Goal: Answer question/provide support: Share knowledge or assist other users

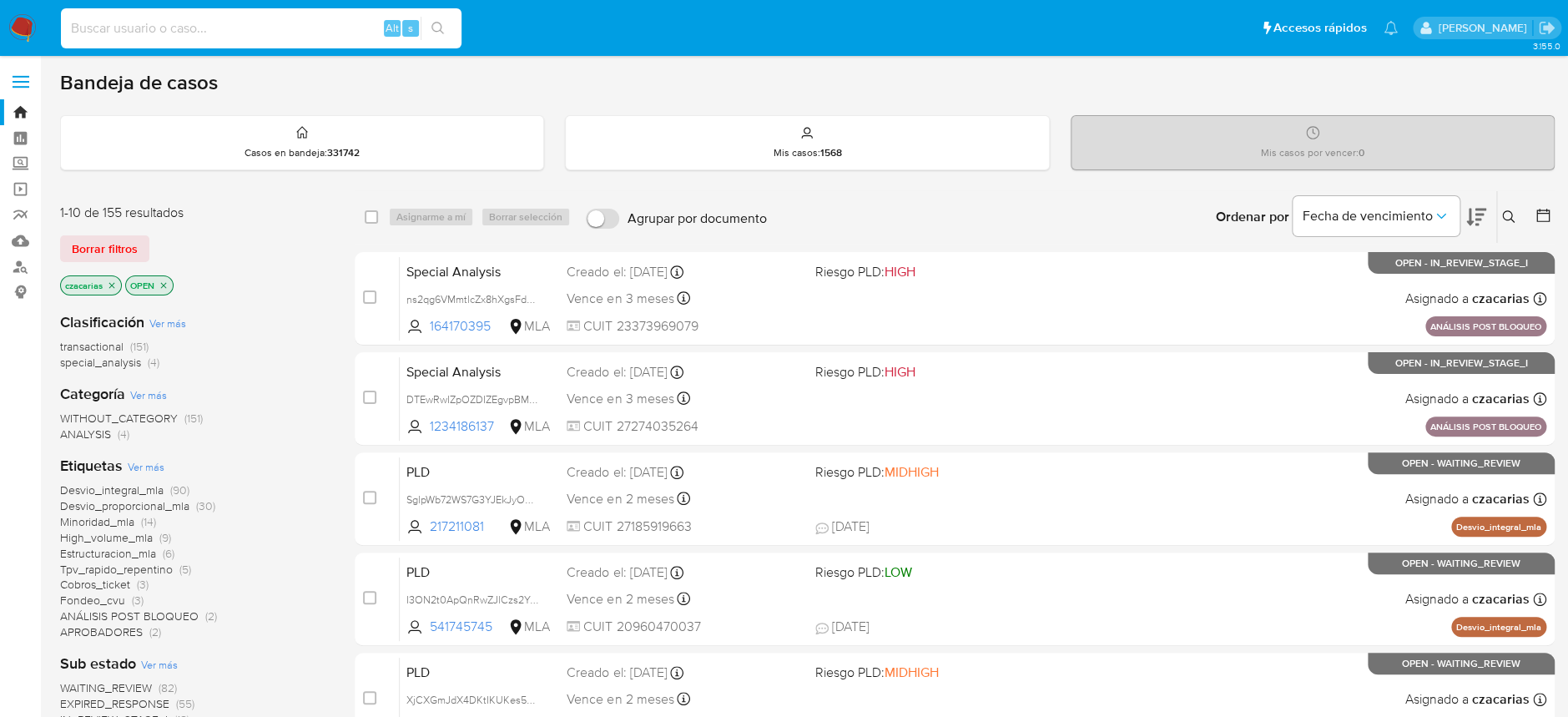
click at [352, 26] on input at bounding box center [261, 28] width 401 height 22
paste input "ULx7IT3nat3HB1jFSDOA9s6Y"
type input "ULx7IT3nat3HB1jFSDOA9s6Y"
click at [437, 9] on div "ULx7IT3nat3HB1jFSDOA9s6Y Alt s" at bounding box center [261, 28] width 401 height 40
click at [440, 27] on icon "search-icon" at bounding box center [438, 28] width 14 height 14
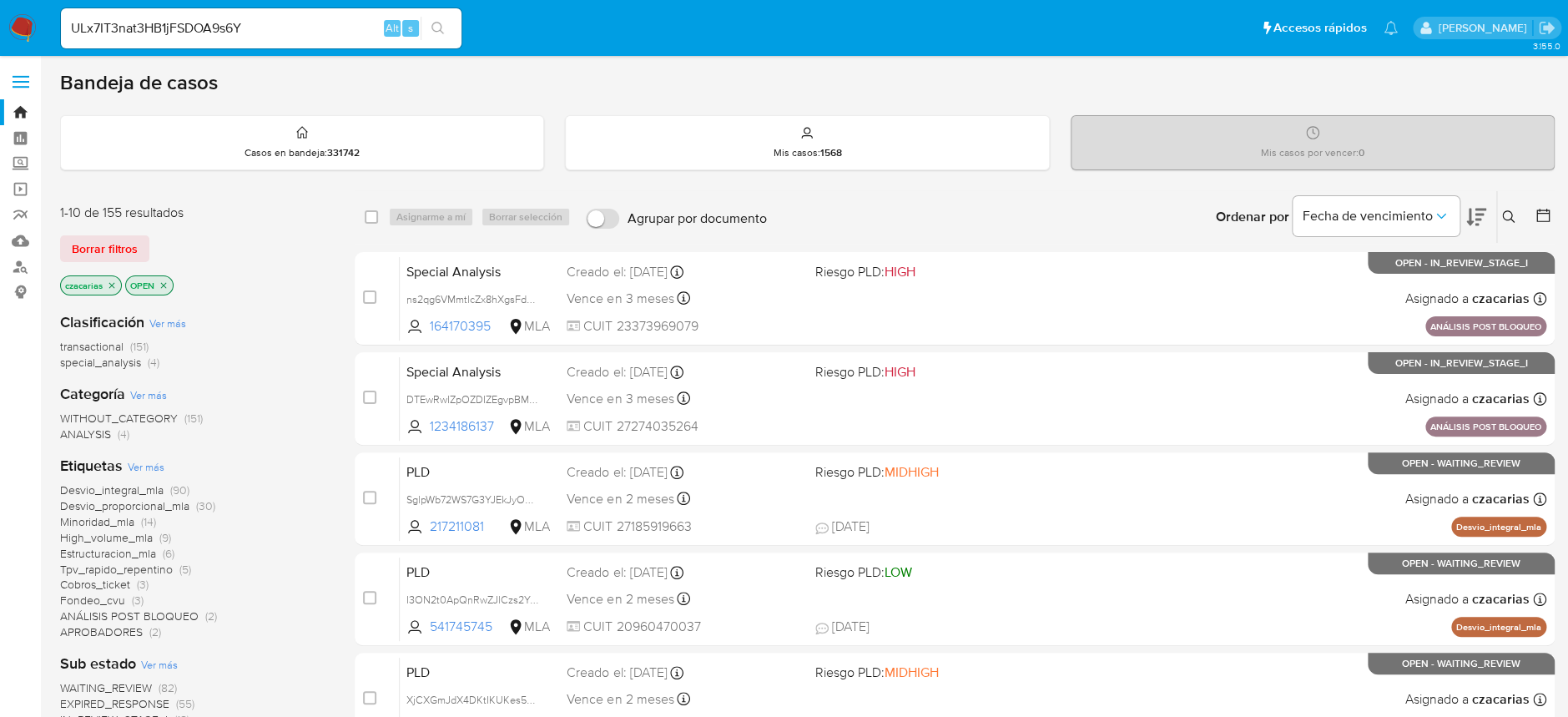
click at [439, 26] on icon "search-icon" at bounding box center [438, 28] width 14 height 14
click at [262, 29] on input "ULx7IT3nat3HB1jFSDOA9s6Y" at bounding box center [261, 28] width 401 height 22
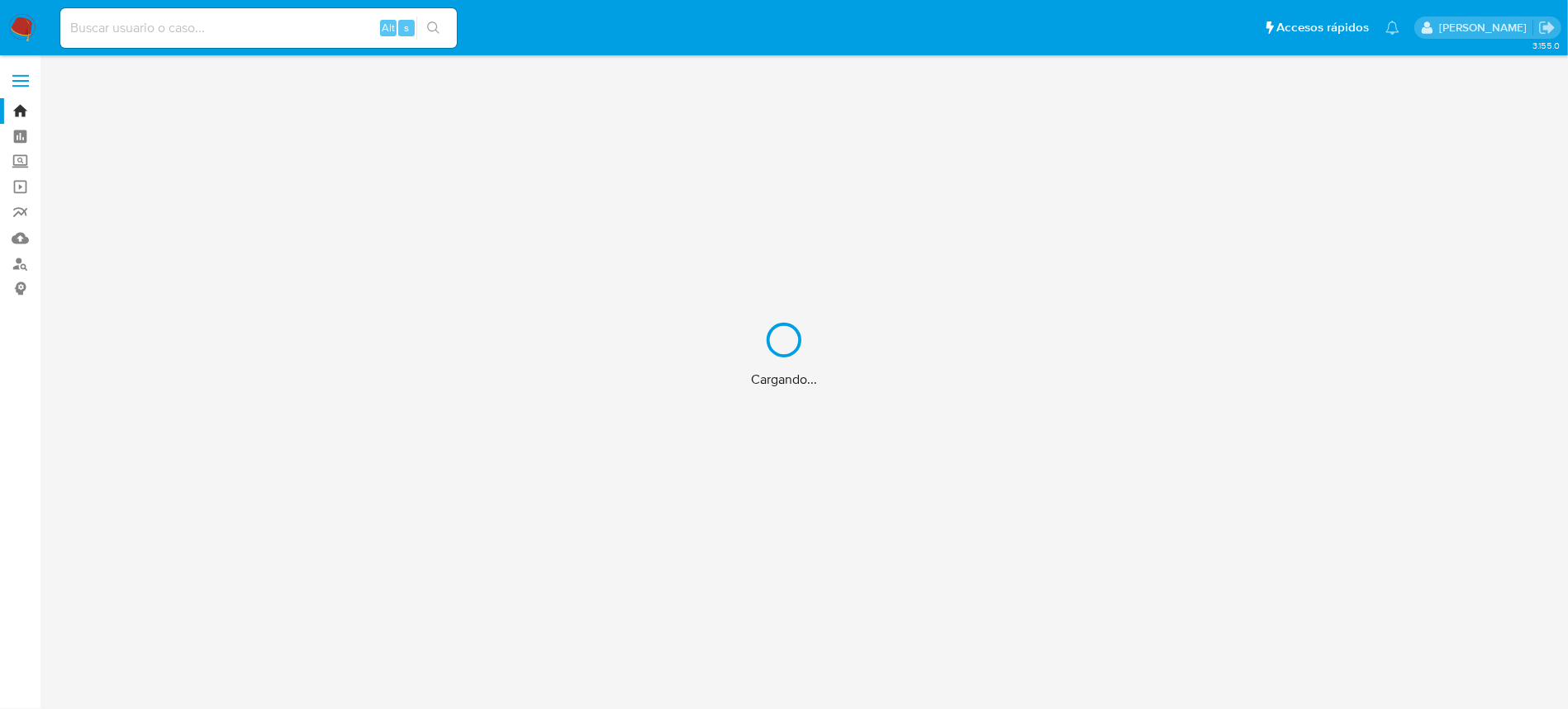
click at [311, 29] on div "Cargando..." at bounding box center [784, 354] width 1568 height 709
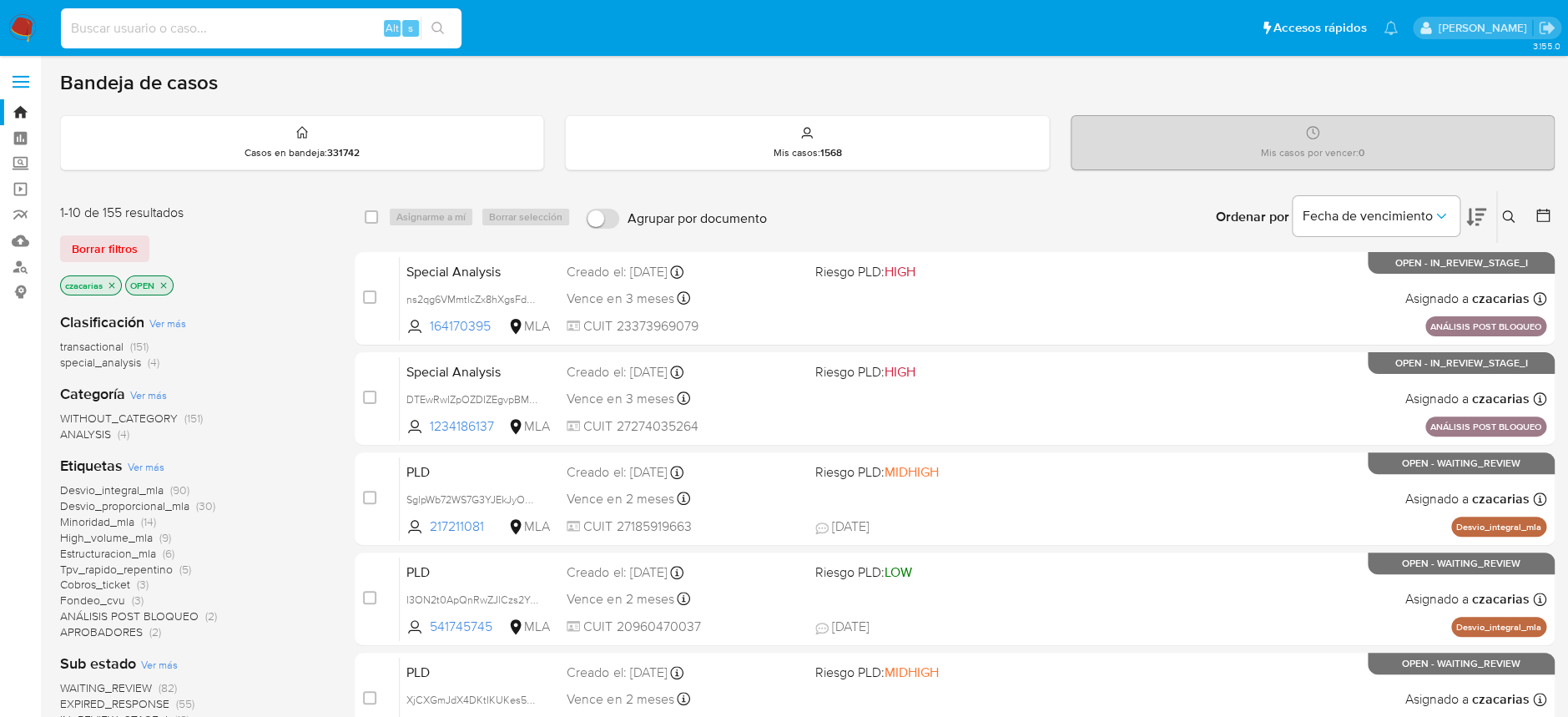
click at [228, 19] on input at bounding box center [261, 28] width 401 height 22
paste input "ULx7IT3nat3HB1jFSDOA9s6Y"
type input "ULx7IT3nat3HB1jFSDOA9s6Y"
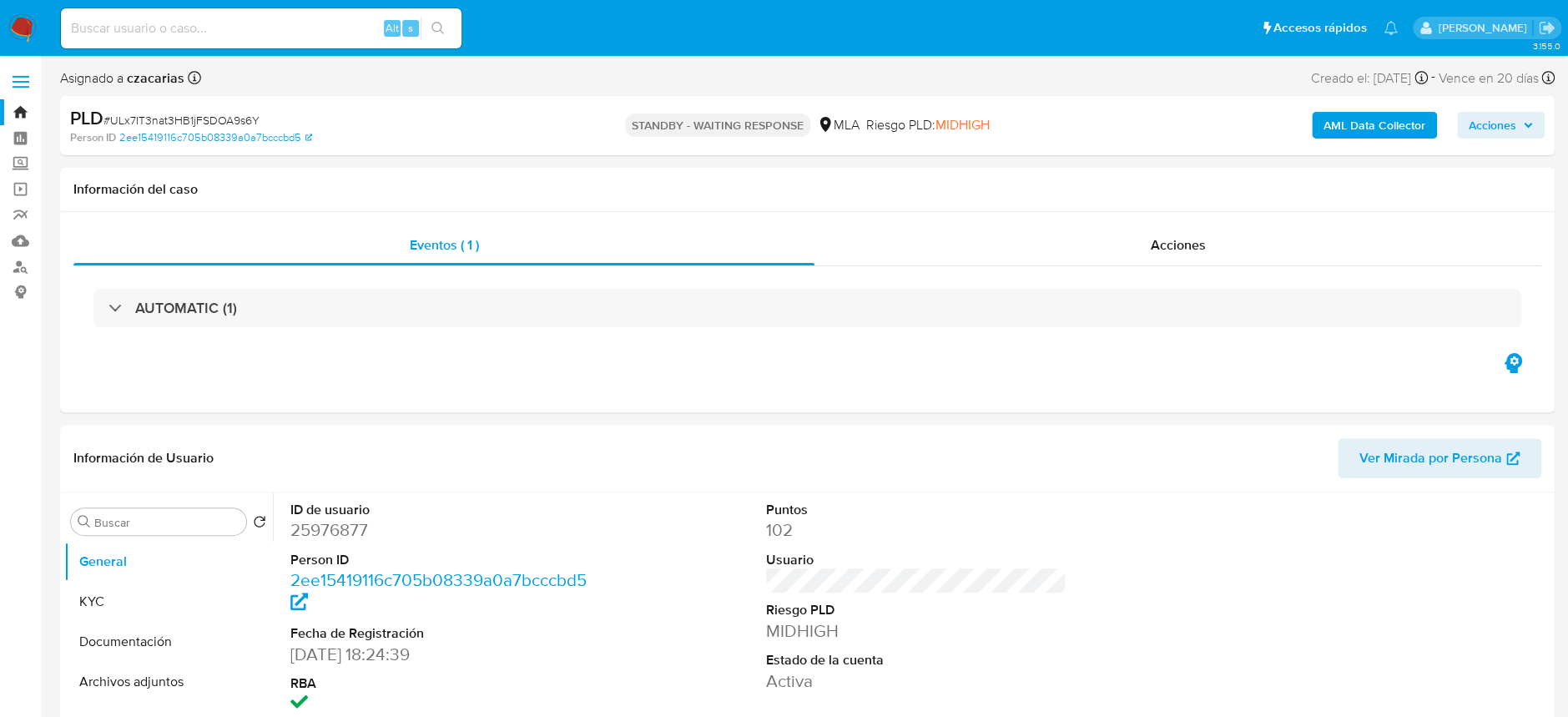
select select "10"
click at [245, 42] on div "Alt s" at bounding box center [261, 28] width 401 height 40
click at [253, 34] on input at bounding box center [261, 28] width 401 height 22
paste input "CH6SV4dsXGXw477MBPKqEXIz"
type input "CH6SV4dsXGXw477MBPKqEXIz"
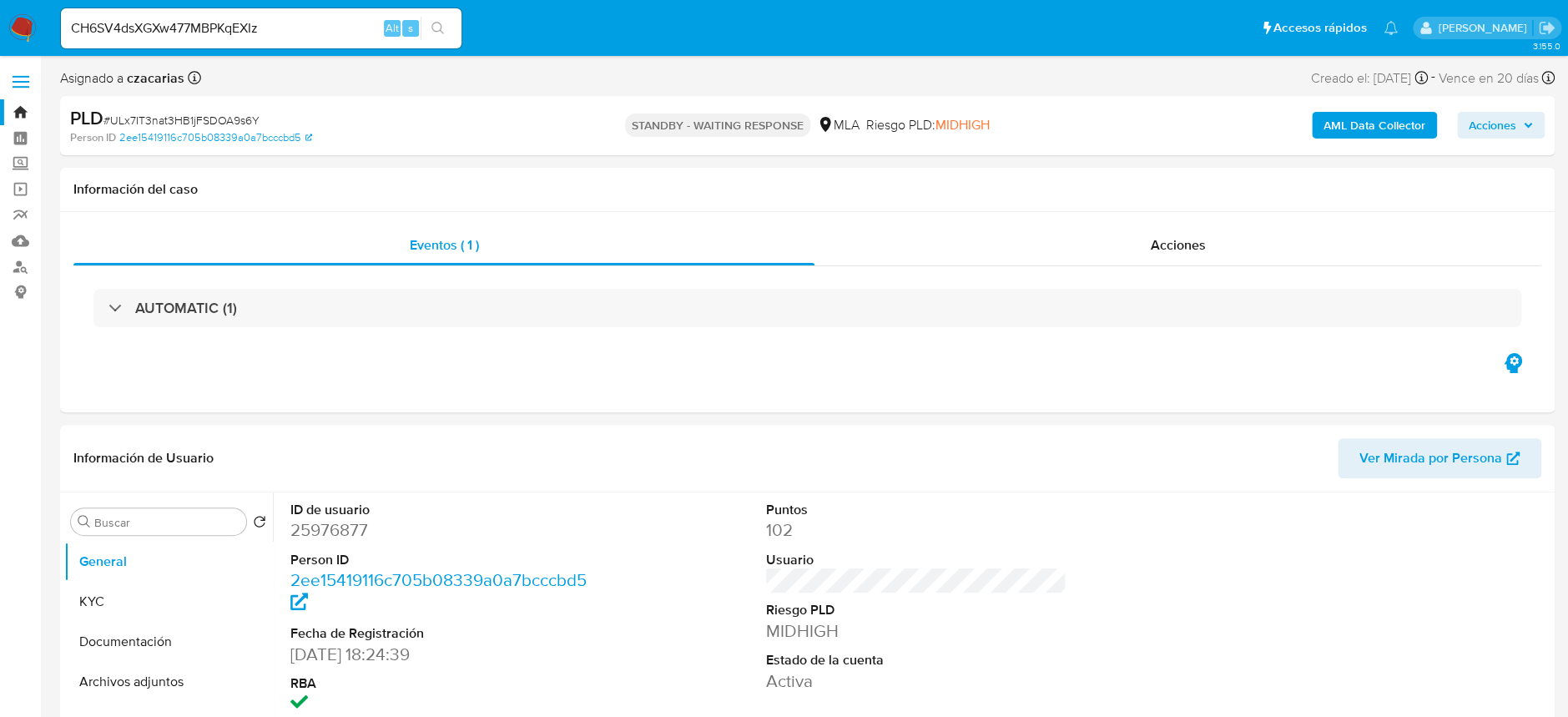
click at [434, 40] on div "CH6SV4dsXGXw477MBPKqEXIz Alt s" at bounding box center [261, 28] width 401 height 40
click at [445, 25] on button "search-icon" at bounding box center [437, 28] width 34 height 24
select select "10"
click at [284, 27] on input "CH6SV4dsXGXw477MBPKqEXIz" at bounding box center [261, 28] width 401 height 22
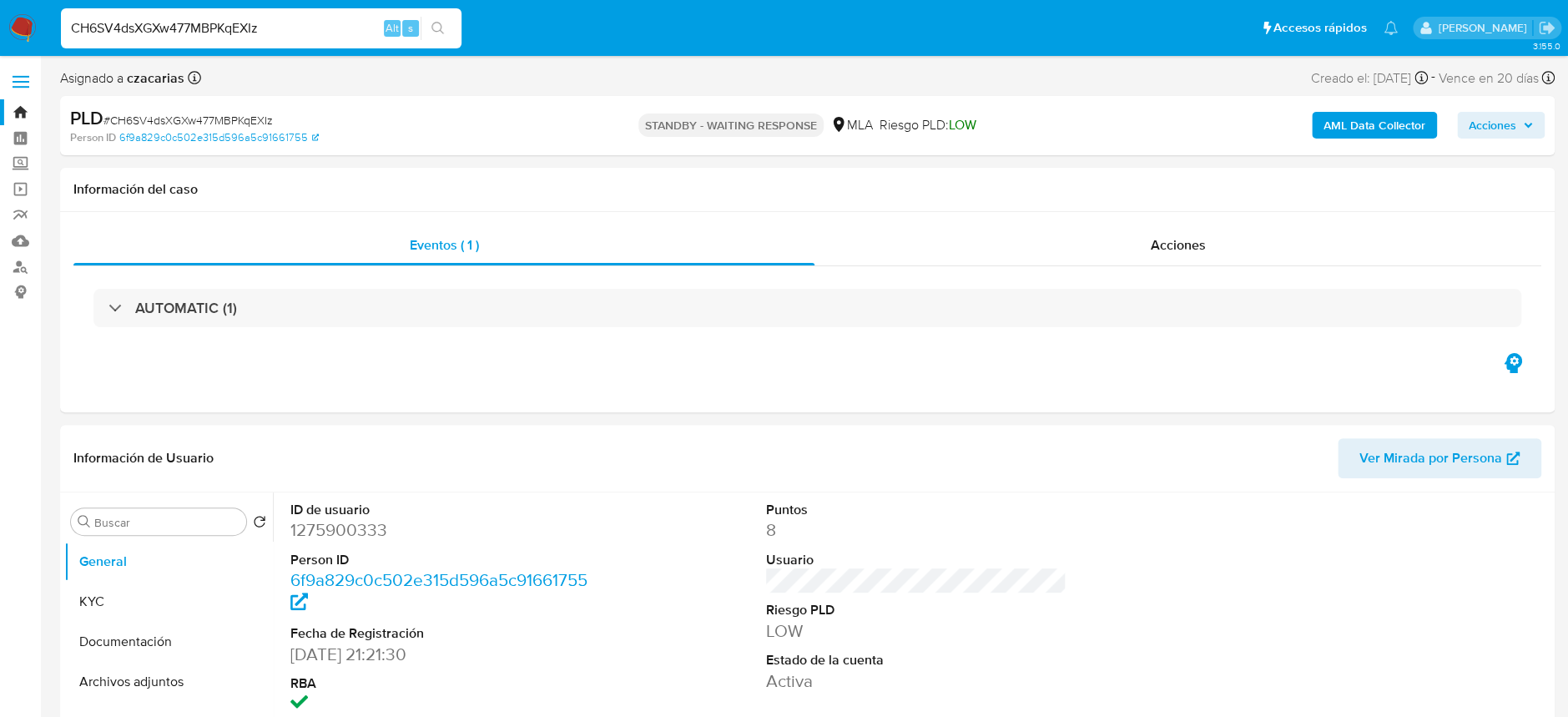
paste input "mBurxC0uVvAI7s7WLzfAn4K1"
type input "mBurxC0uVvAI7s7WLzfAn4K1"
click at [437, 33] on icon "search-icon" at bounding box center [438, 28] width 14 height 14
select select "10"
click at [158, 20] on input "mBurxC0uVvAI7s7WLzfAn4K1" at bounding box center [261, 28] width 401 height 22
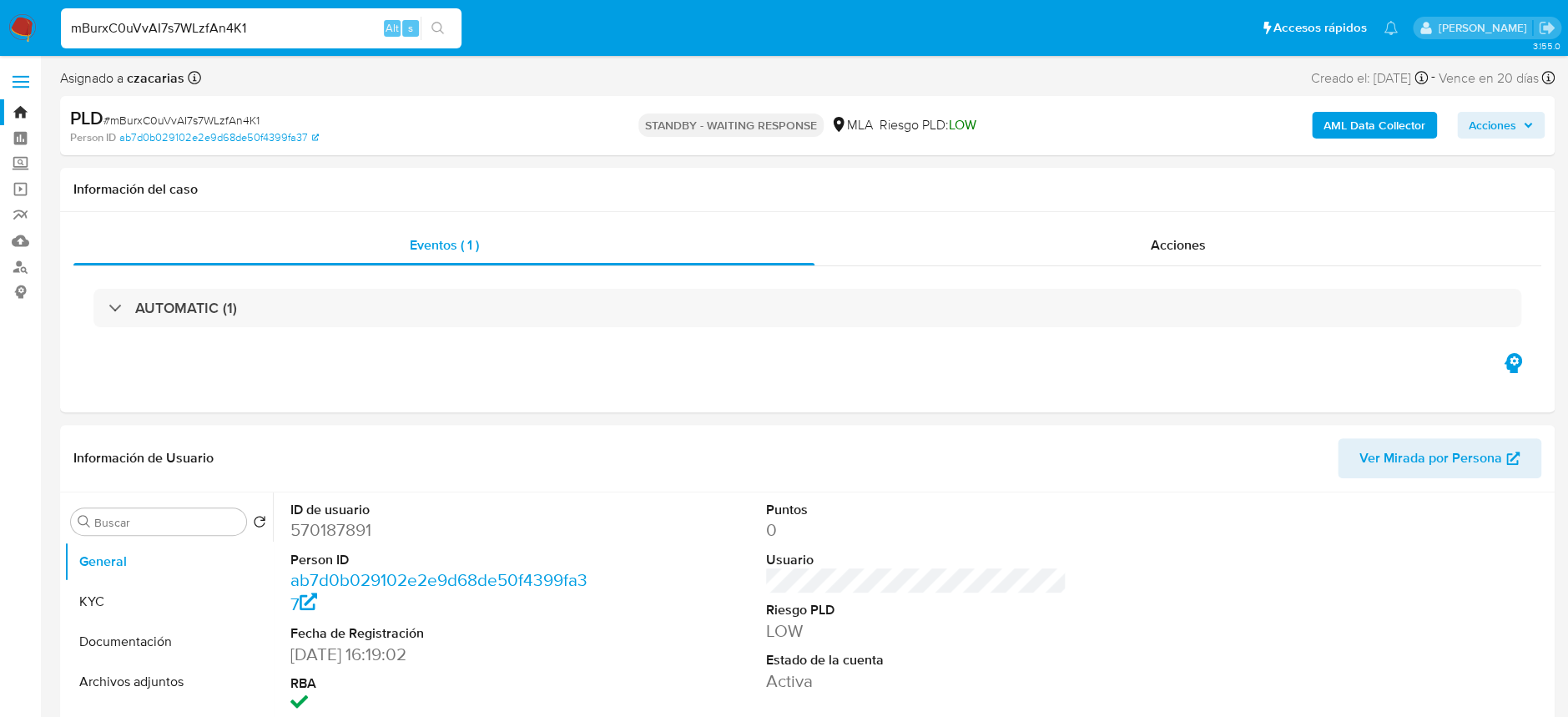
click at [158, 20] on input "mBurxC0uVvAI7s7WLzfAn4K1" at bounding box center [261, 28] width 401 height 22
paste input "2FGfNOqkITH3CaNmXADpLadE"
type input "2FGfNOqkITH3CaNmXADpLadE"
click at [426, 37] on button "search-icon" at bounding box center [437, 28] width 34 height 24
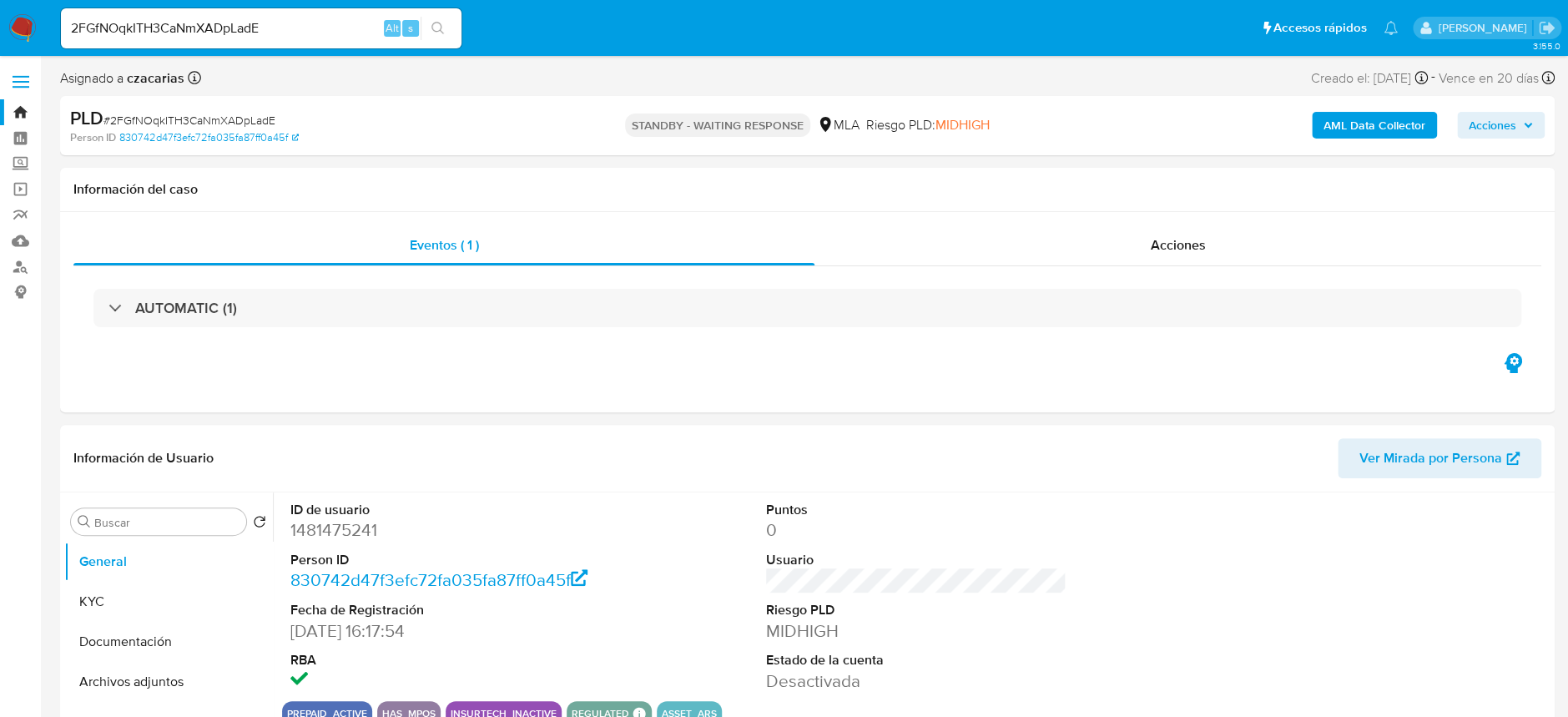
select select "10"
click at [276, 19] on input "2FGfNOqkITH3CaNmXADpLadE" at bounding box center [261, 28] width 401 height 22
paste input "LHj8ToixrQTBHa6CULZyUjcB"
type input "LHj8ToixrQTBHa6CULZyUjcB"
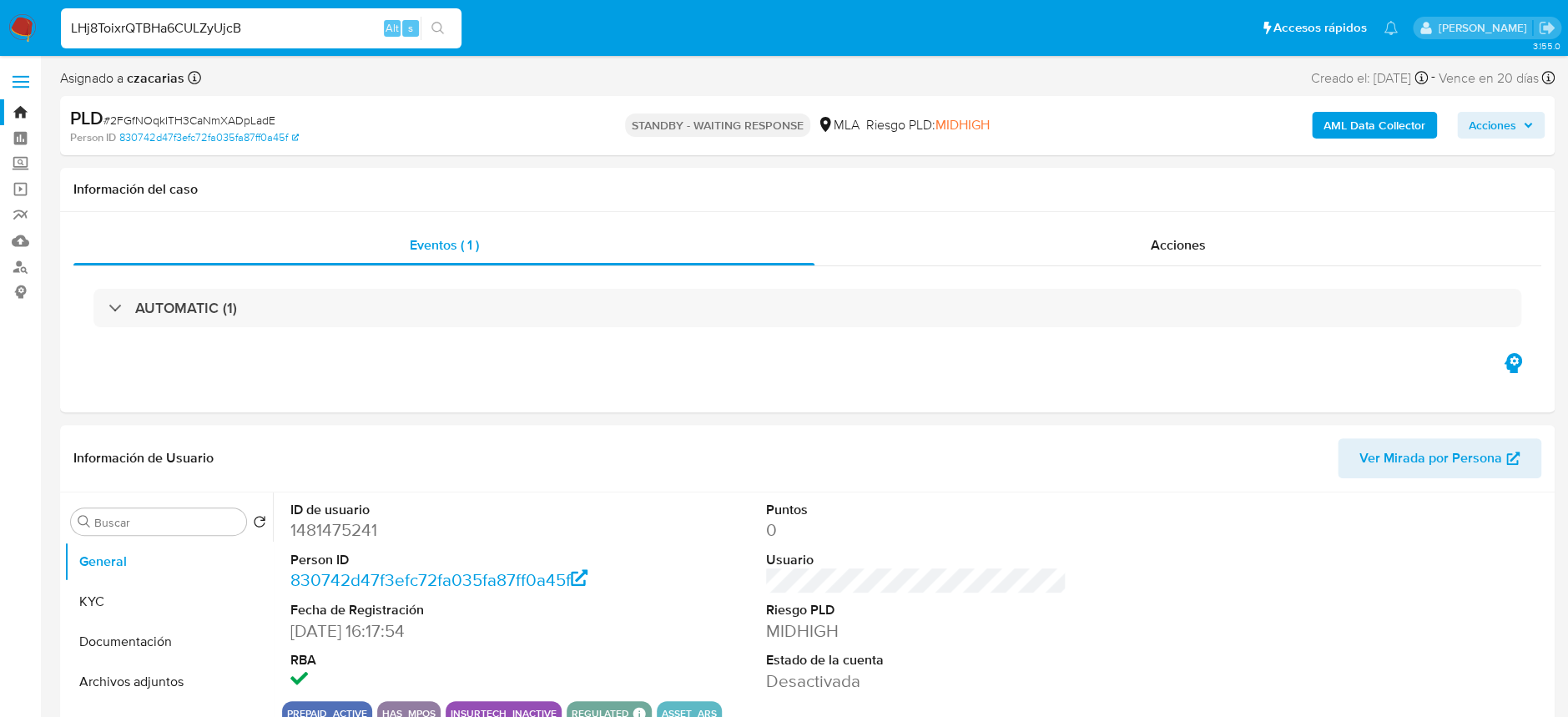
click at [432, 23] on icon "search-icon" at bounding box center [438, 28] width 14 height 14
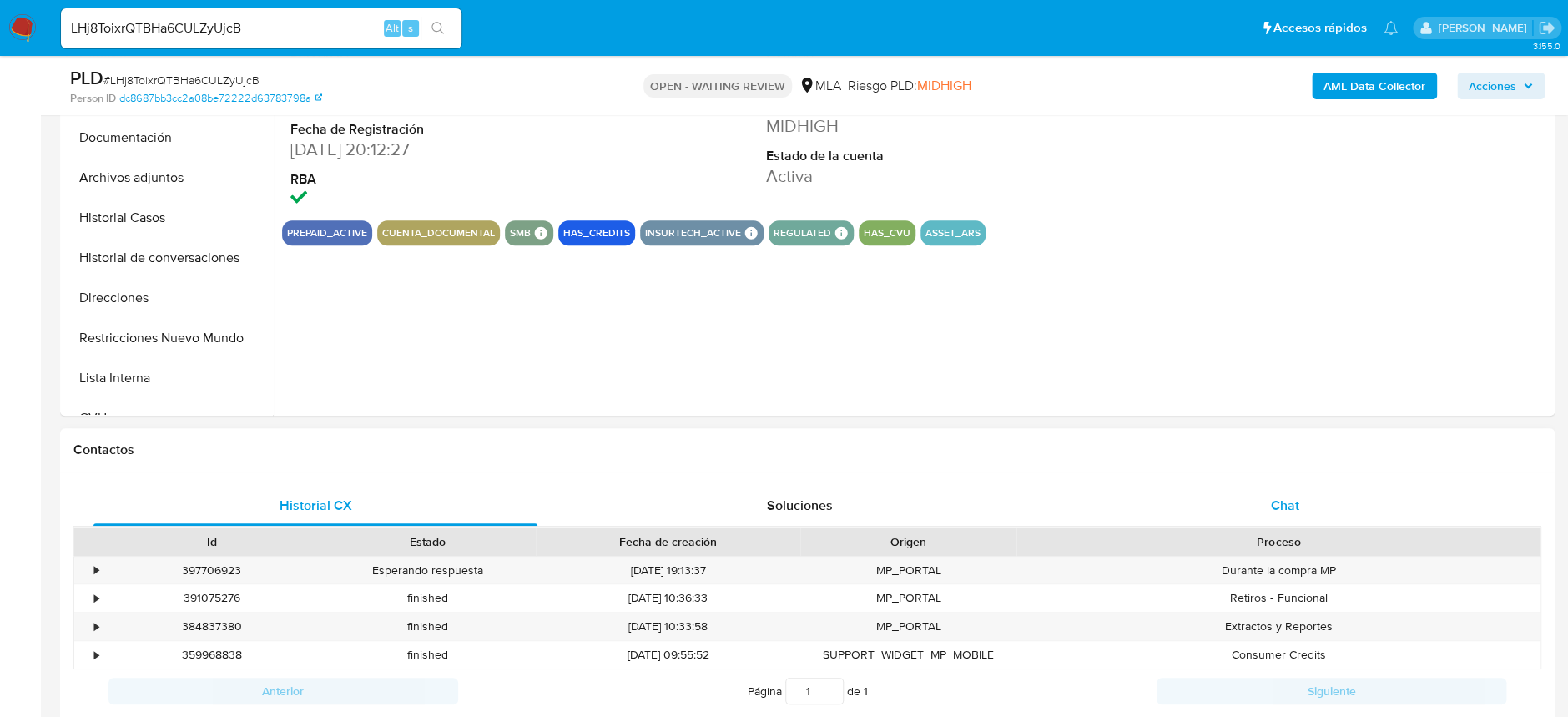
click at [1319, 491] on div "Chat" at bounding box center [1285, 505] width 444 height 40
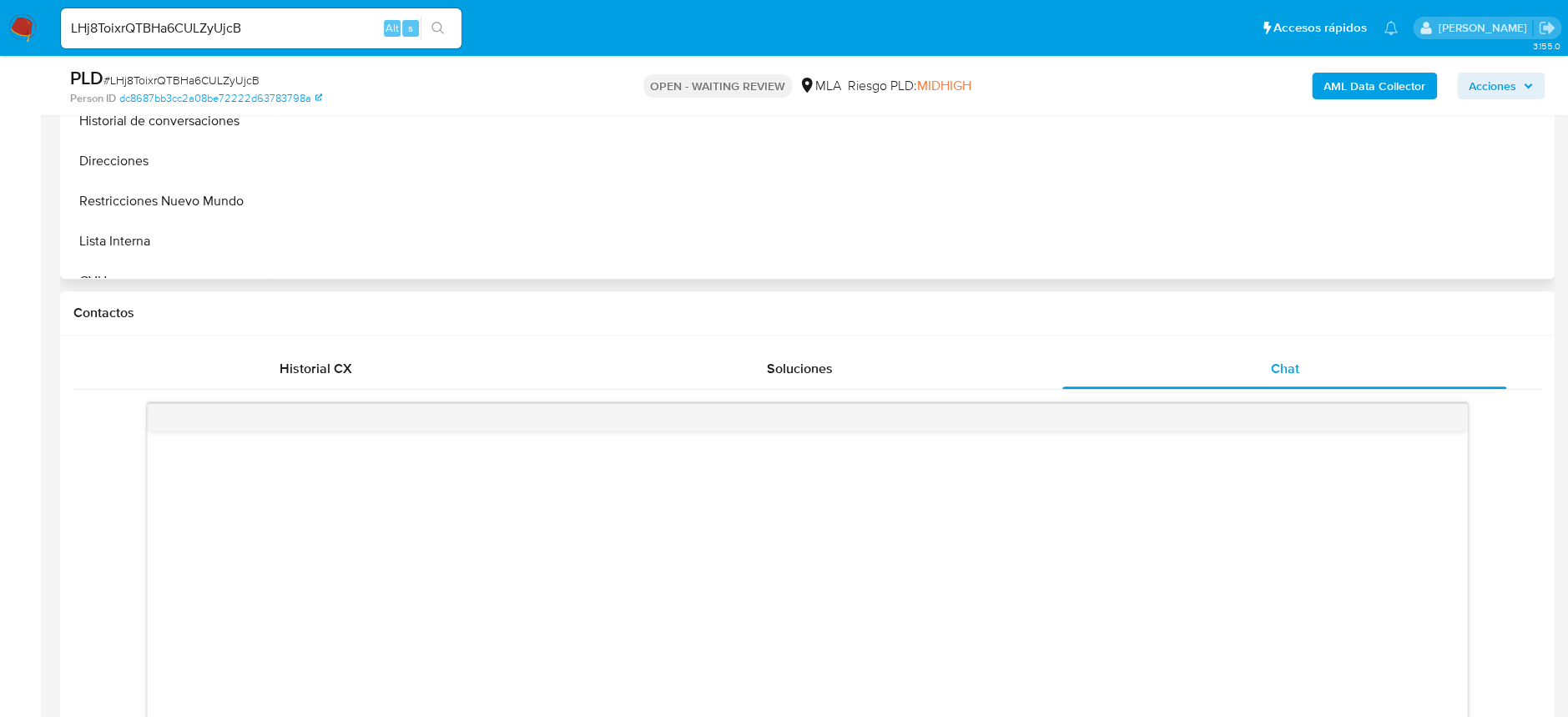
select select "10"
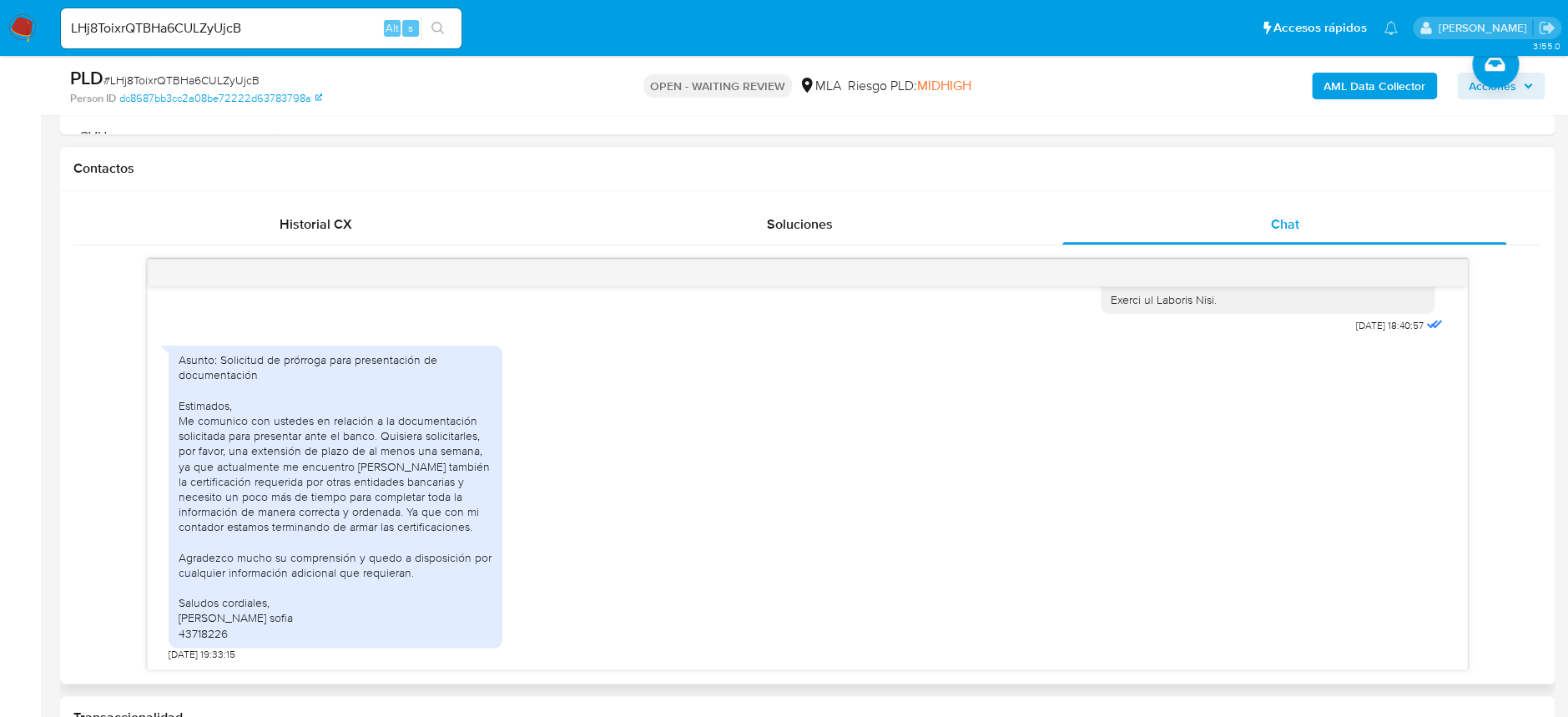
scroll to position [779, 0]
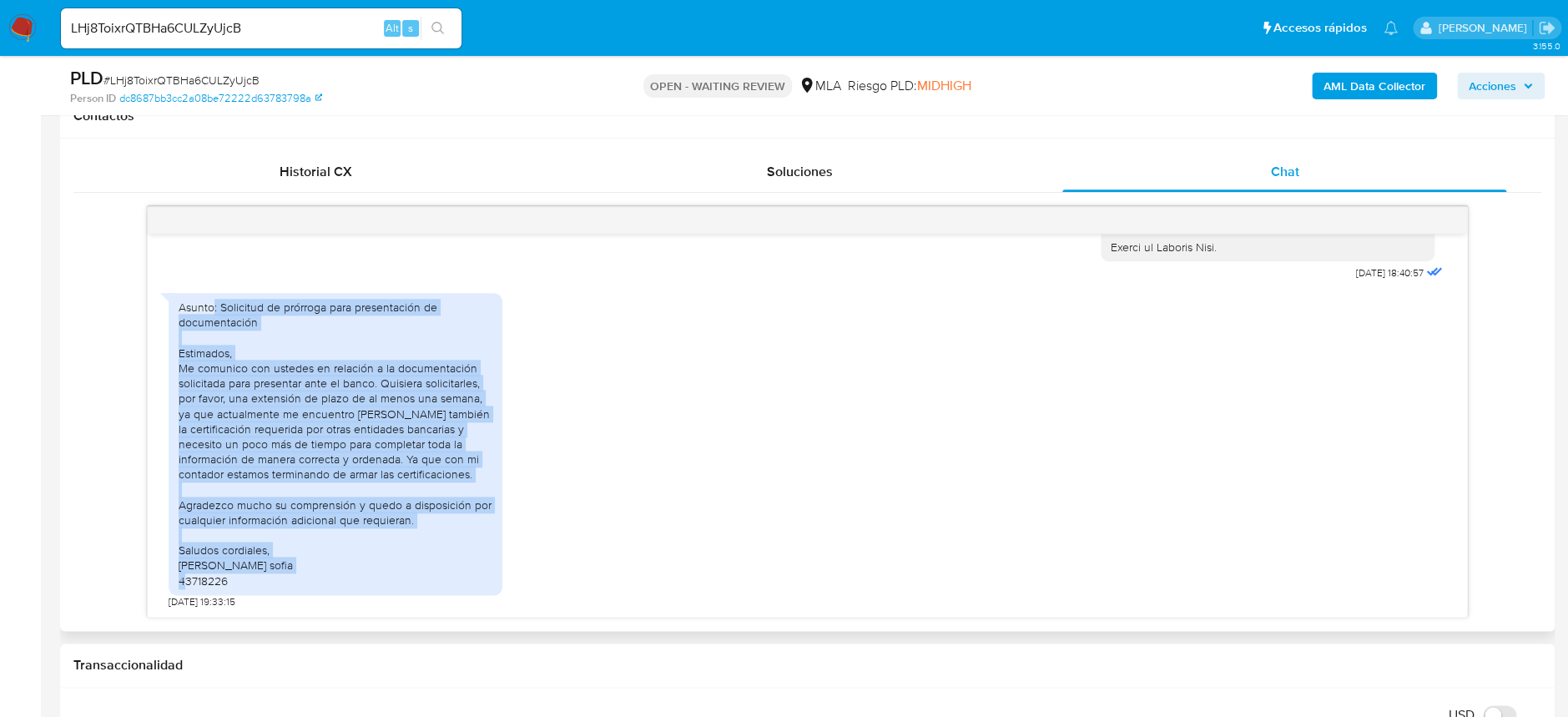
drag, startPoint x: 213, startPoint y: 308, endPoint x: 464, endPoint y: 587, distance: 375.3
click at [464, 587] on div "Asunto: Solicitud de prórroga para presentación de documentación Estimados, Me …" at bounding box center [335, 444] width 314 height 289
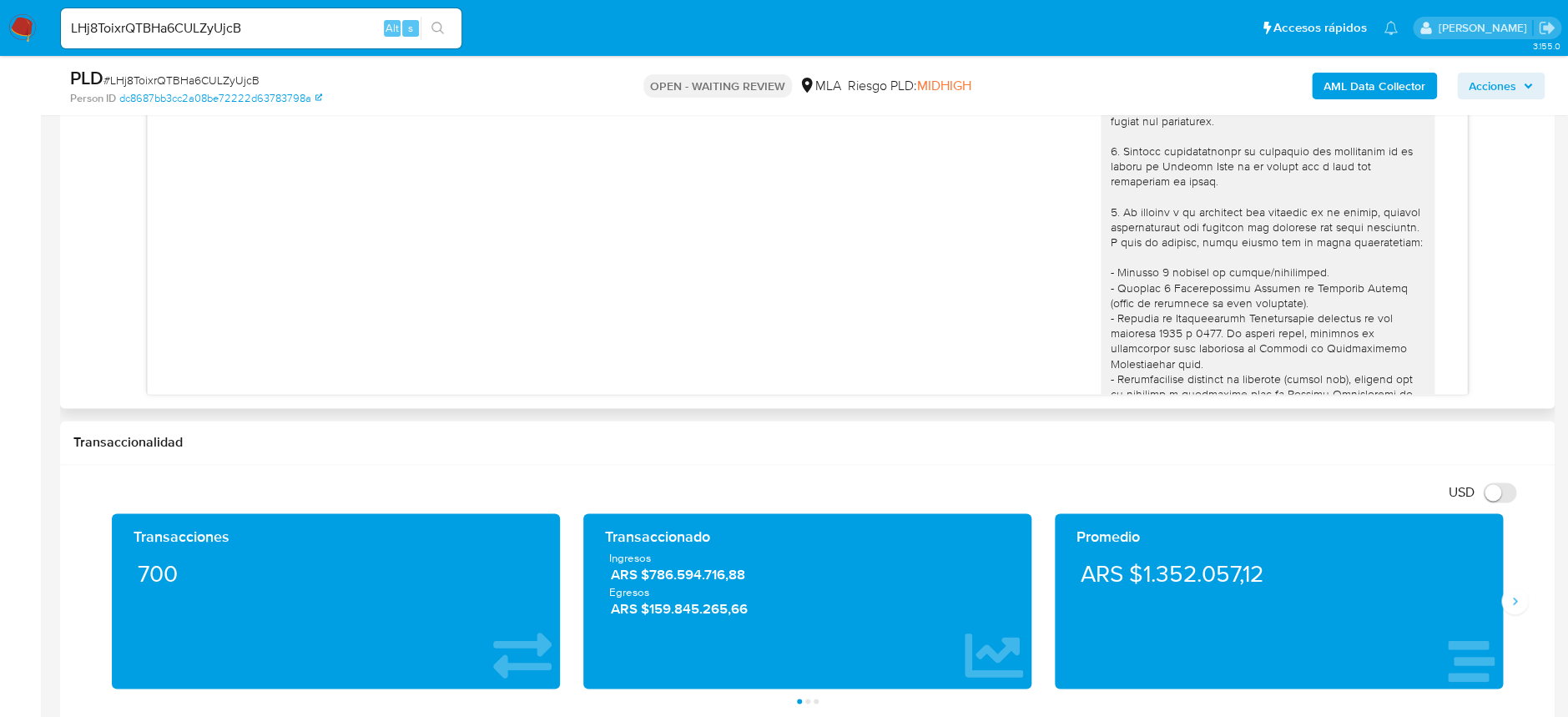
scroll to position [0, 0]
click at [212, 81] on span "# LHj8ToixrQTBHa6CULZyUjcB" at bounding box center [181, 79] width 156 height 17
copy span "LHj8ToixrQTBHa6CULZyUjcB"
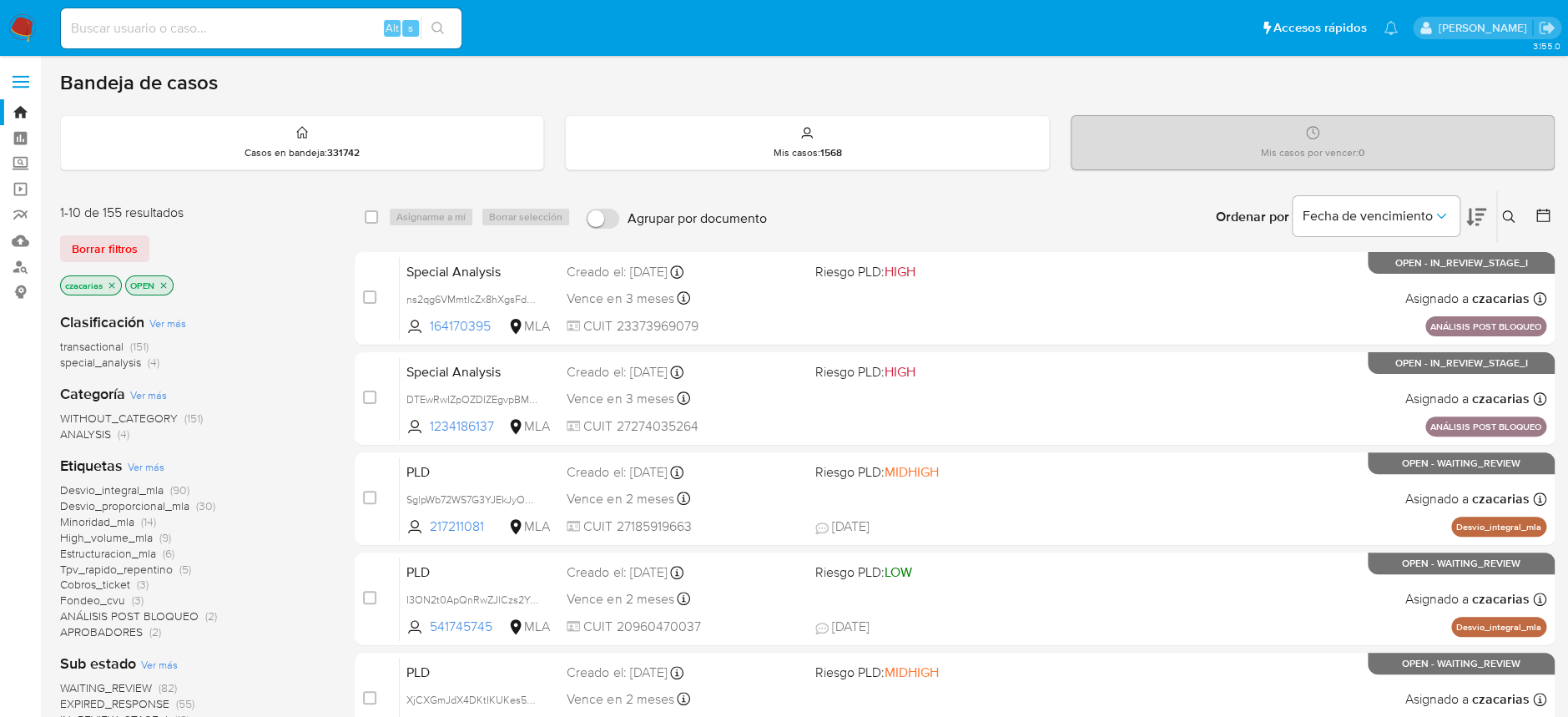
click at [1512, 221] on icon at bounding box center [1508, 217] width 13 height 13
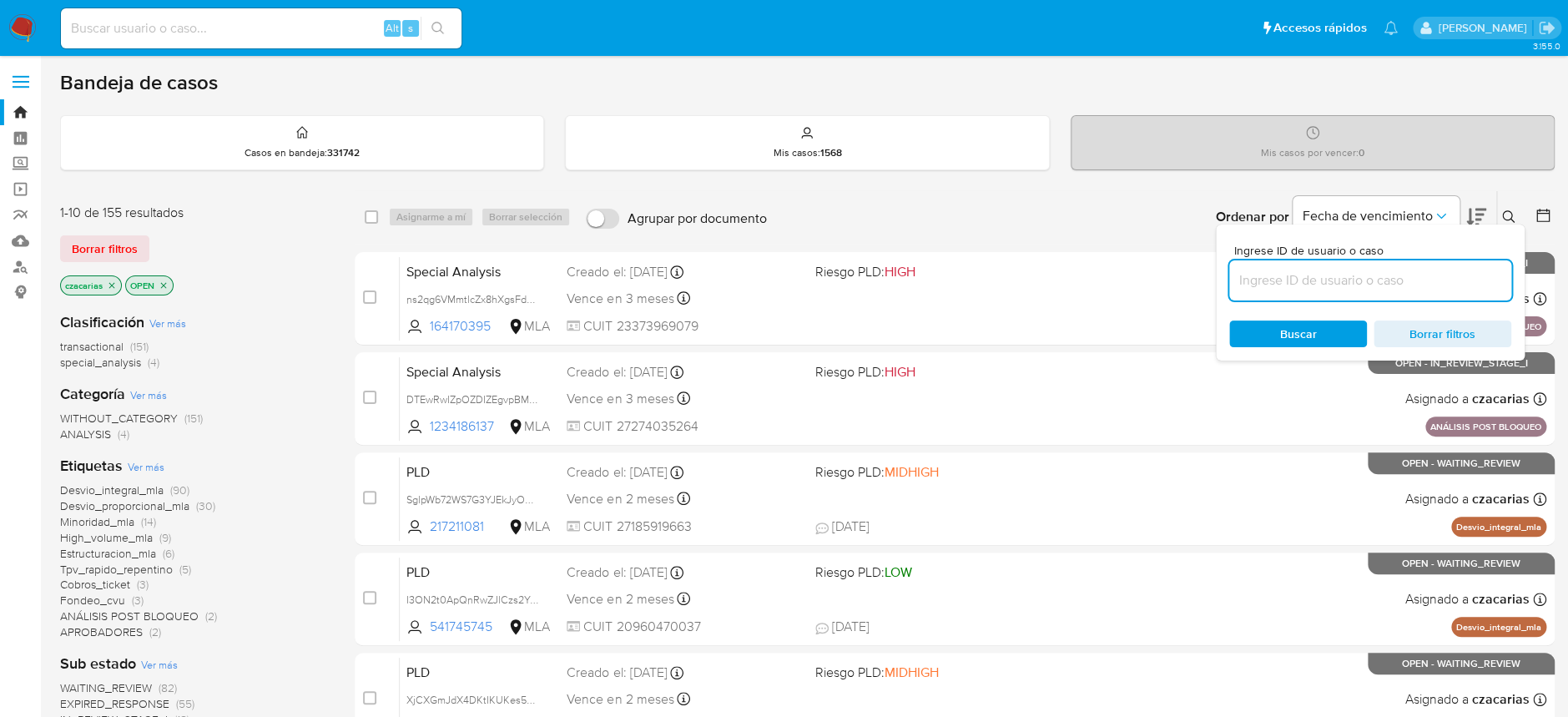
click at [1394, 270] on input at bounding box center [1371, 281] width 282 height 22
type input "LHj8ToixrQTBHa6CULZyUjcB"
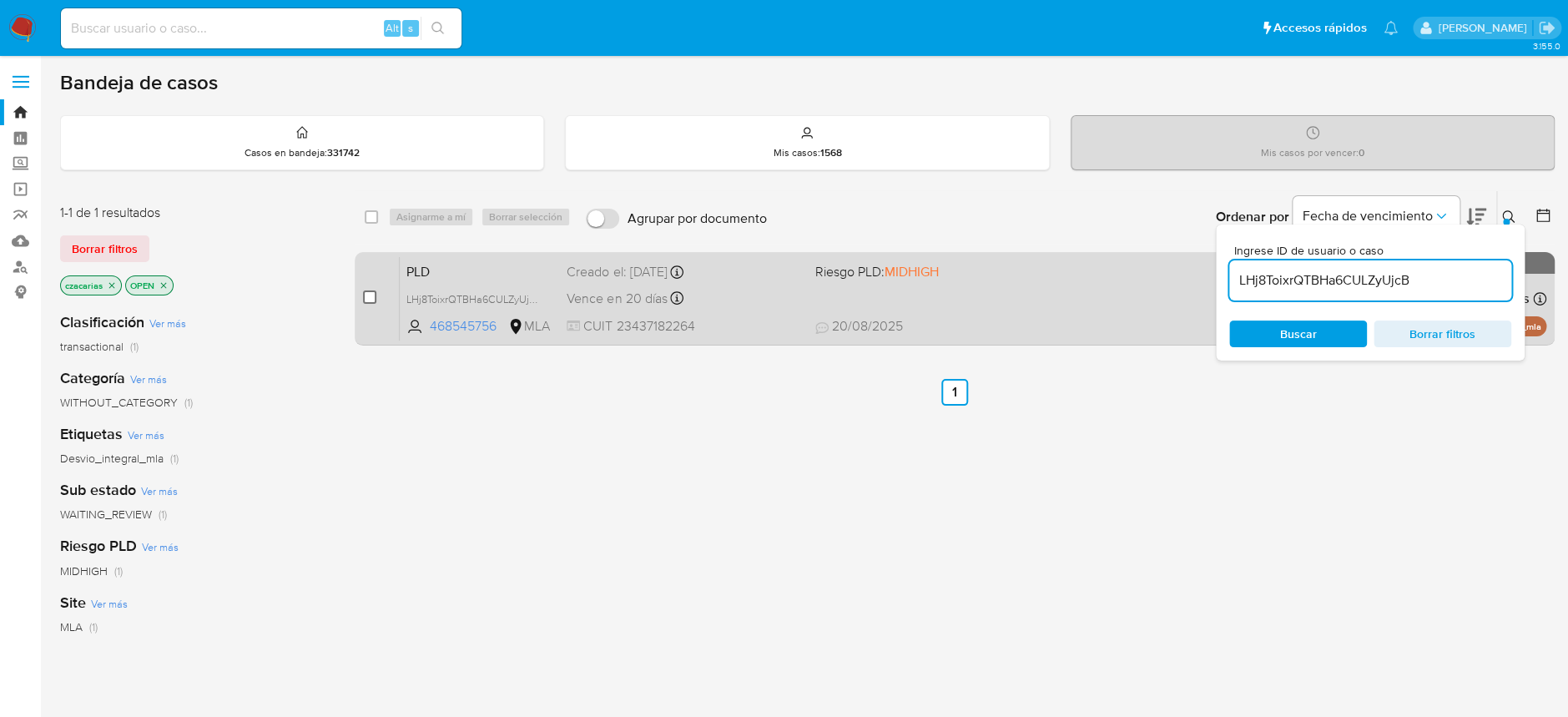
click at [366, 293] on input "checkbox" at bounding box center [370, 297] width 14 height 14
checkbox input "true"
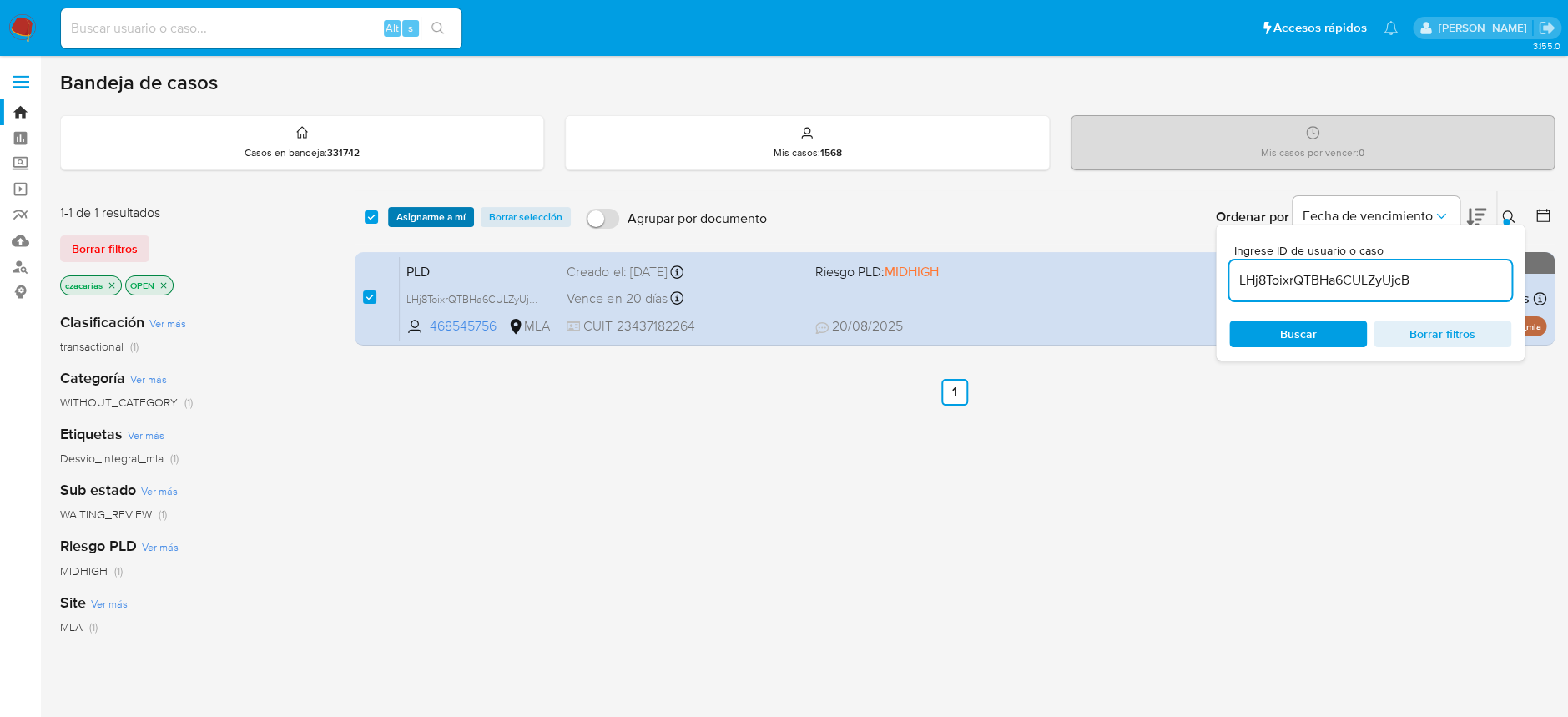
click at [428, 216] on span "Asignarme a mí" at bounding box center [430, 217] width 70 height 17
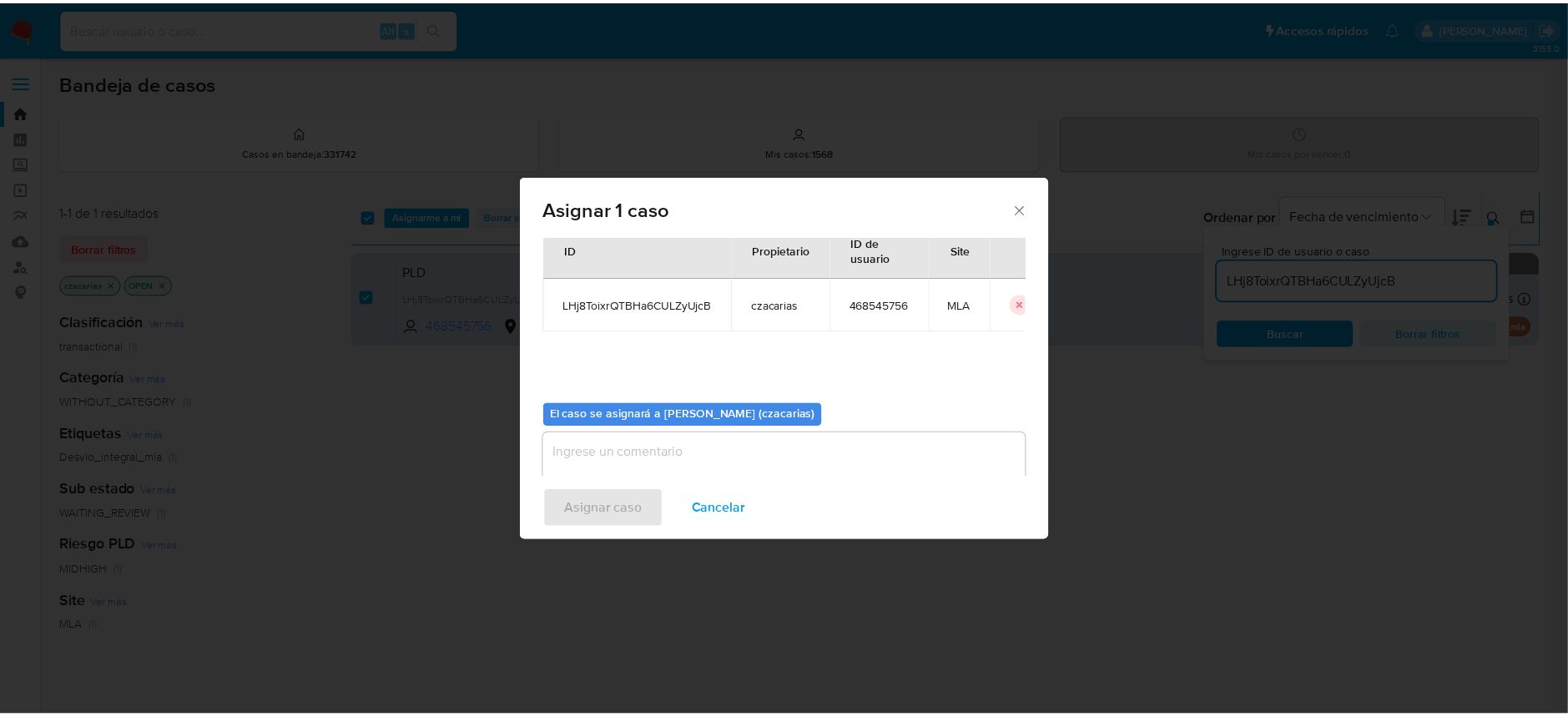
scroll to position [85, 0]
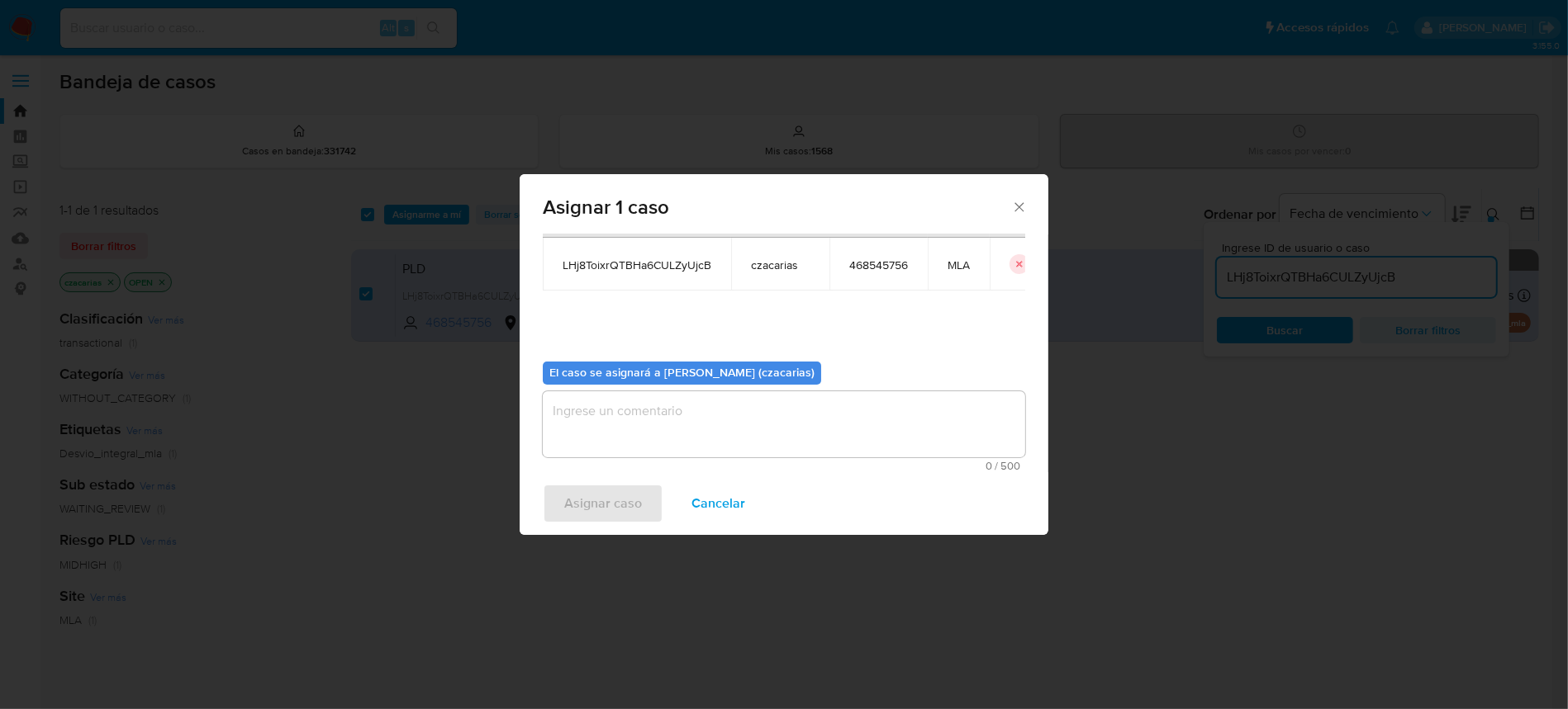
click at [702, 414] on textarea "assign-modal" at bounding box center [783, 424] width 482 height 66
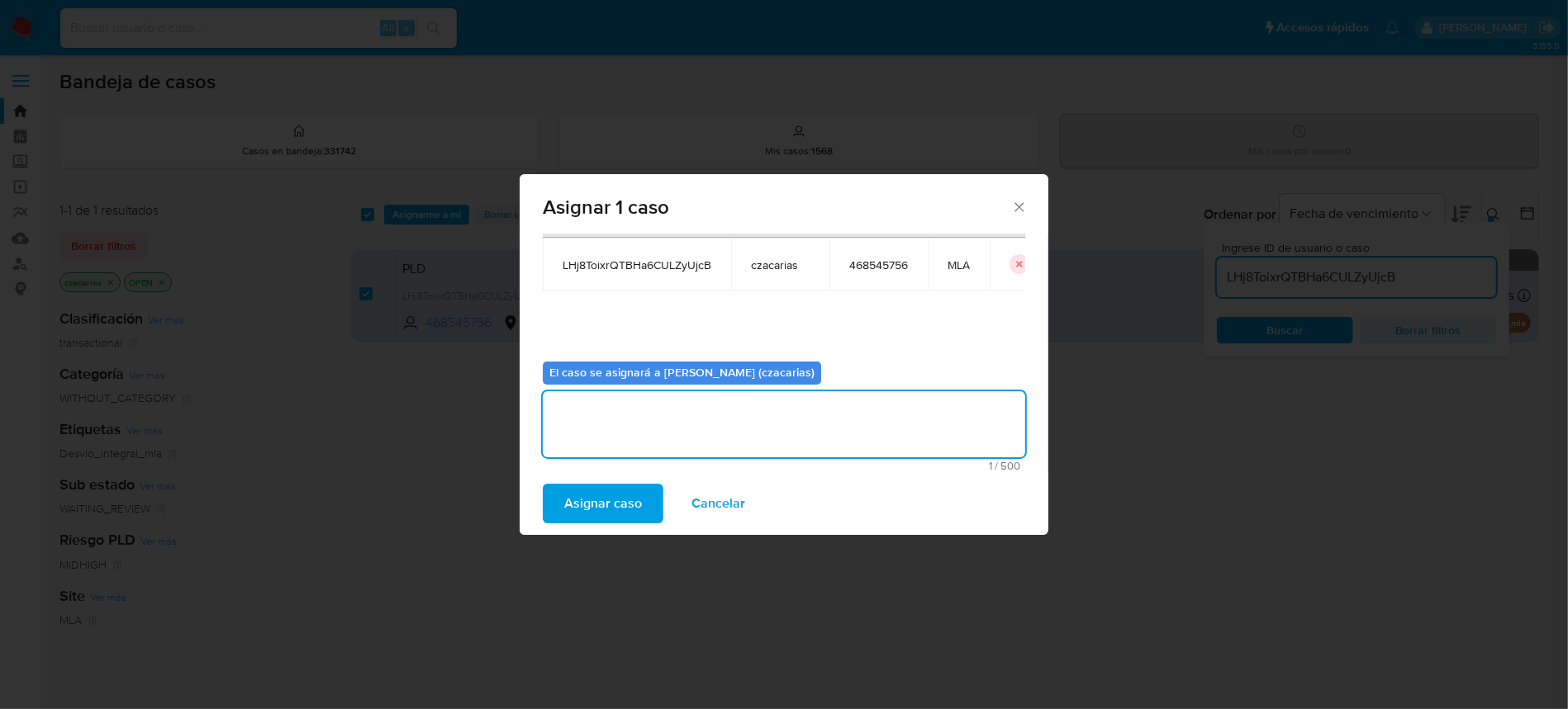
click at [642, 496] on button "Asignar caso" at bounding box center [603, 503] width 120 height 40
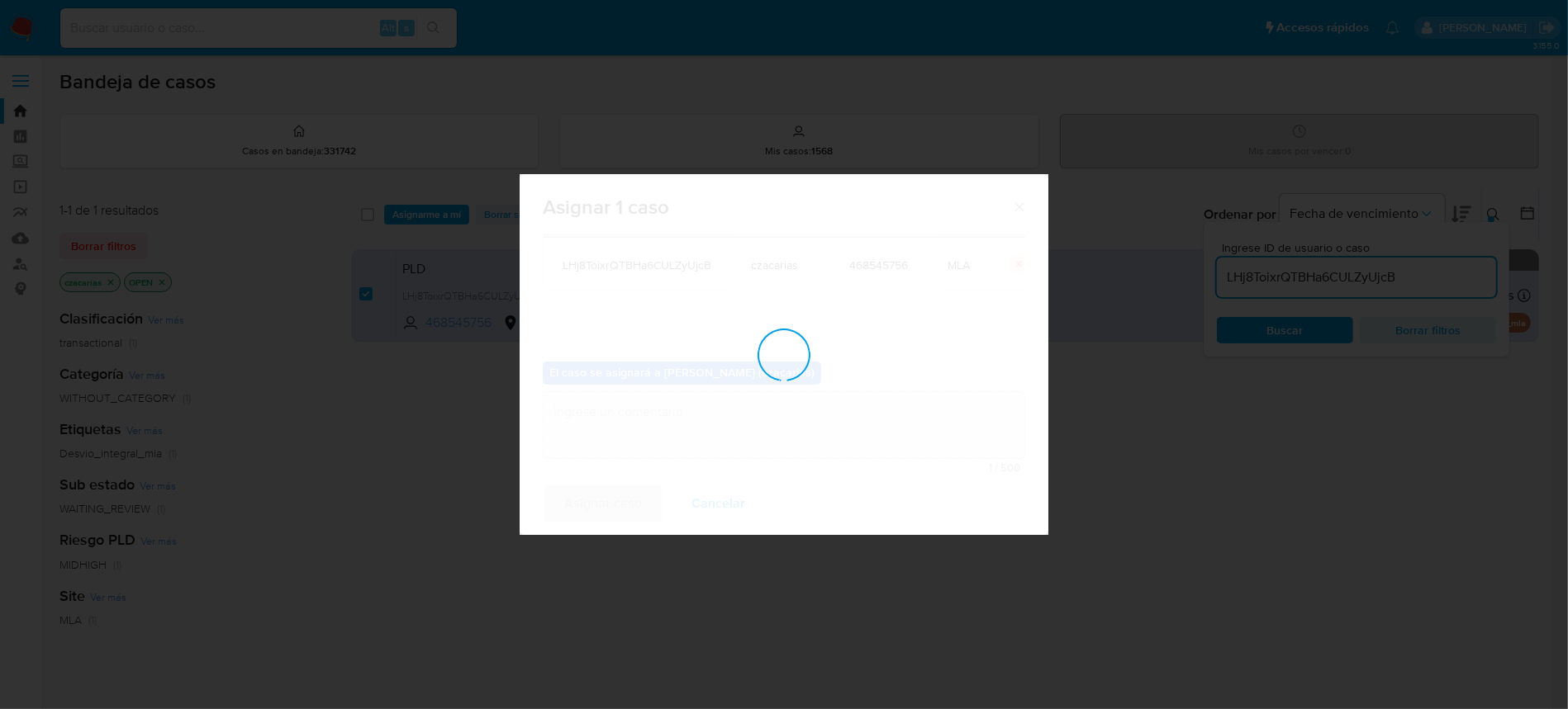
checkbox input "false"
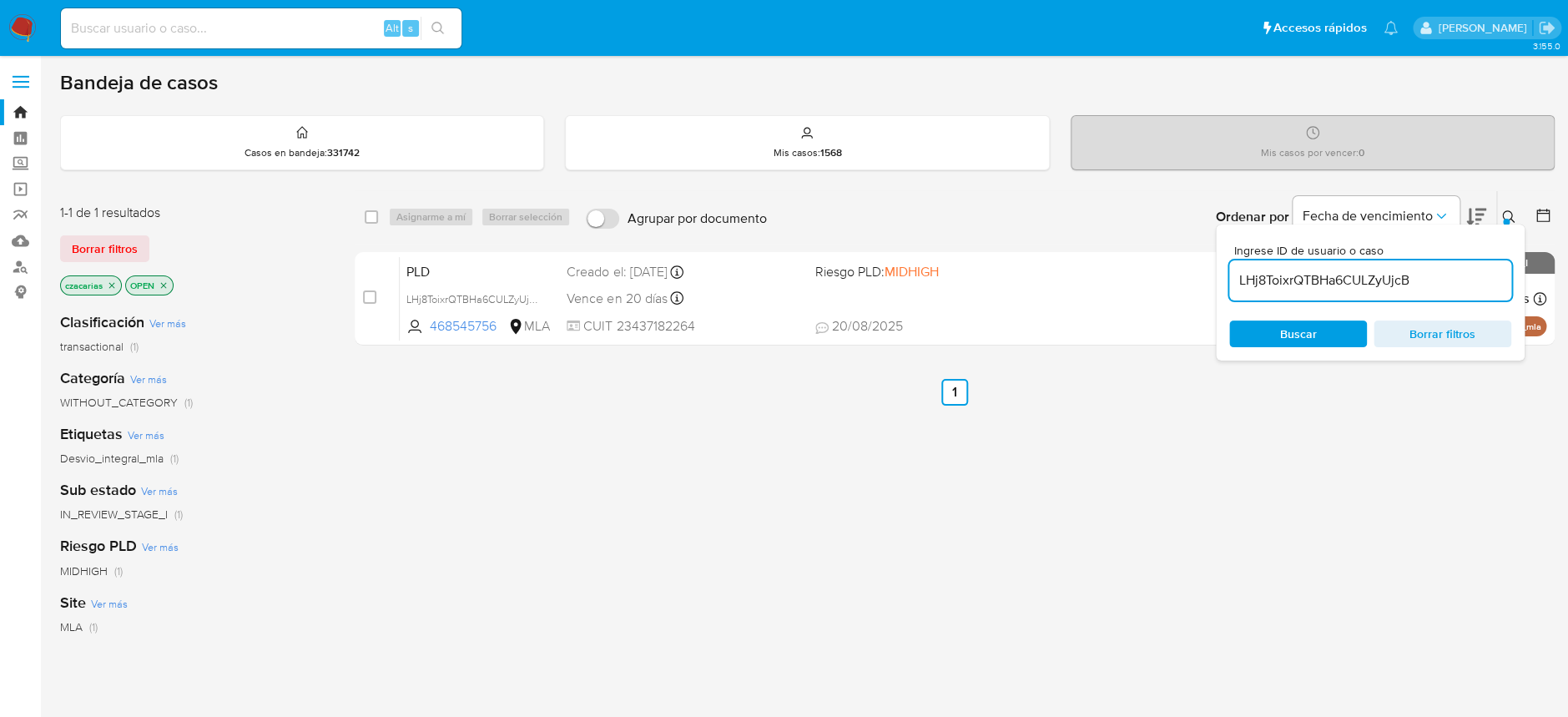
click at [311, 31] on input at bounding box center [261, 28] width 401 height 22
paste input "kQsWxS2nSBJA8QyjrNq8G109"
type input "kQsWxS2nSBJA8QyjrNq8G109"
click at [445, 37] on button "search-icon" at bounding box center [437, 28] width 34 height 24
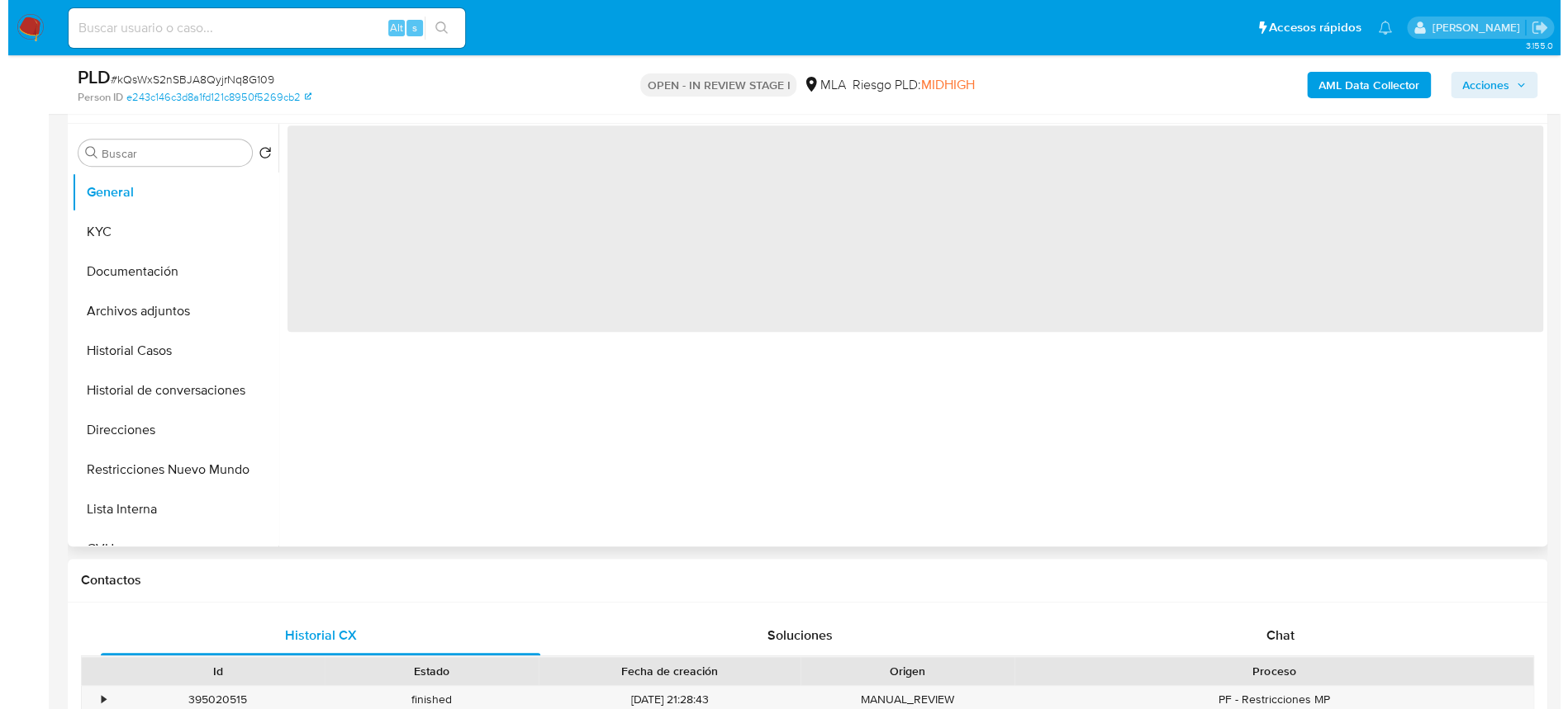
scroll to position [330, 0]
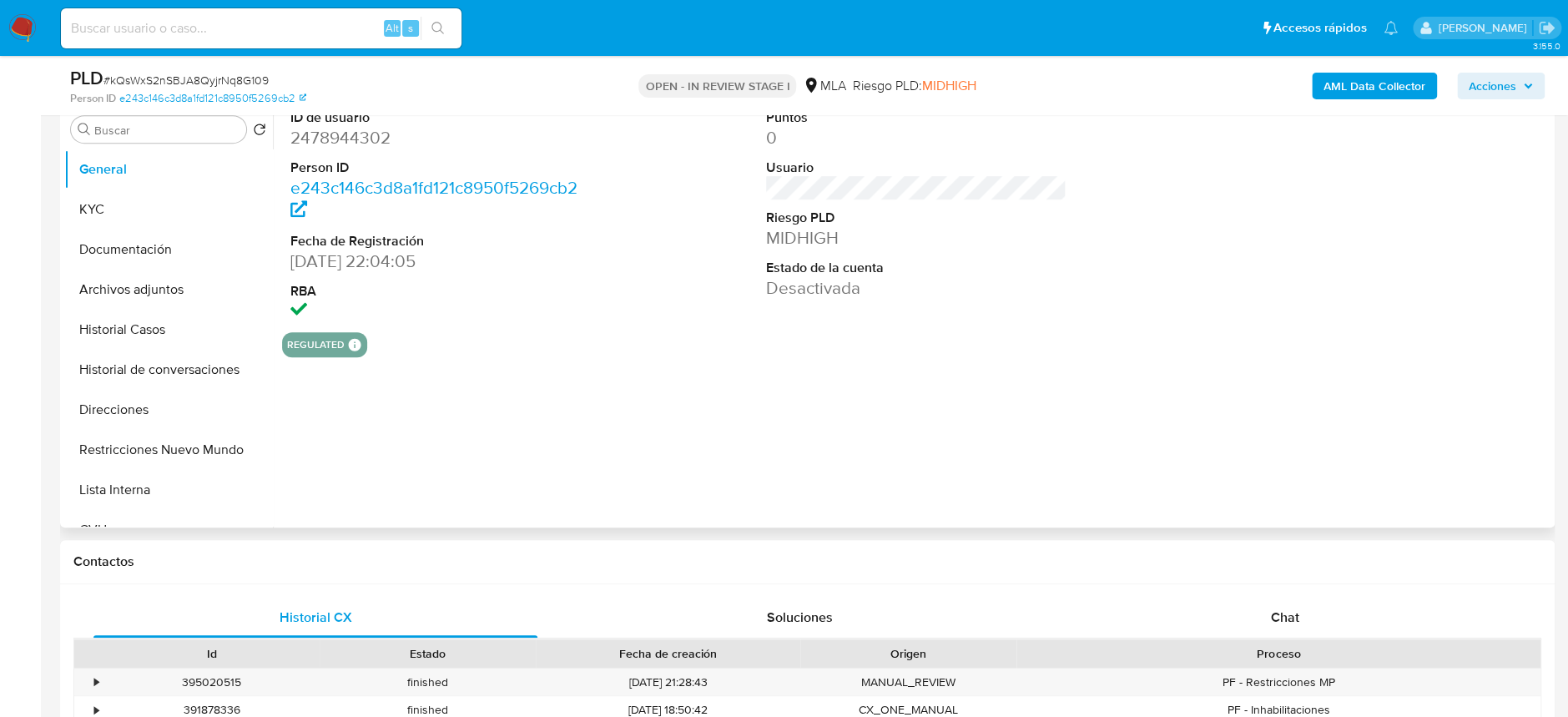
select select "10"
click at [355, 149] on dd "2478944302" at bounding box center [440, 138] width 300 height 24
click at [355, 148] on dd "2478944302" at bounding box center [440, 138] width 300 height 24
copy dd "2478944302"
click at [175, 207] on button "KYC" at bounding box center [162, 209] width 195 height 40
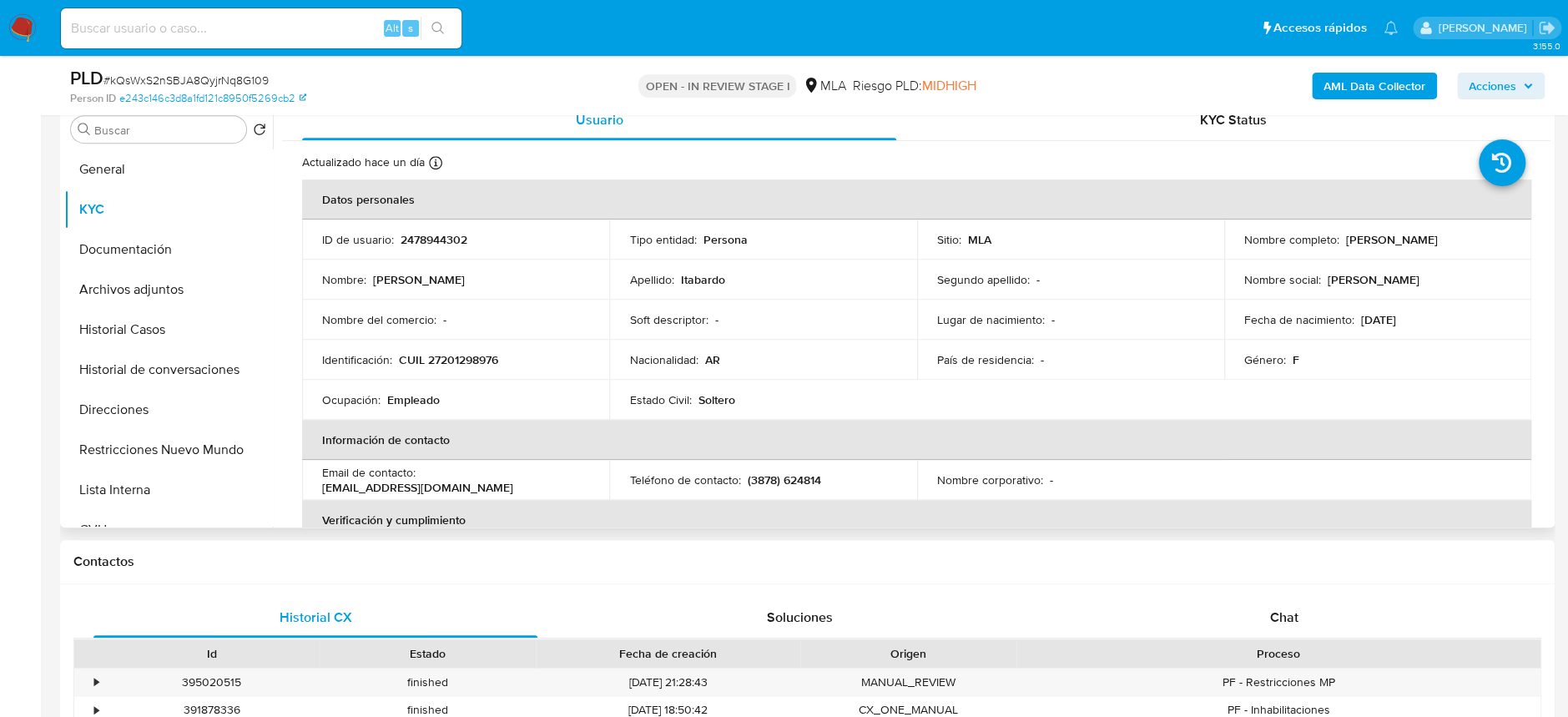
click at [440, 366] on p "CUIL 27201298976" at bounding box center [448, 359] width 99 height 15
click at [449, 359] on p "CUIL 27201298976" at bounding box center [448, 359] width 99 height 15
copy p "27201298976"
click at [469, 362] on p "CUIL 27201298976" at bounding box center [448, 359] width 99 height 15
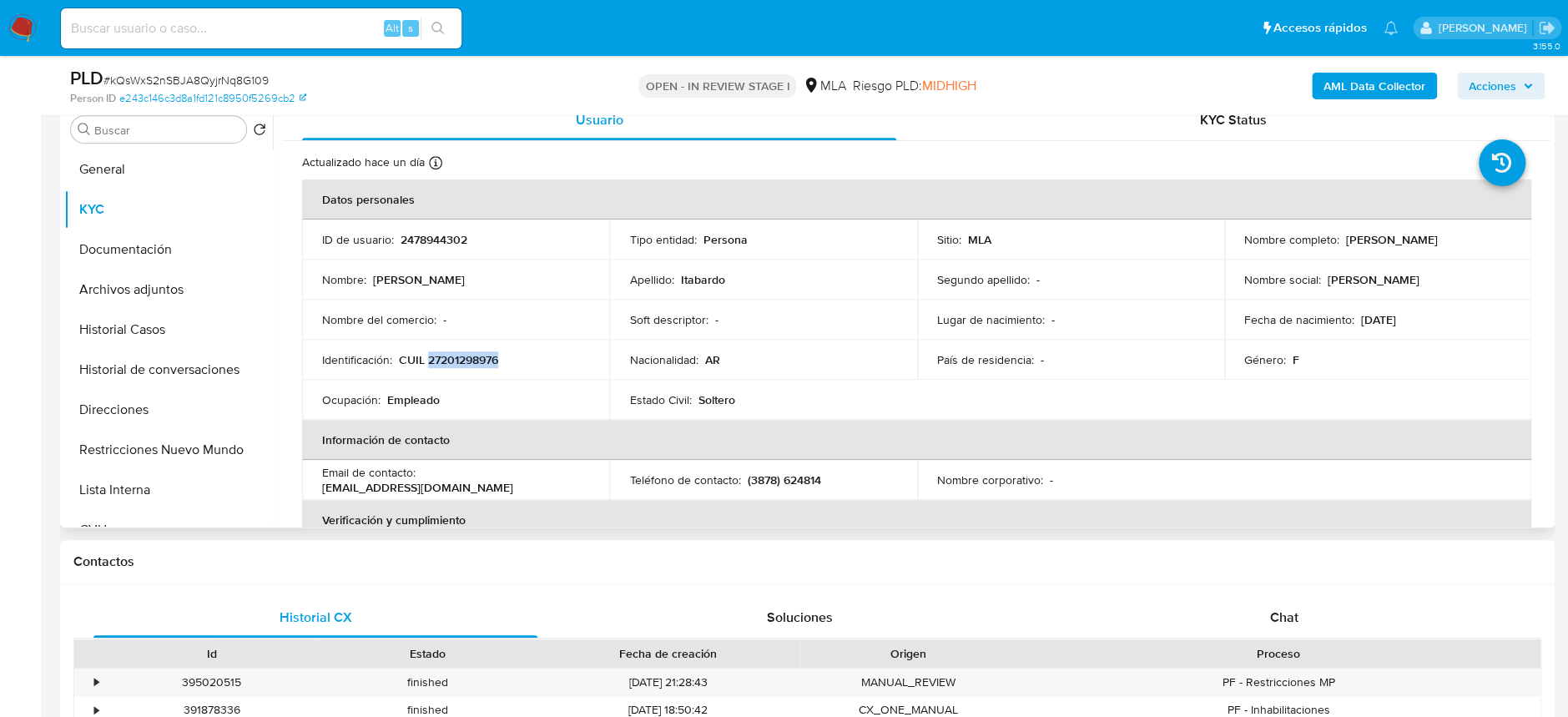
click at [469, 362] on p "CUIL 27201298976" at bounding box center [448, 359] width 99 height 15
click at [1342, 81] on b "AML Data Collector" at bounding box center [1375, 85] width 102 height 26
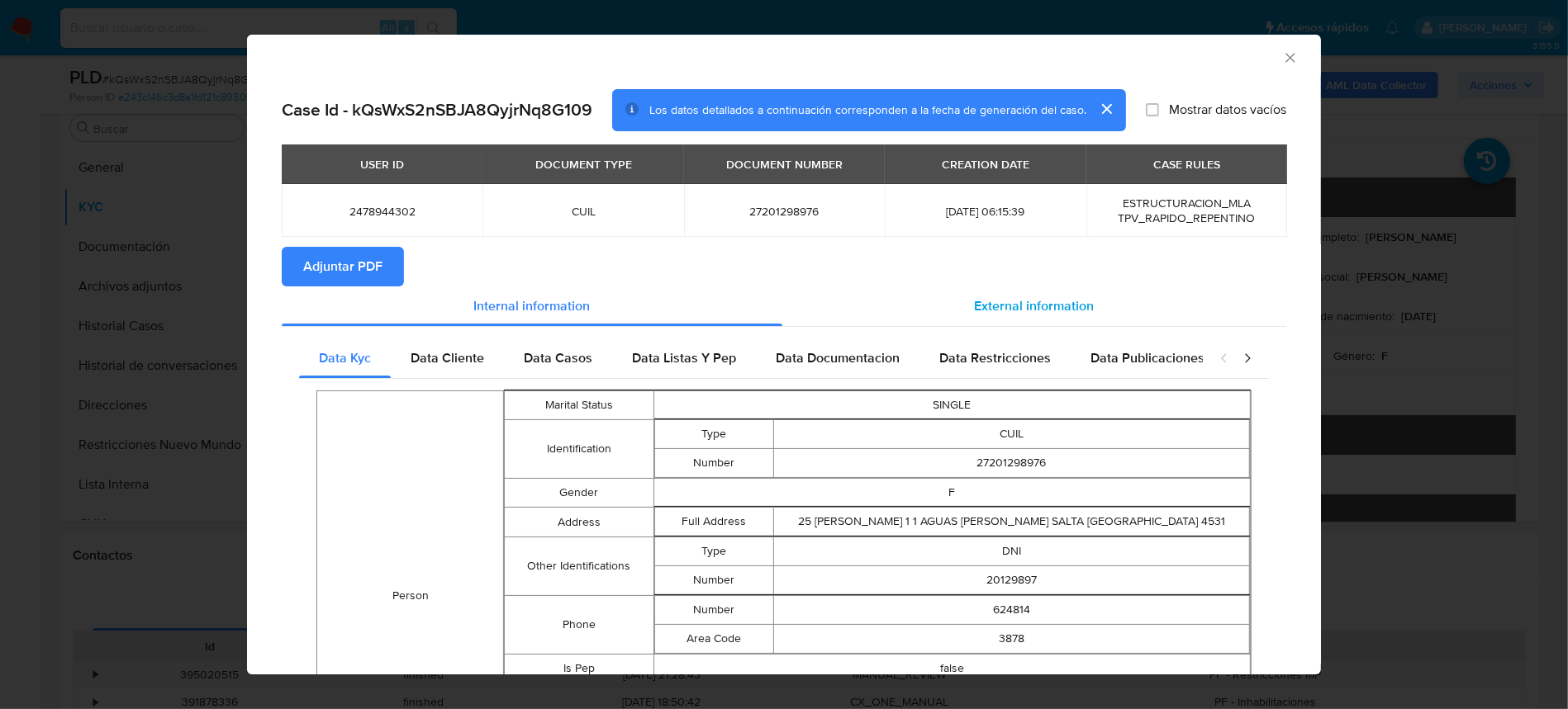
click at [1062, 306] on span "External information" at bounding box center [1033, 306] width 119 height 19
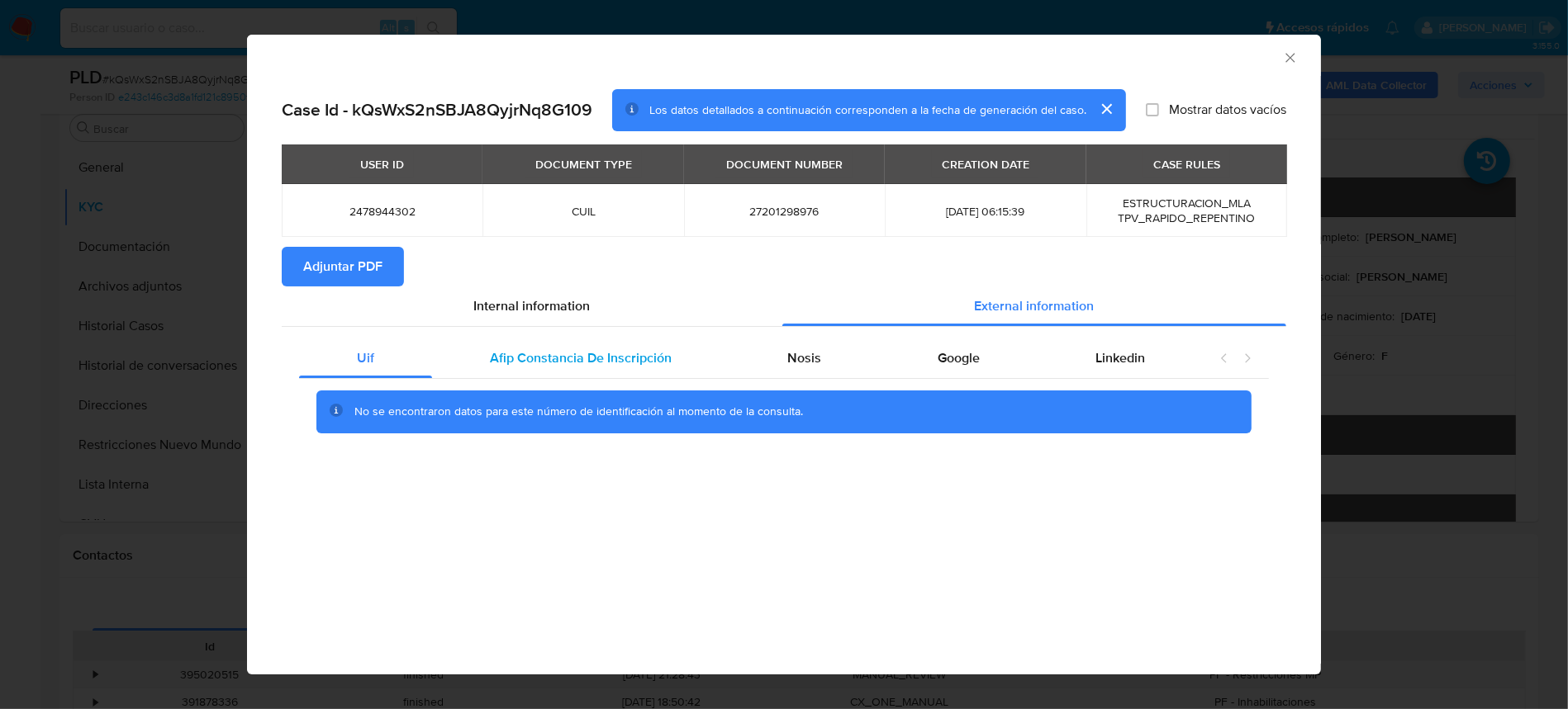
click at [670, 372] on div "Afip Constancia De Inscripción" at bounding box center [580, 358] width 297 height 40
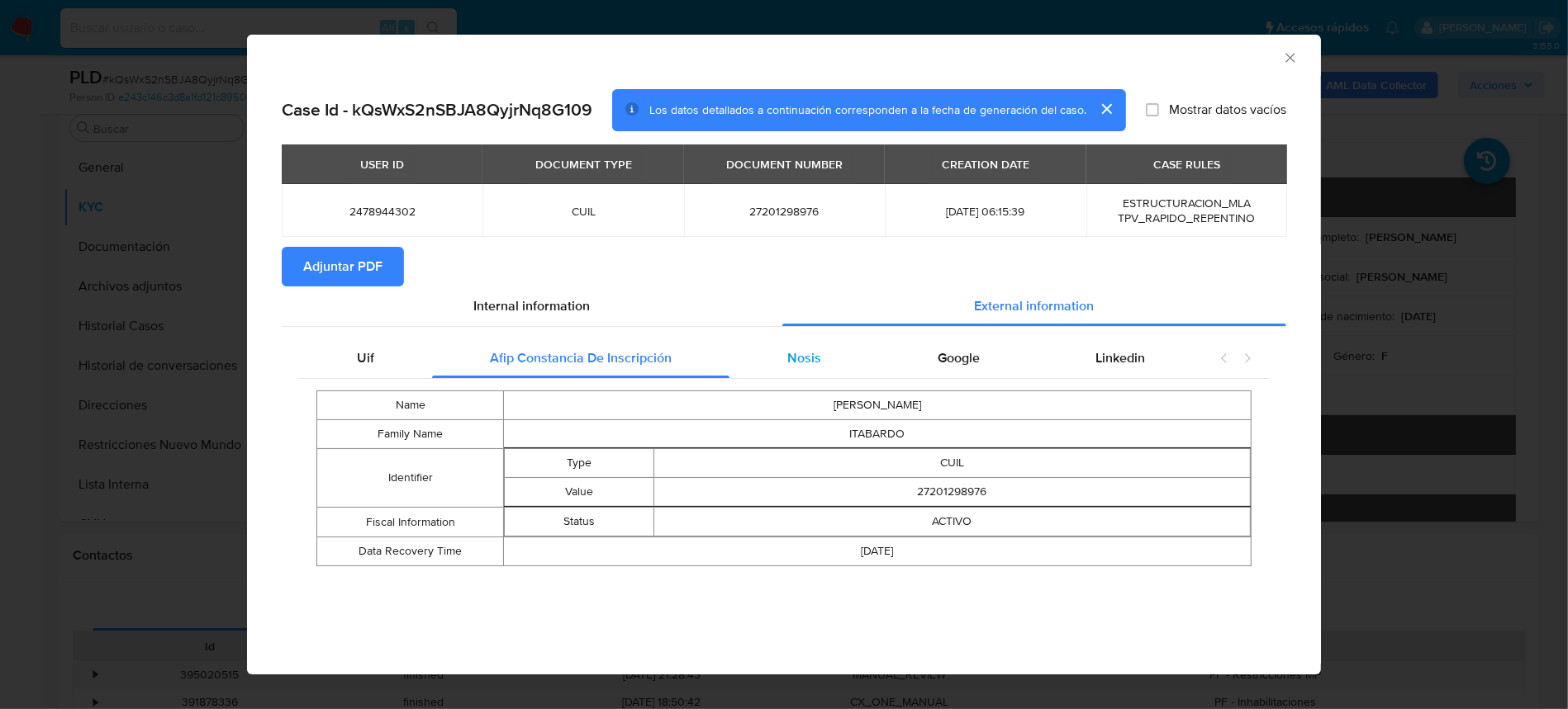
click at [823, 357] on div "Nosis" at bounding box center [804, 358] width 149 height 40
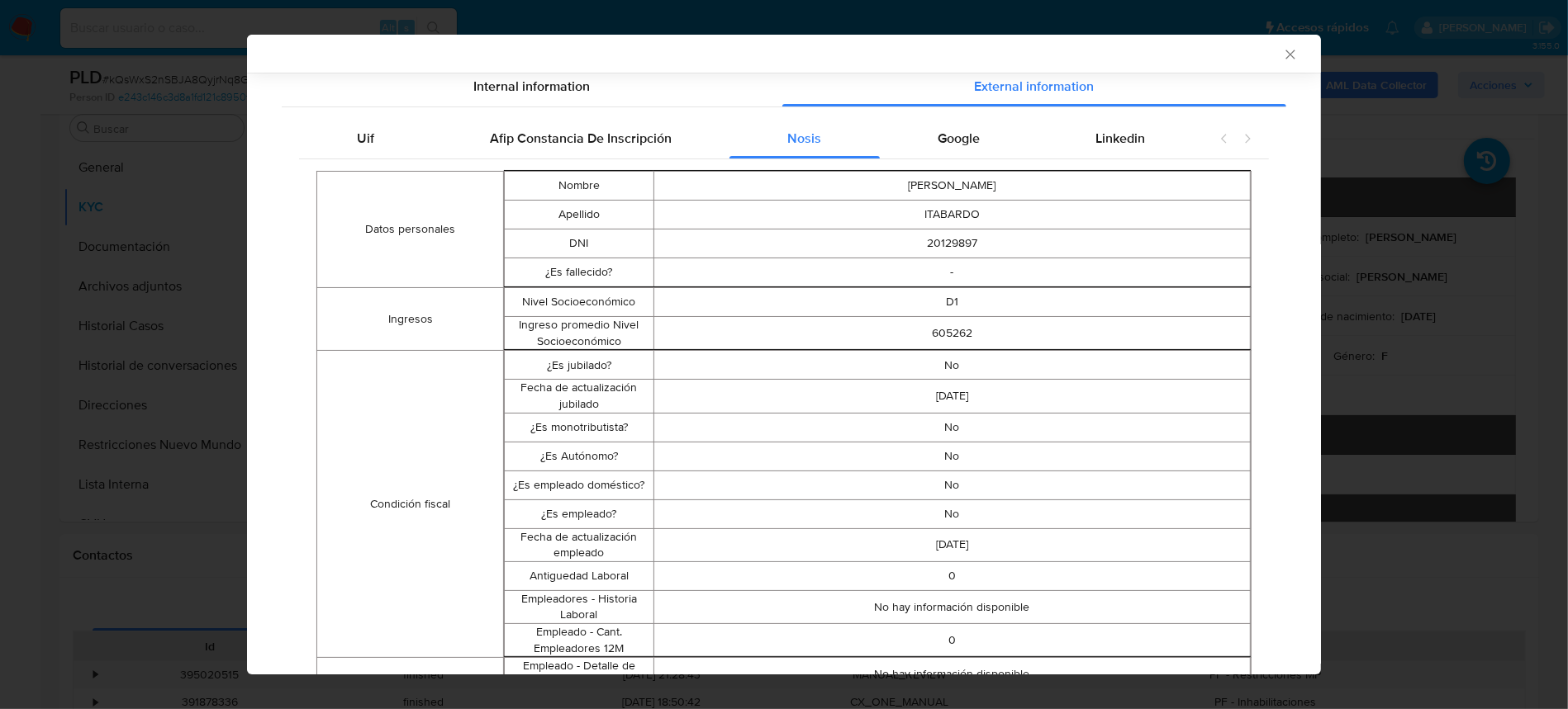
scroll to position [107, 0]
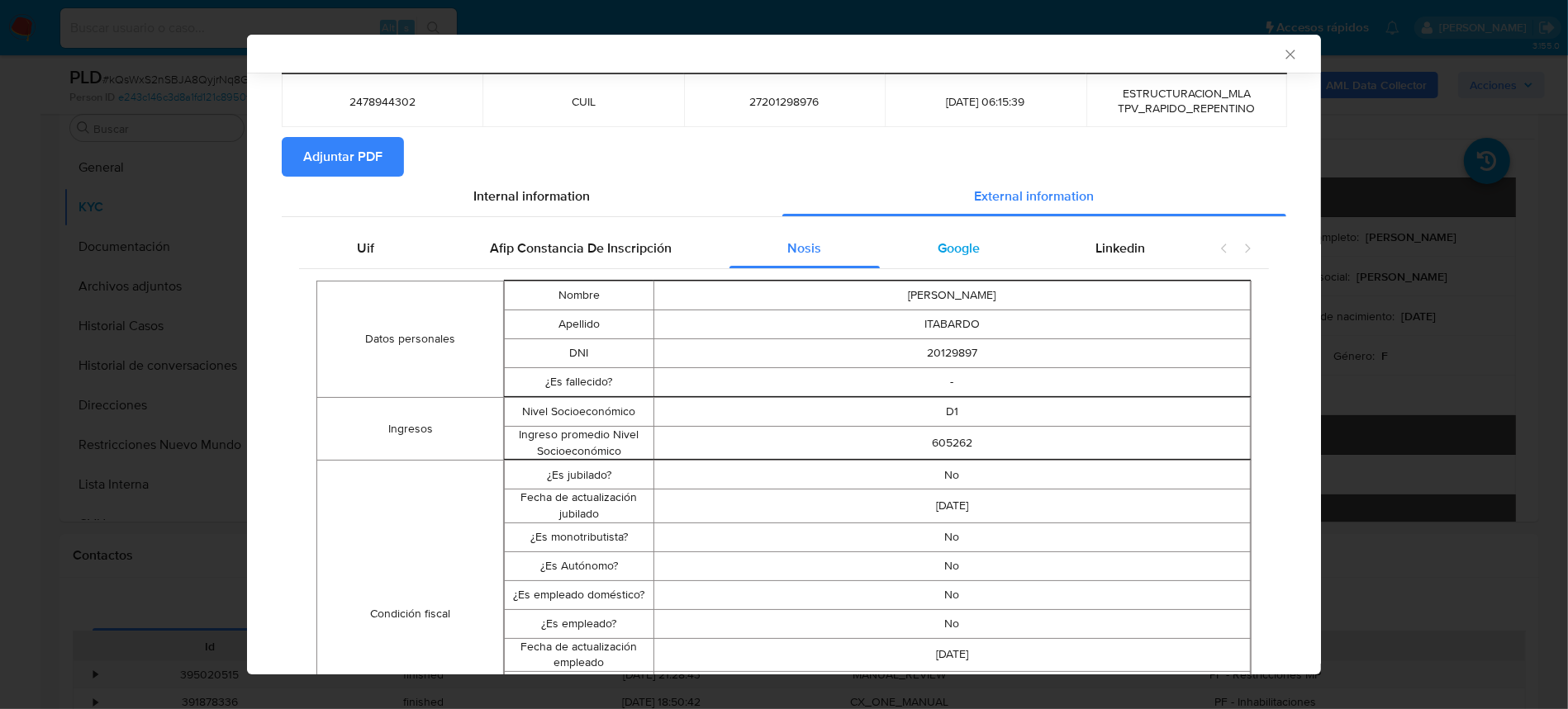
click at [942, 260] on div "Google" at bounding box center [959, 248] width 158 height 40
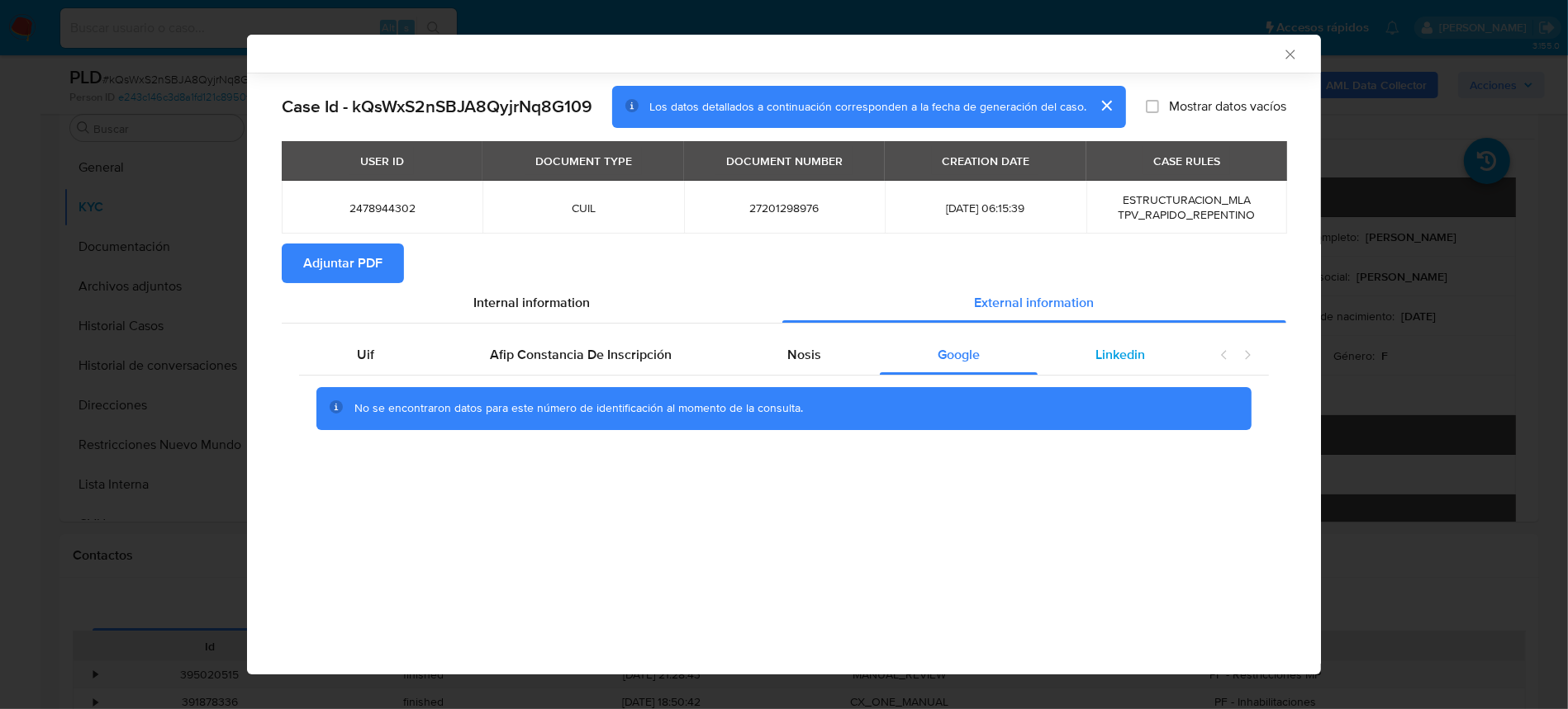
click at [1100, 347] on span "Linkedin" at bounding box center [1120, 355] width 49 height 19
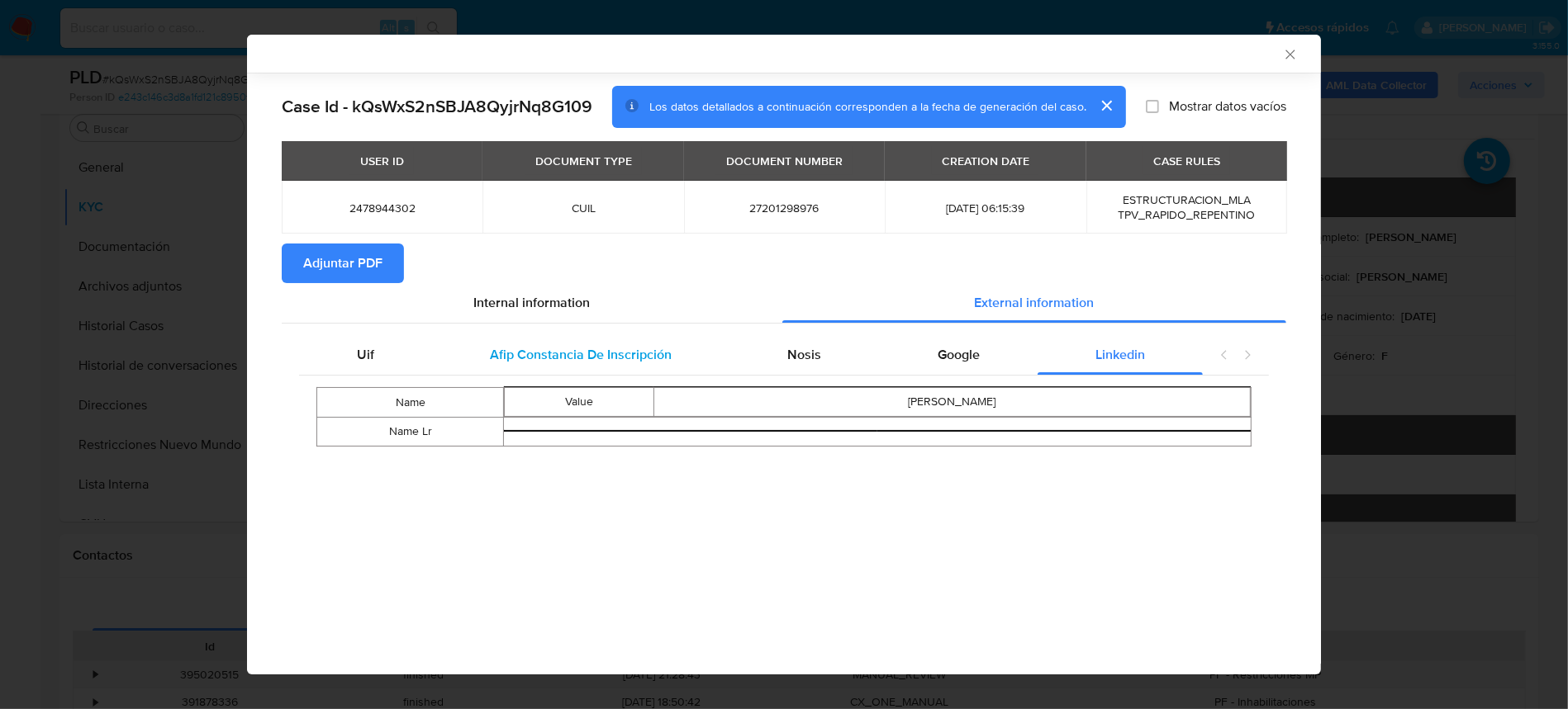
click at [561, 352] on span "Afip Constancia De Inscripción" at bounding box center [580, 355] width 181 height 19
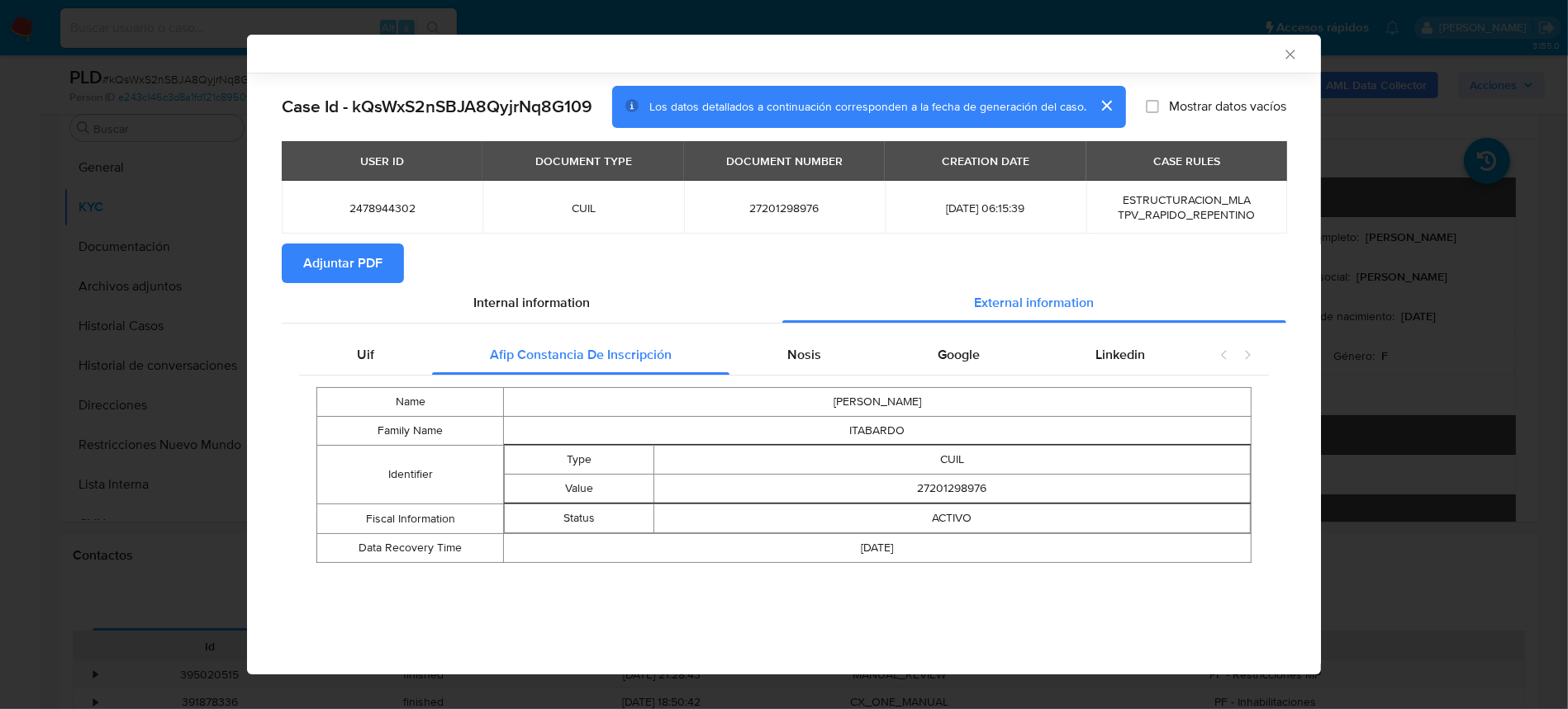
click at [836, 384] on div "Name BLANCA VERONICA Family Name ITABARDO Identifier Type CUIL Value 2720129897…" at bounding box center [783, 474] width 969 height 199
click at [817, 350] on span "Nosis" at bounding box center [804, 355] width 34 height 19
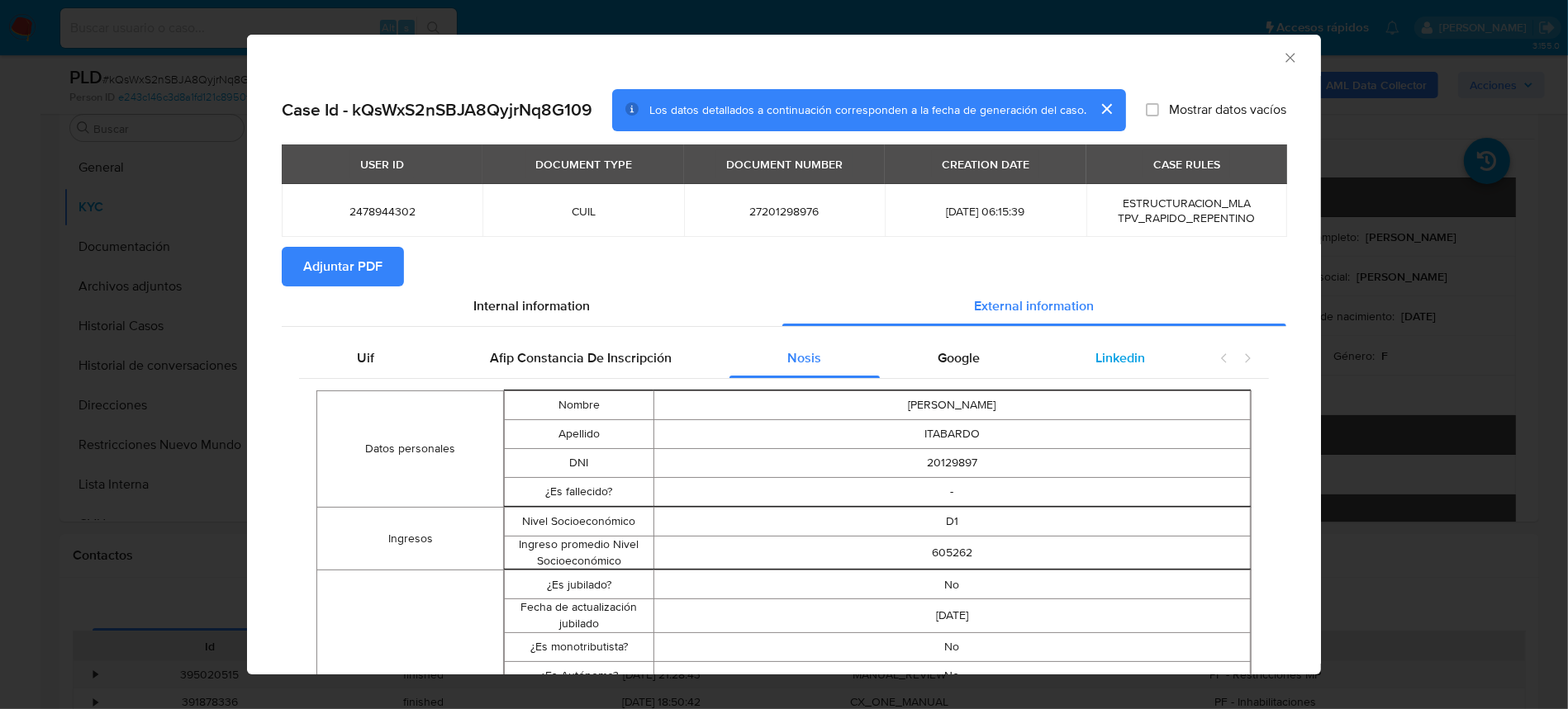
click at [1095, 357] on span "Linkedin" at bounding box center [1120, 358] width 49 height 19
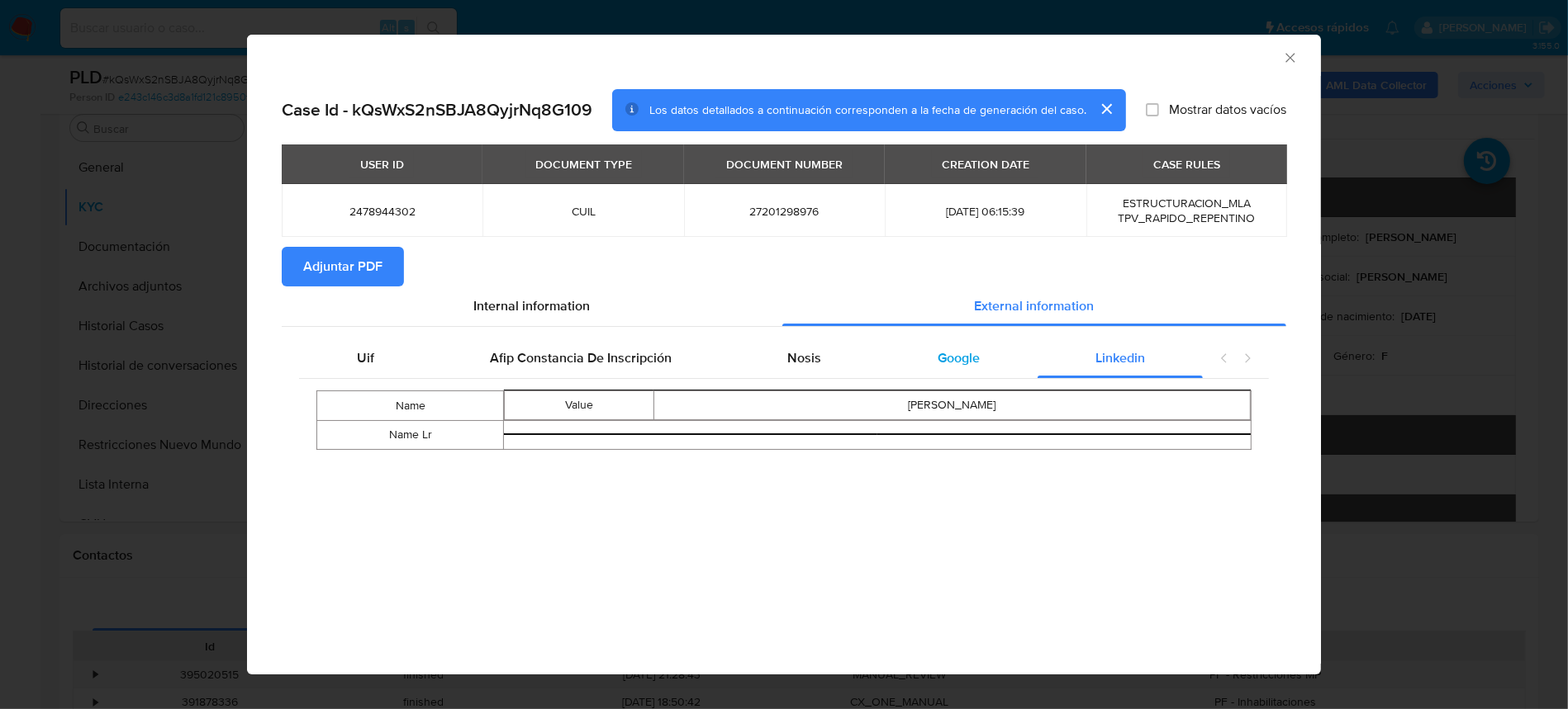
click at [976, 364] on span "Google" at bounding box center [958, 358] width 42 height 19
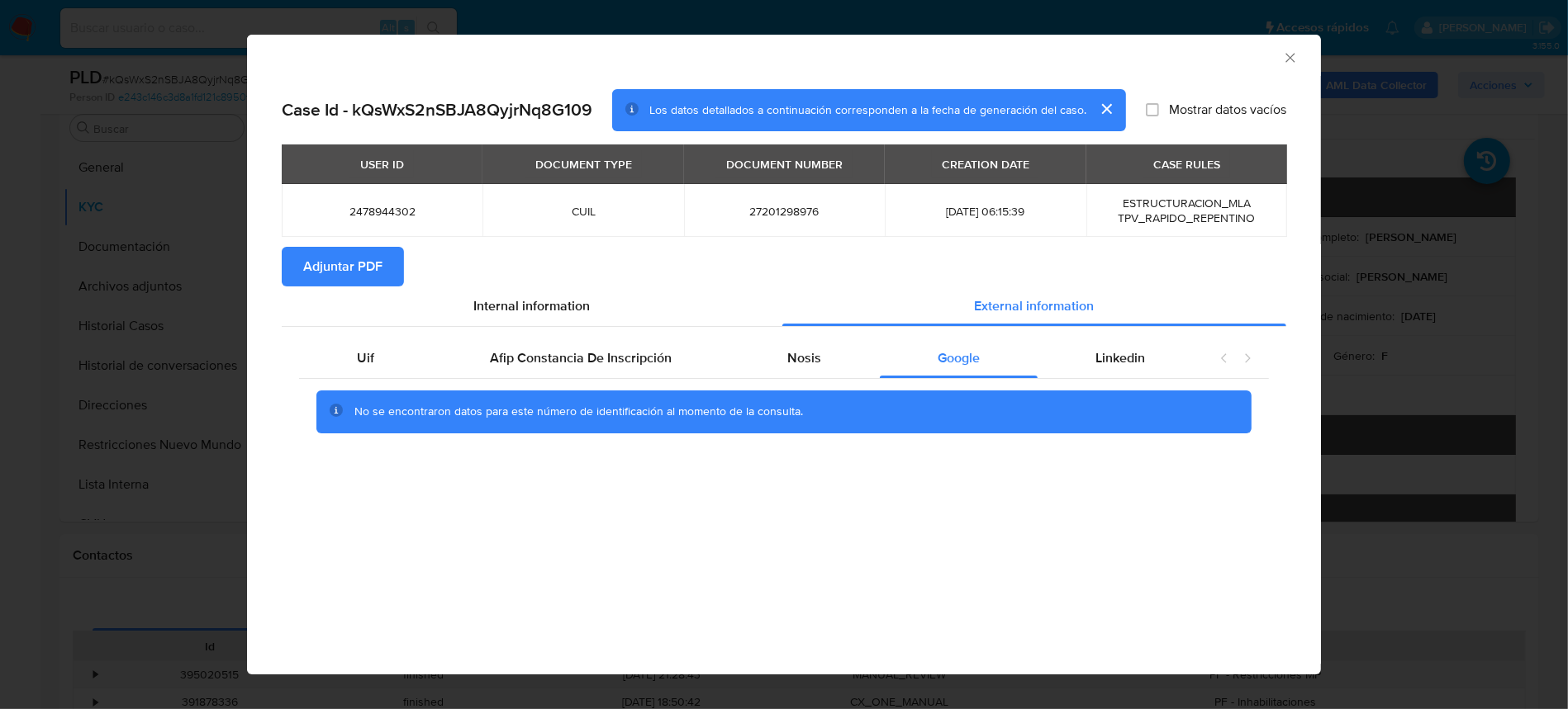
click at [346, 264] on span "Adjuntar PDF" at bounding box center [343, 266] width 80 height 36
click at [1290, 53] on icon "Cerrar ventana" at bounding box center [1290, 57] width 16 height 16
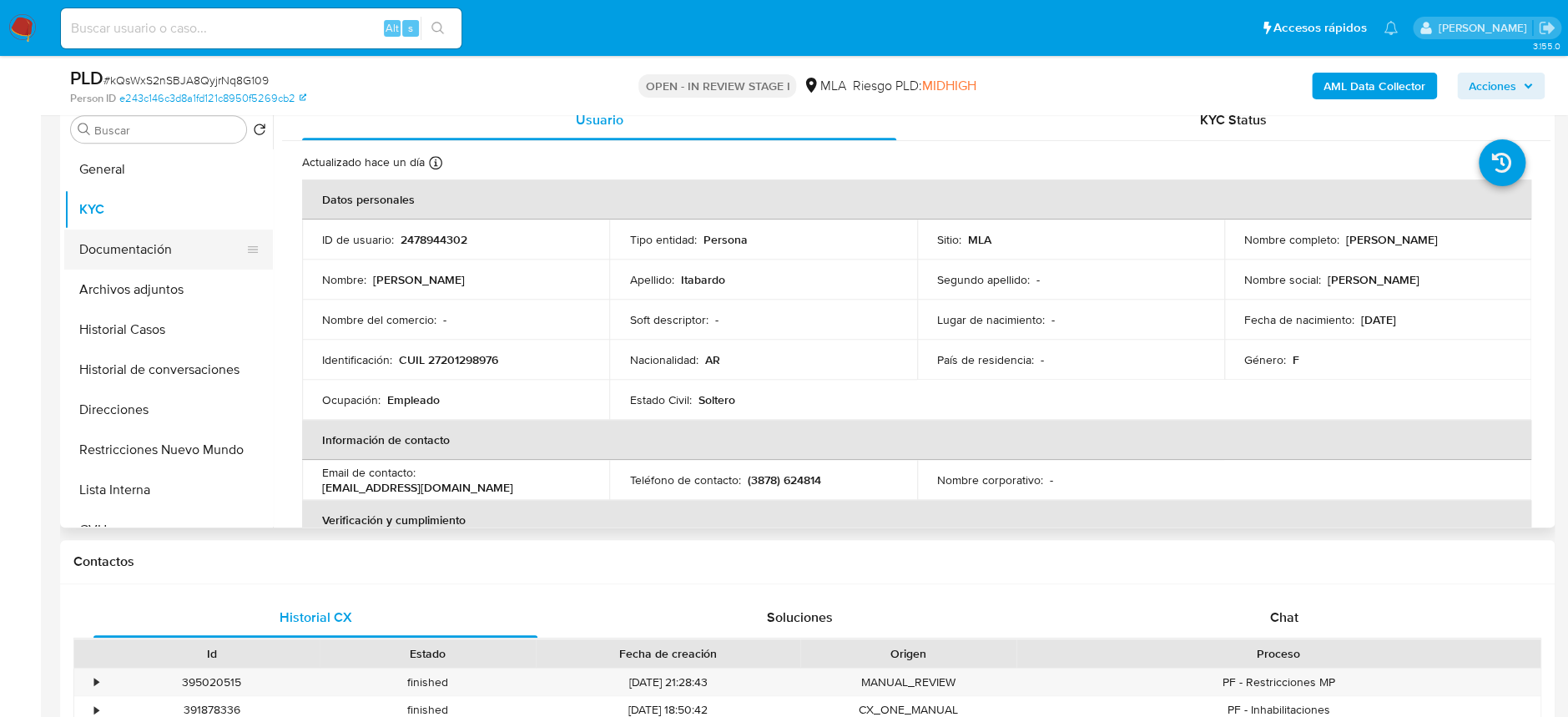
click at [192, 267] on button "Documentación" at bounding box center [162, 249] width 195 height 40
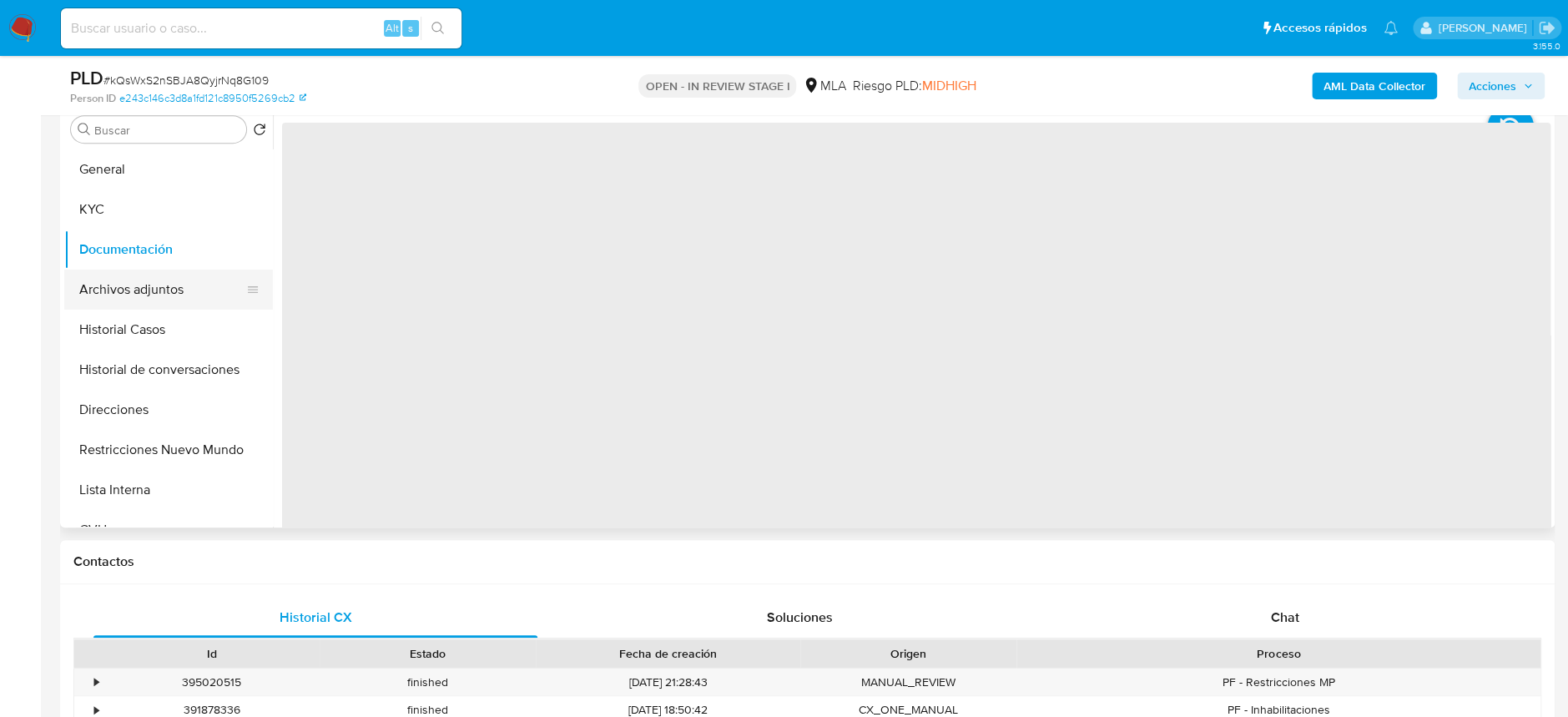
click at [172, 289] on button "Archivos adjuntos" at bounding box center [162, 289] width 195 height 40
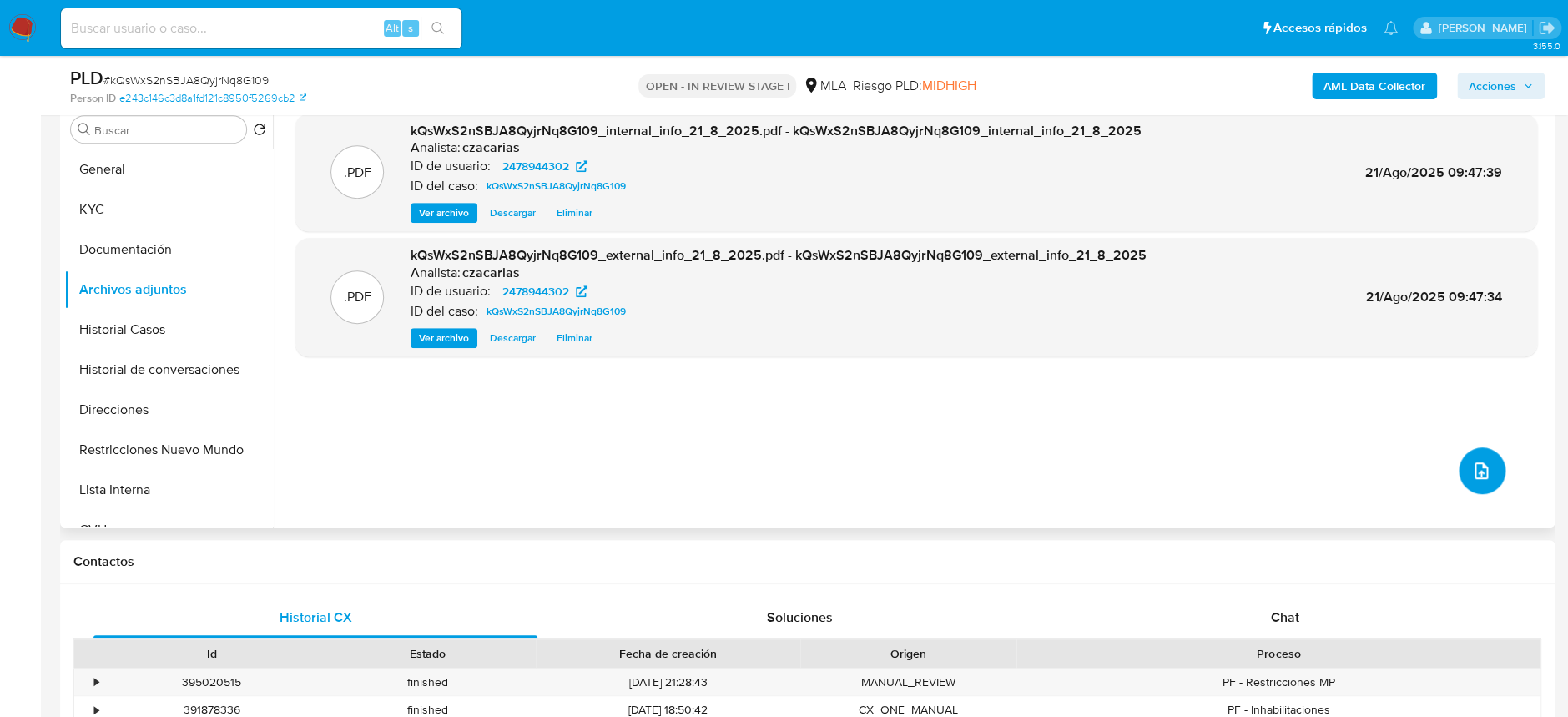
click at [1459, 466] on button "upload-file" at bounding box center [1483, 471] width 47 height 47
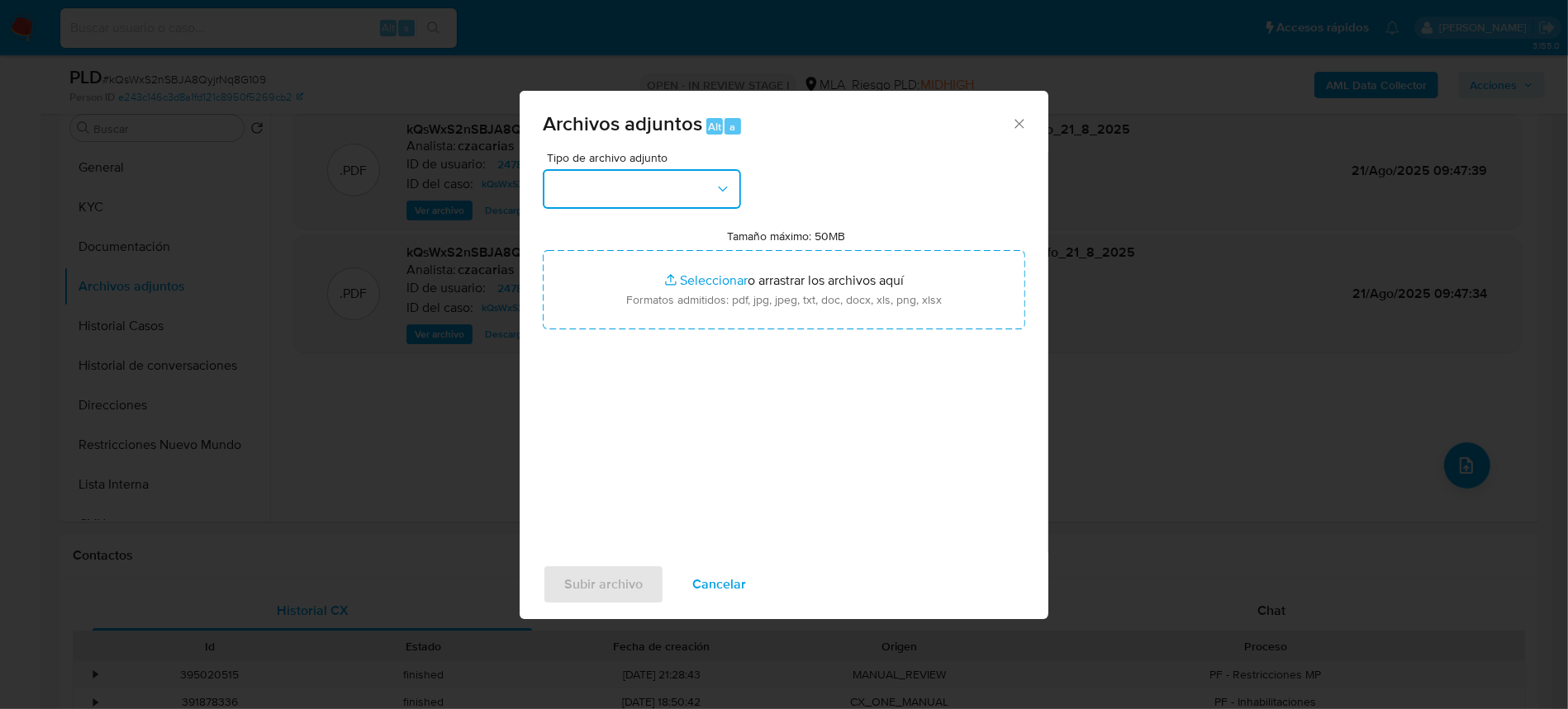
click at [693, 195] on button "button" at bounding box center [641, 189] width 198 height 40
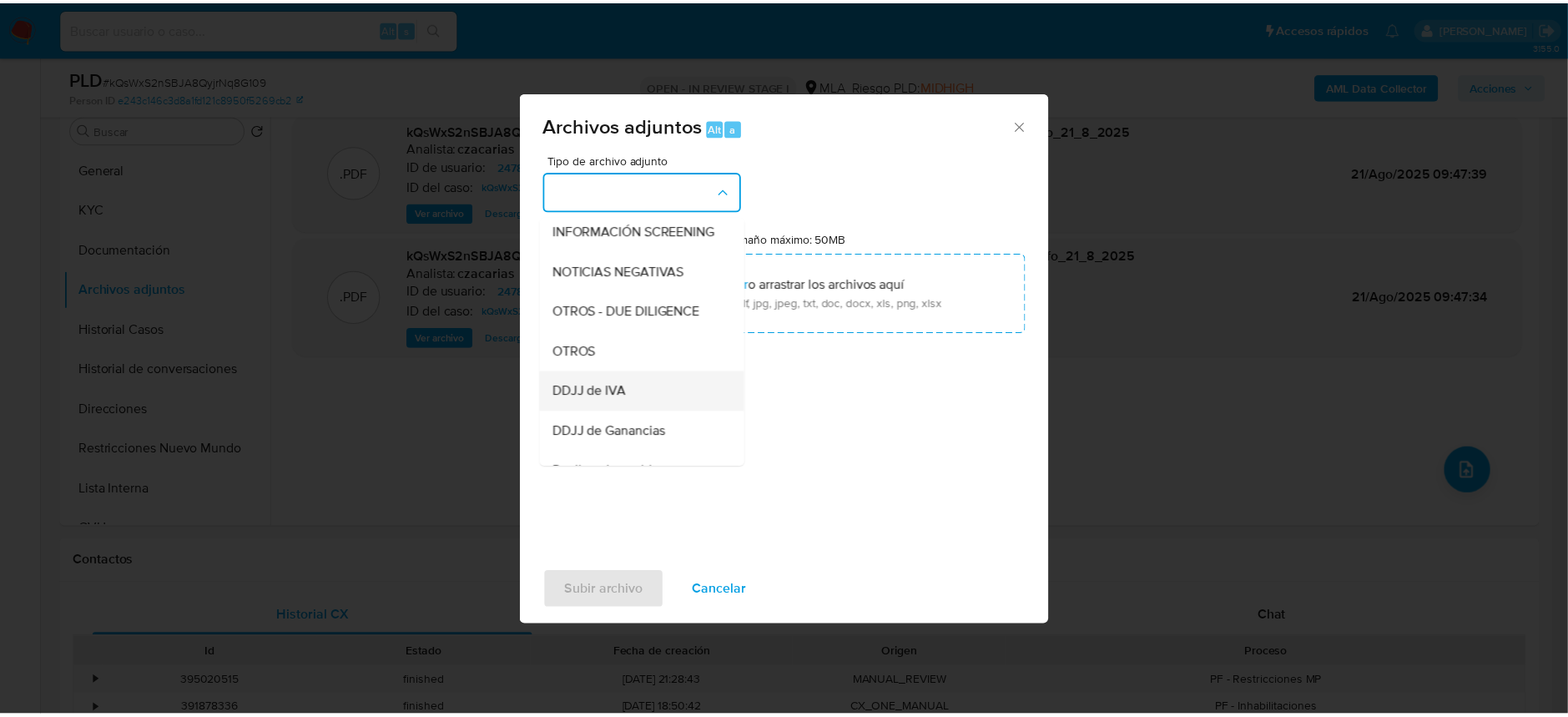
scroll to position [222, 0]
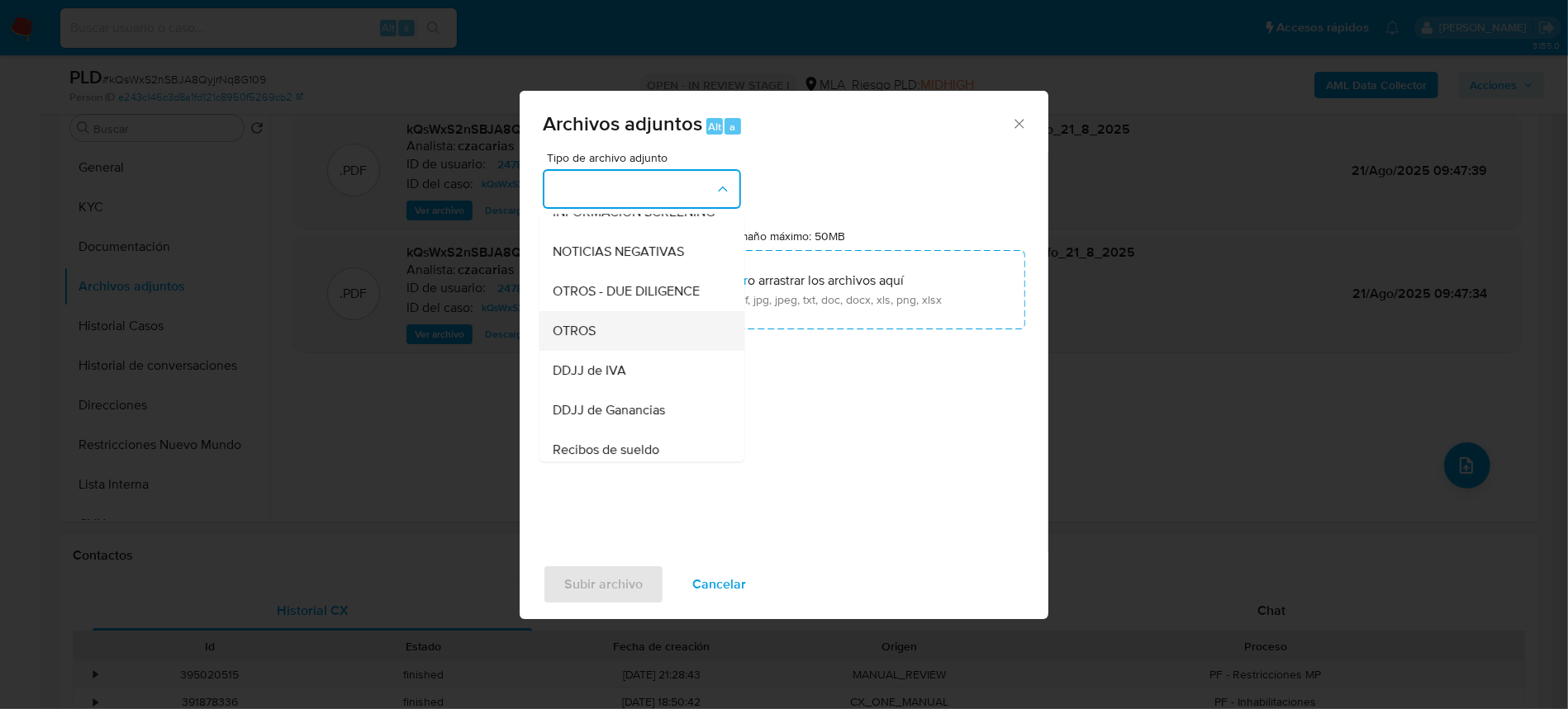
click at [613, 351] on div "OTROS" at bounding box center [637, 331] width 169 height 40
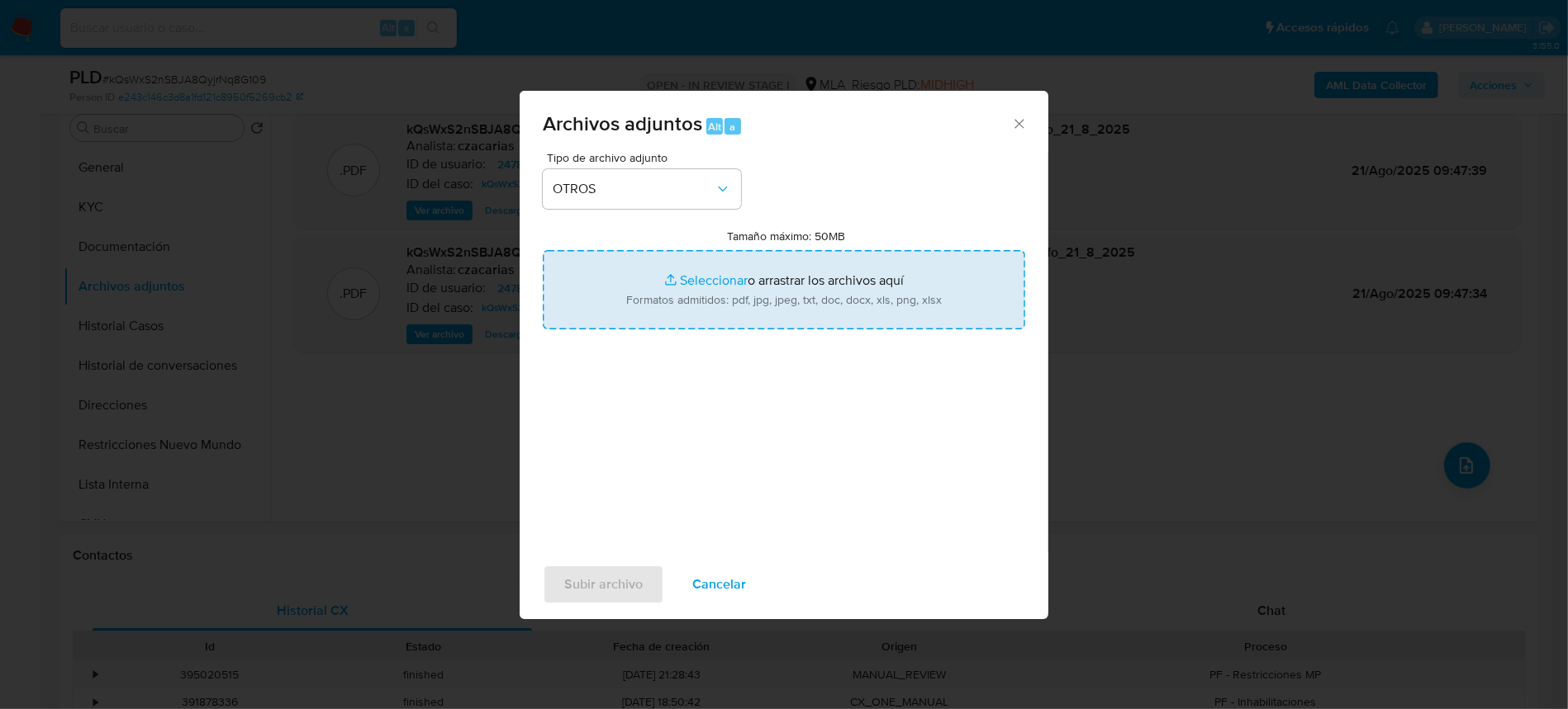
type input "C:\fakepath\Movimientos-2478944302.xlsx"
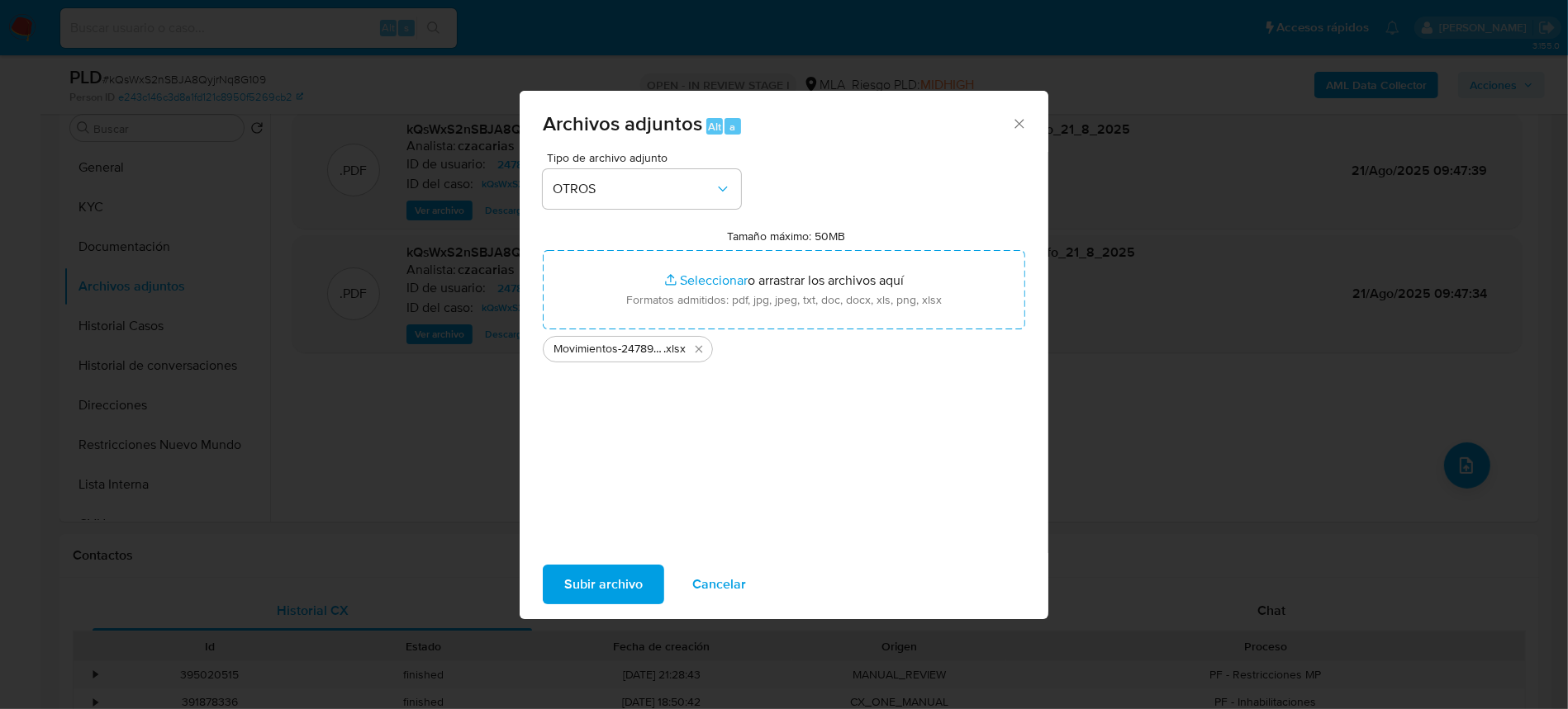
click at [606, 574] on span "Subir archivo" at bounding box center [603, 584] width 79 height 36
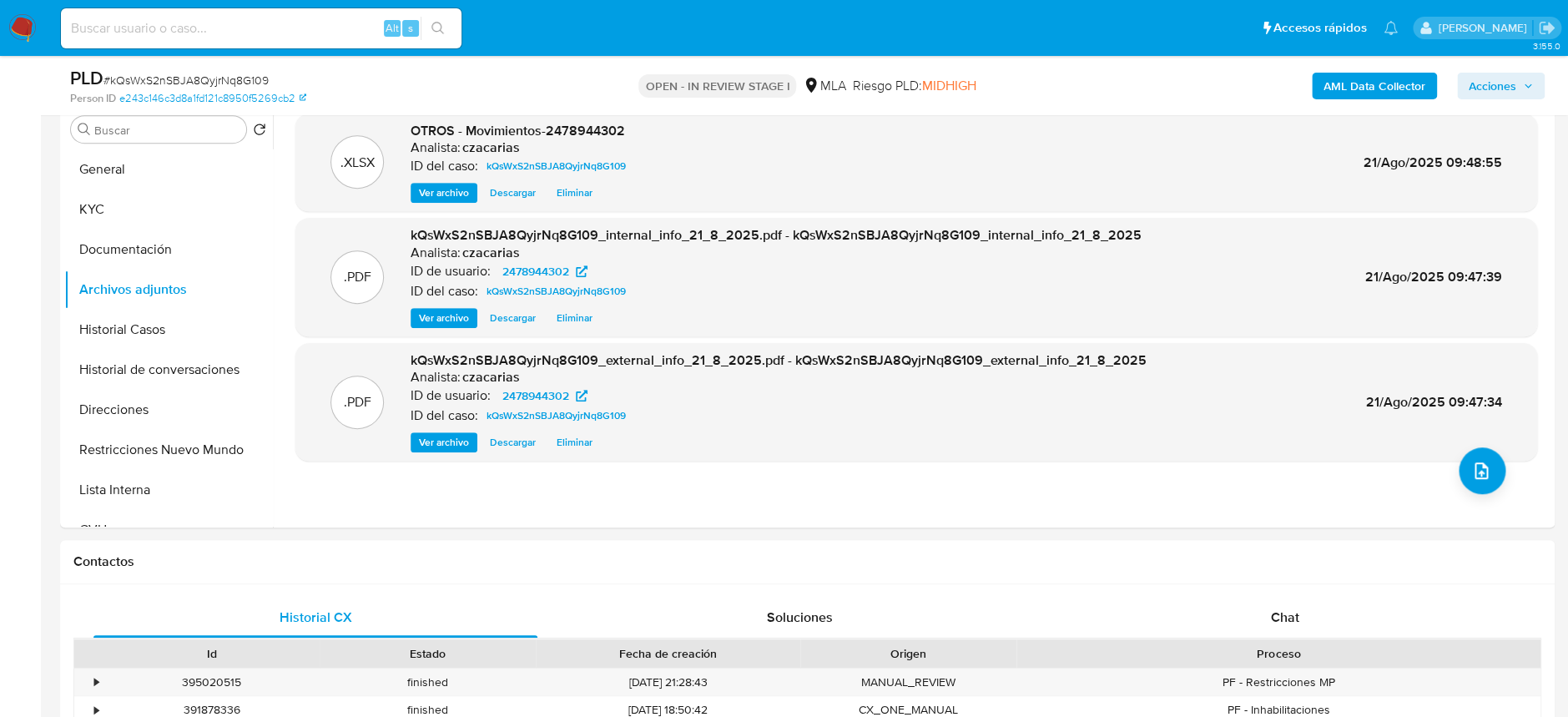
click at [26, 32] on img at bounding box center [23, 27] width 28 height 28
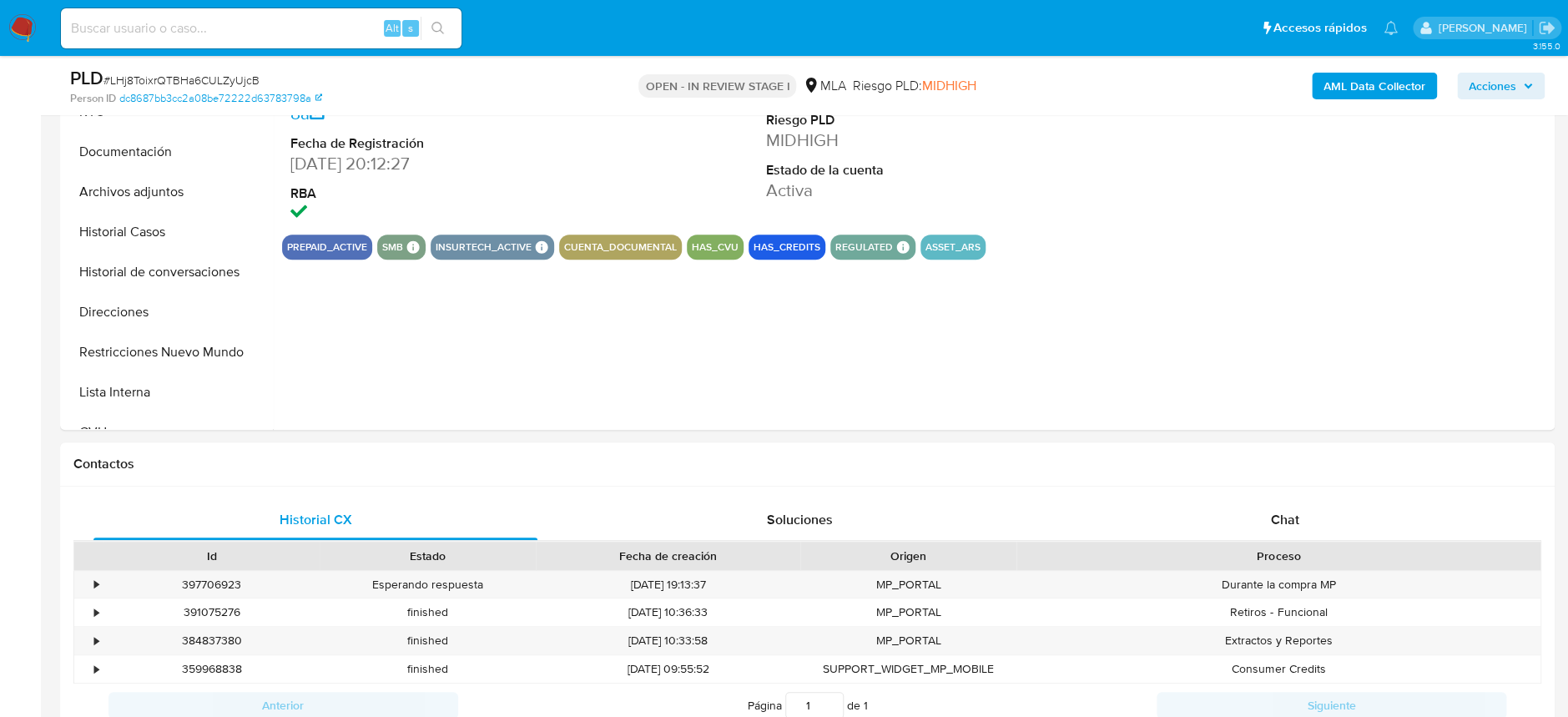
scroll to position [556, 0]
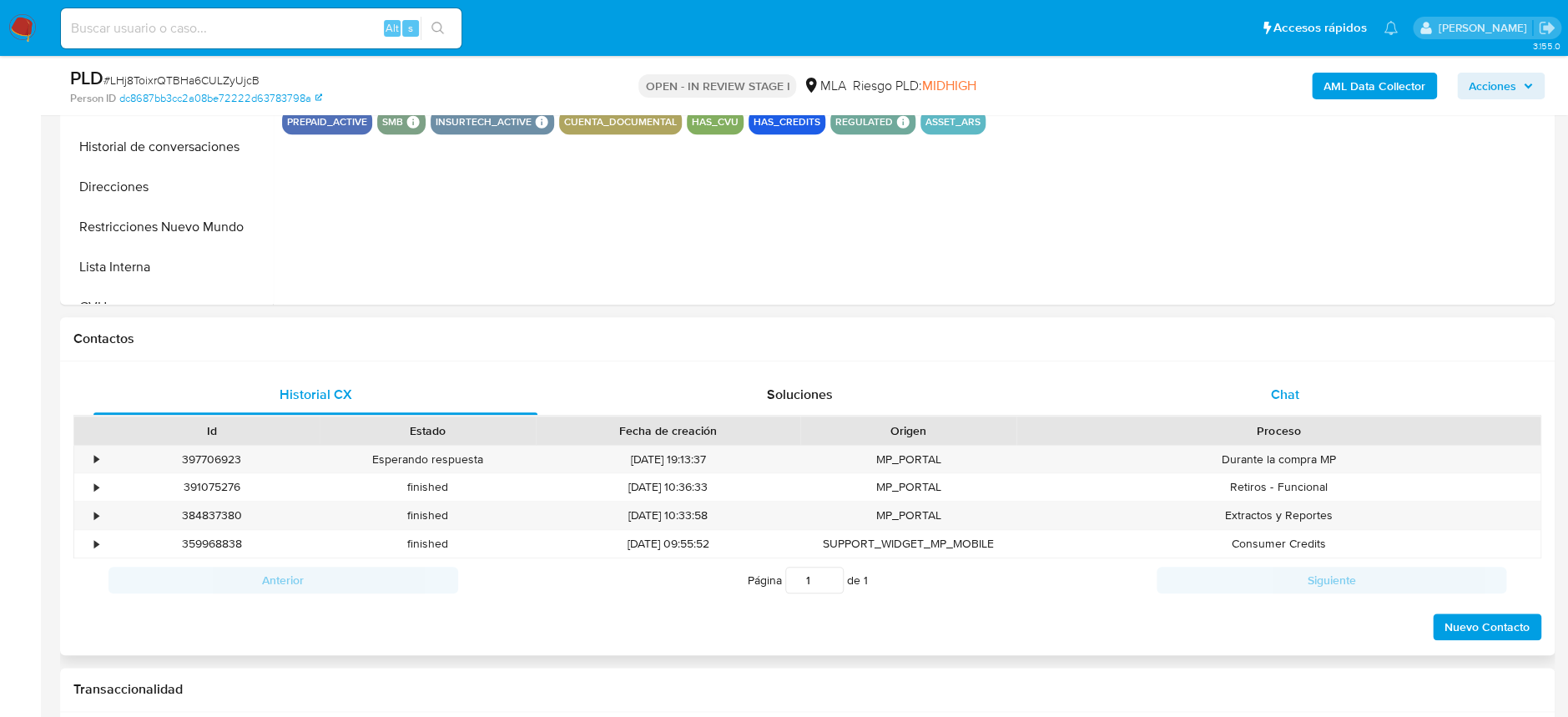
select select "10"
click at [1309, 403] on div "Chat" at bounding box center [1285, 394] width 444 height 40
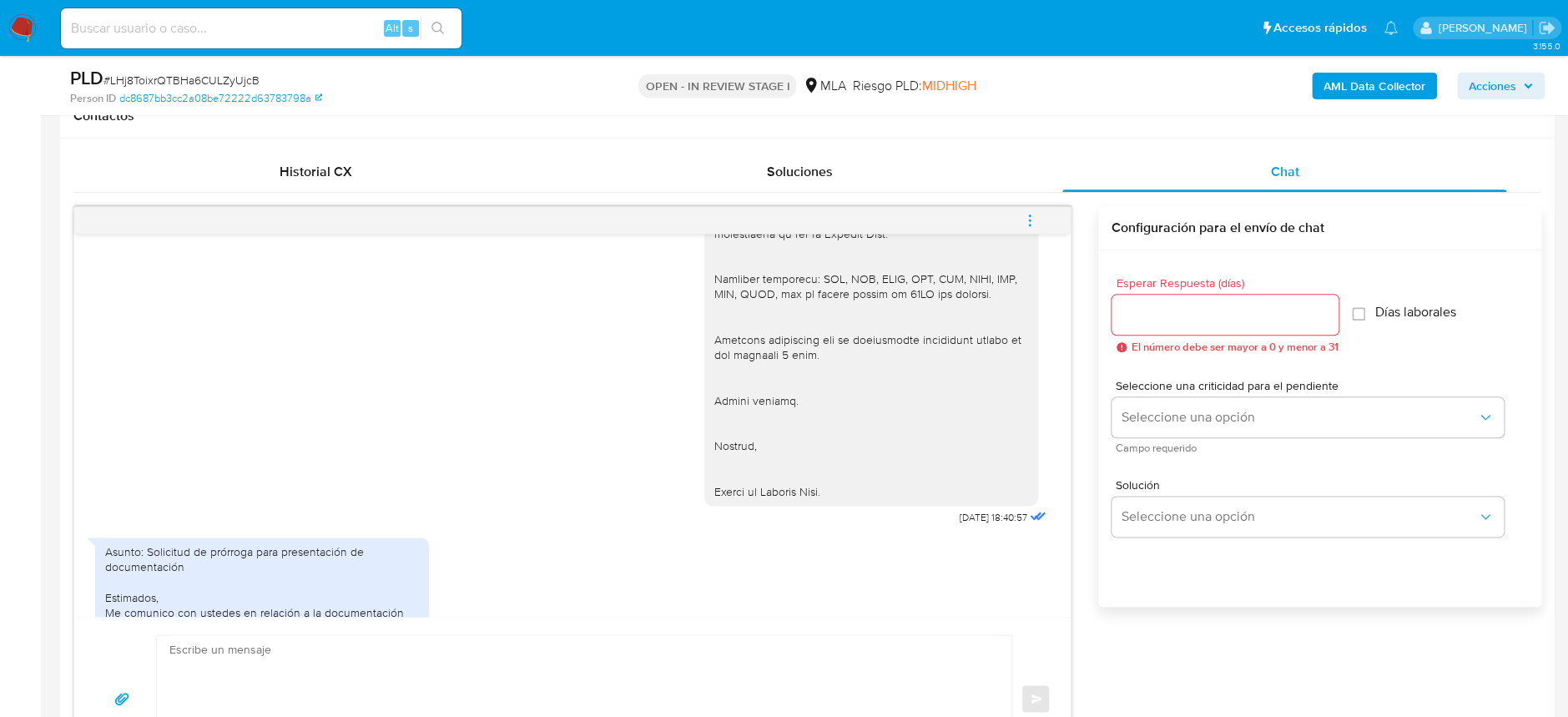
scroll to position [2288, 0]
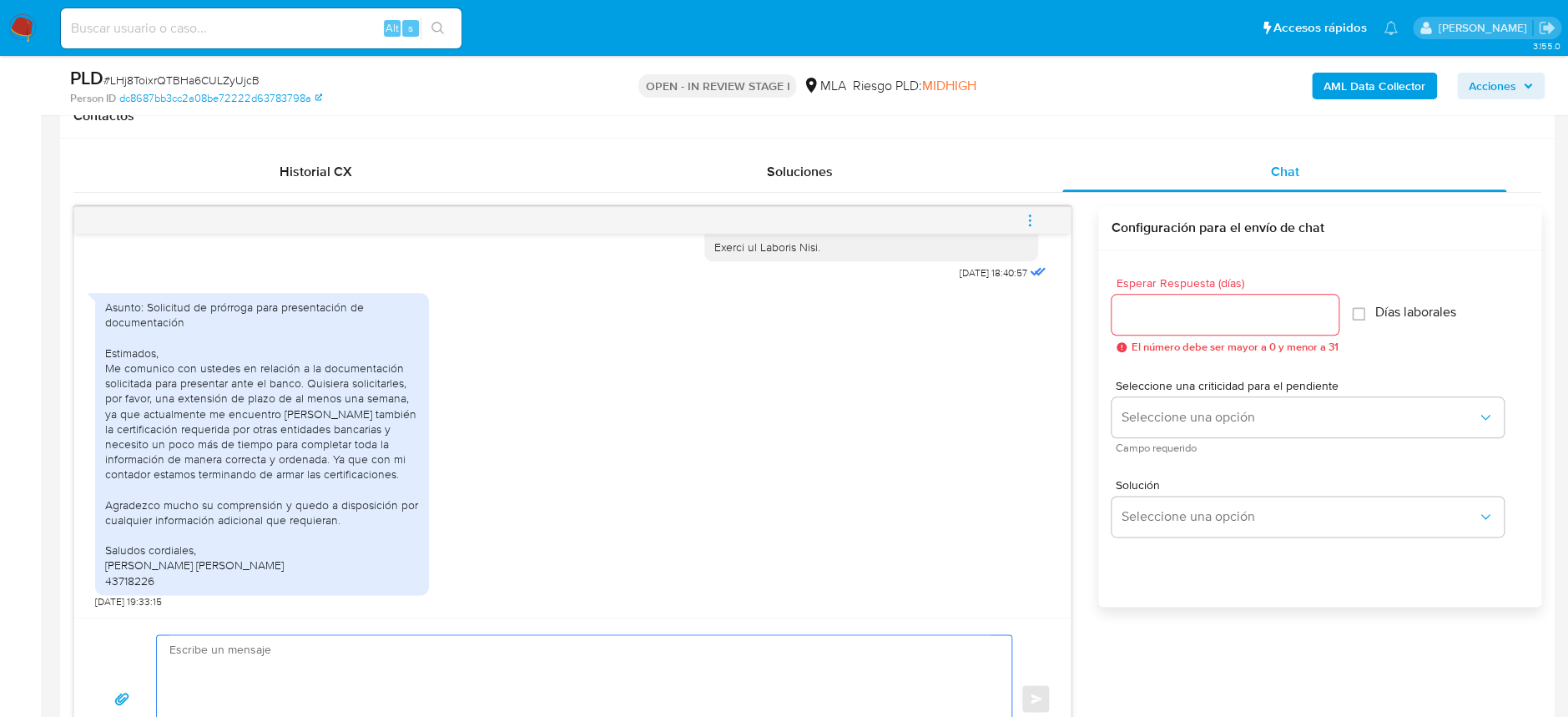
click at [606, 642] on textarea at bounding box center [581, 698] width 822 height 127
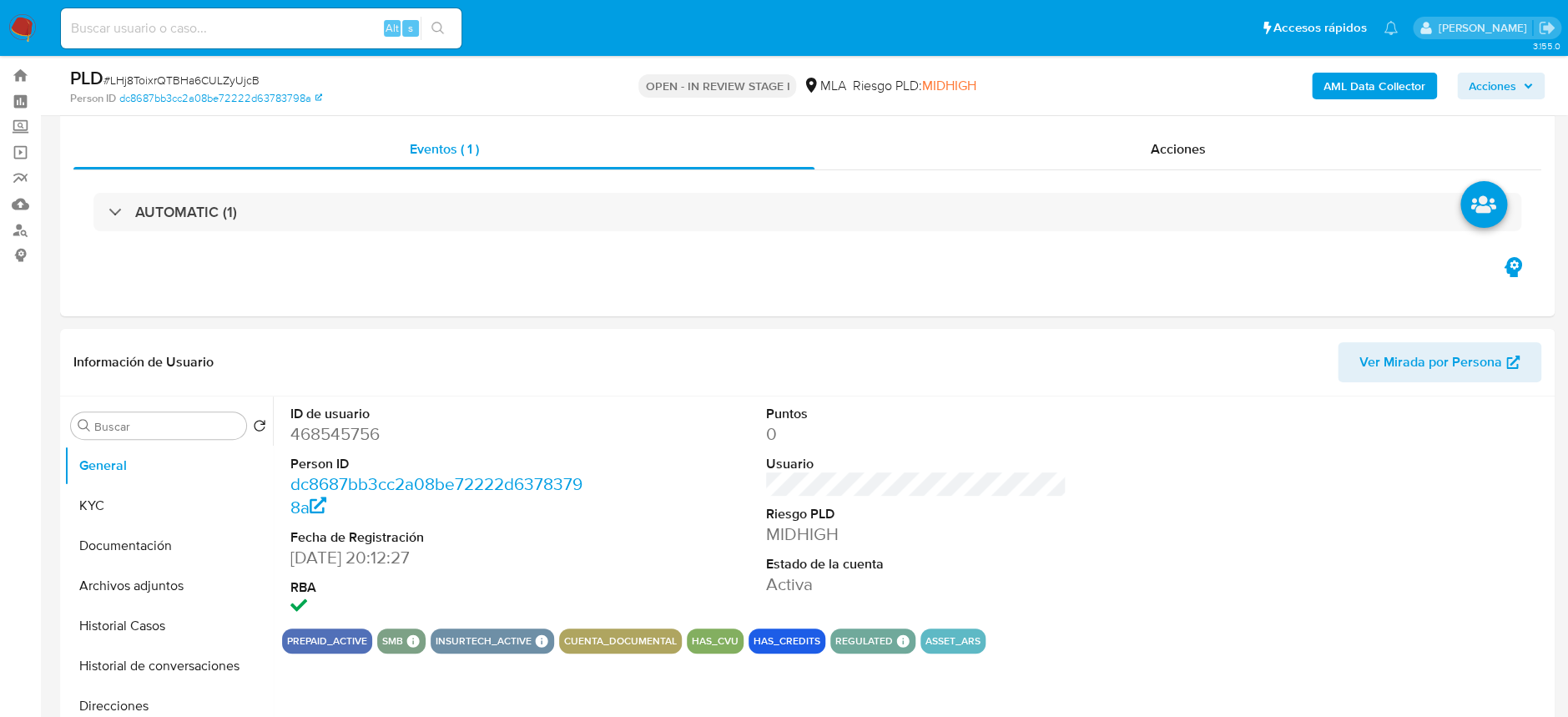
scroll to position [0, 0]
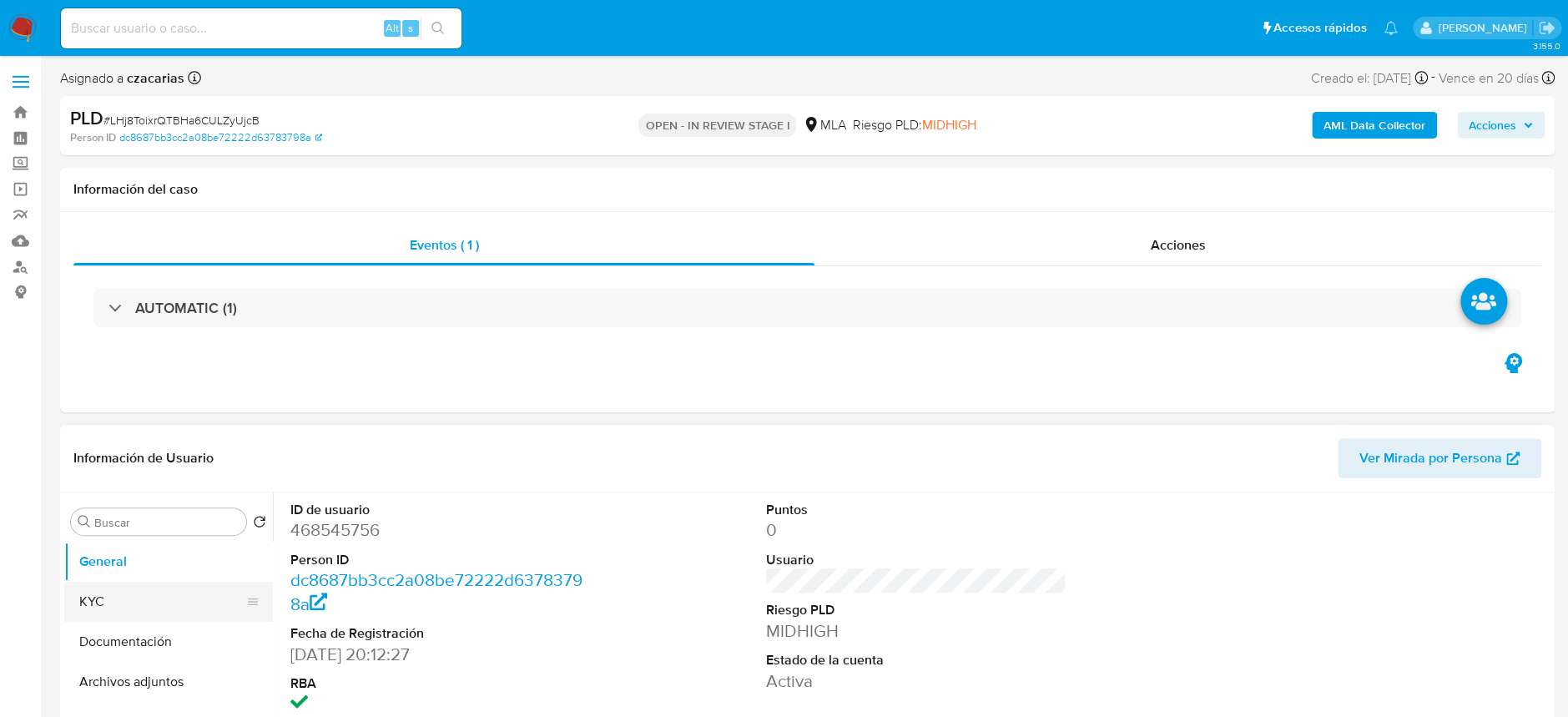
click at [124, 602] on button "KYC" at bounding box center [162, 601] width 195 height 40
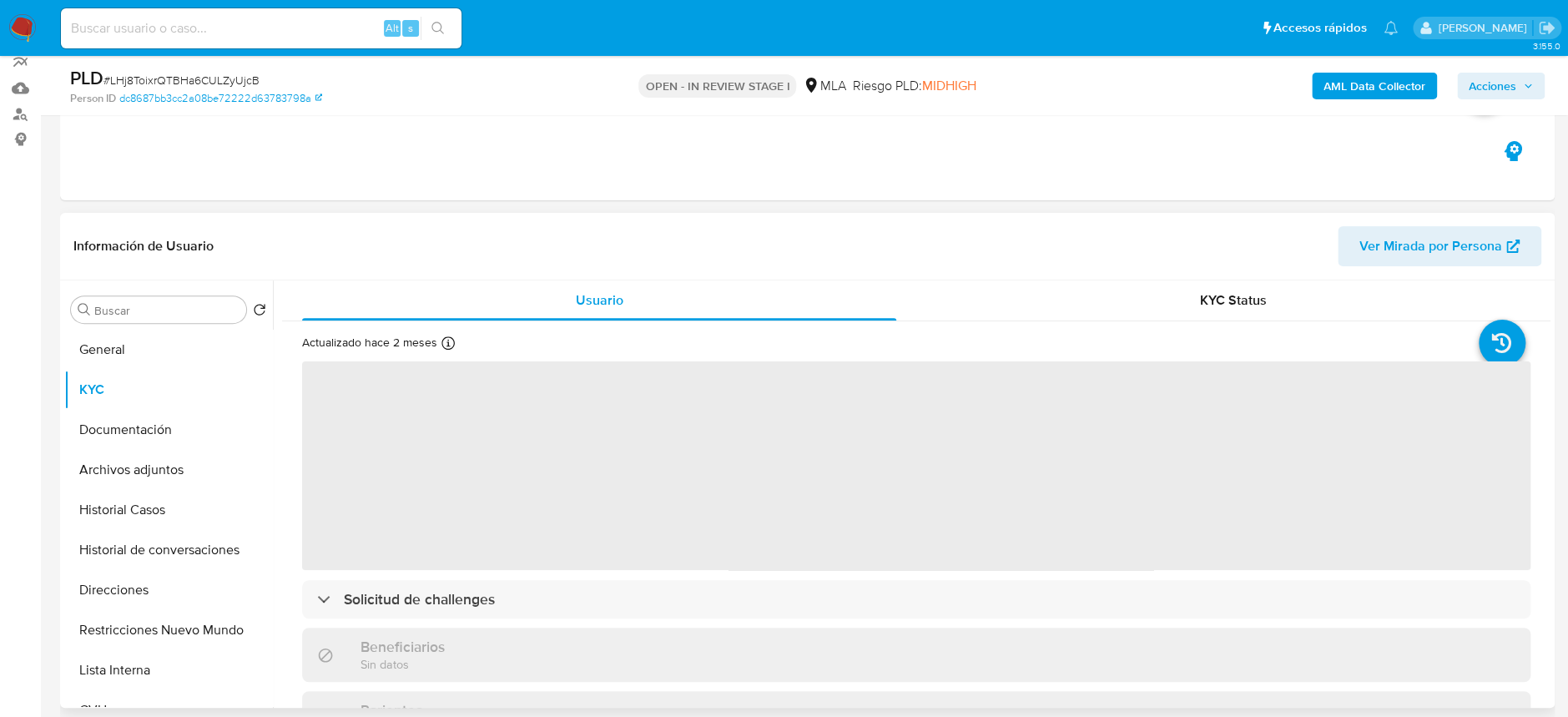
scroll to position [222, 0]
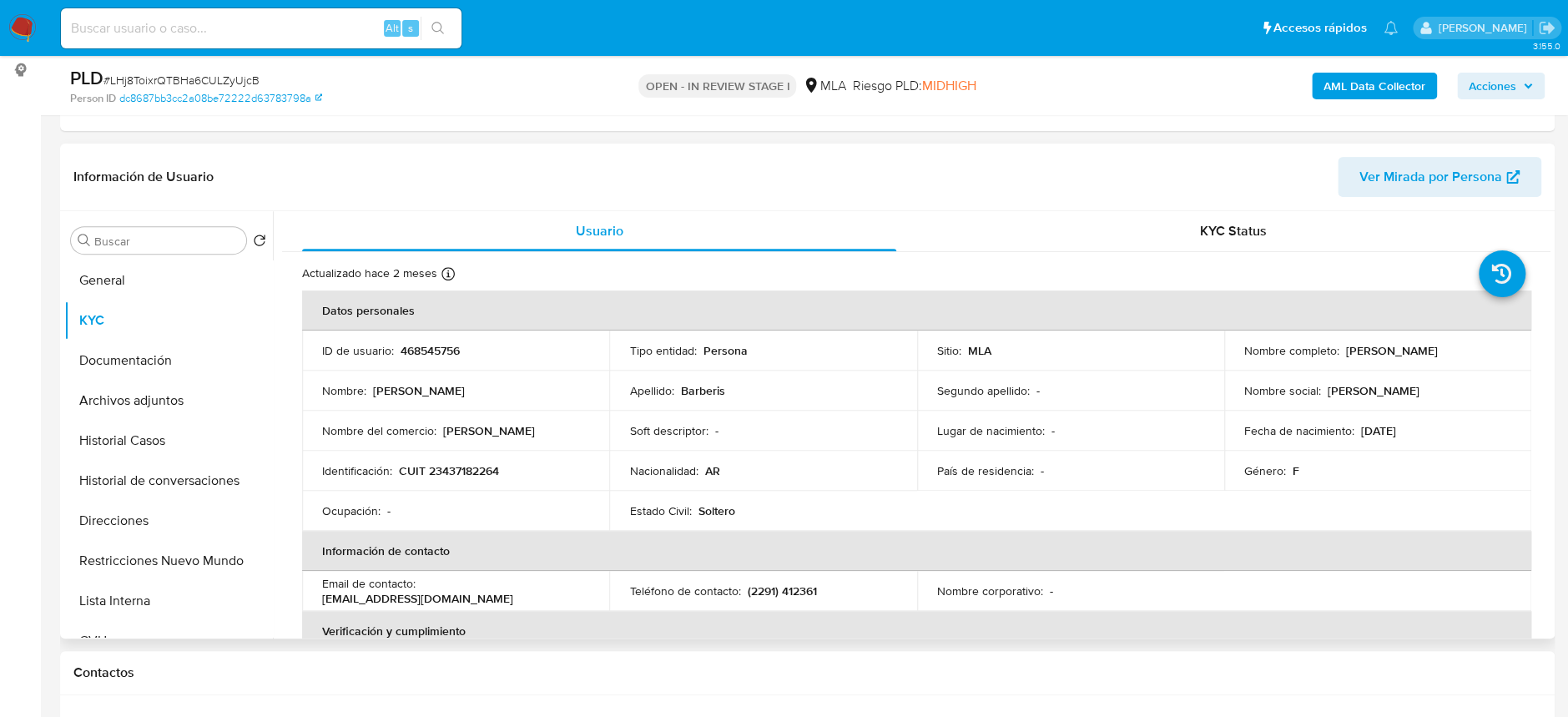
drag, startPoint x: 1341, startPoint y: 351, endPoint x: 1475, endPoint y: 362, distance: 134.5
click at [1475, 362] on td "Nombre completo : Ana Sofia Barberis" at bounding box center [1378, 350] width 307 height 40
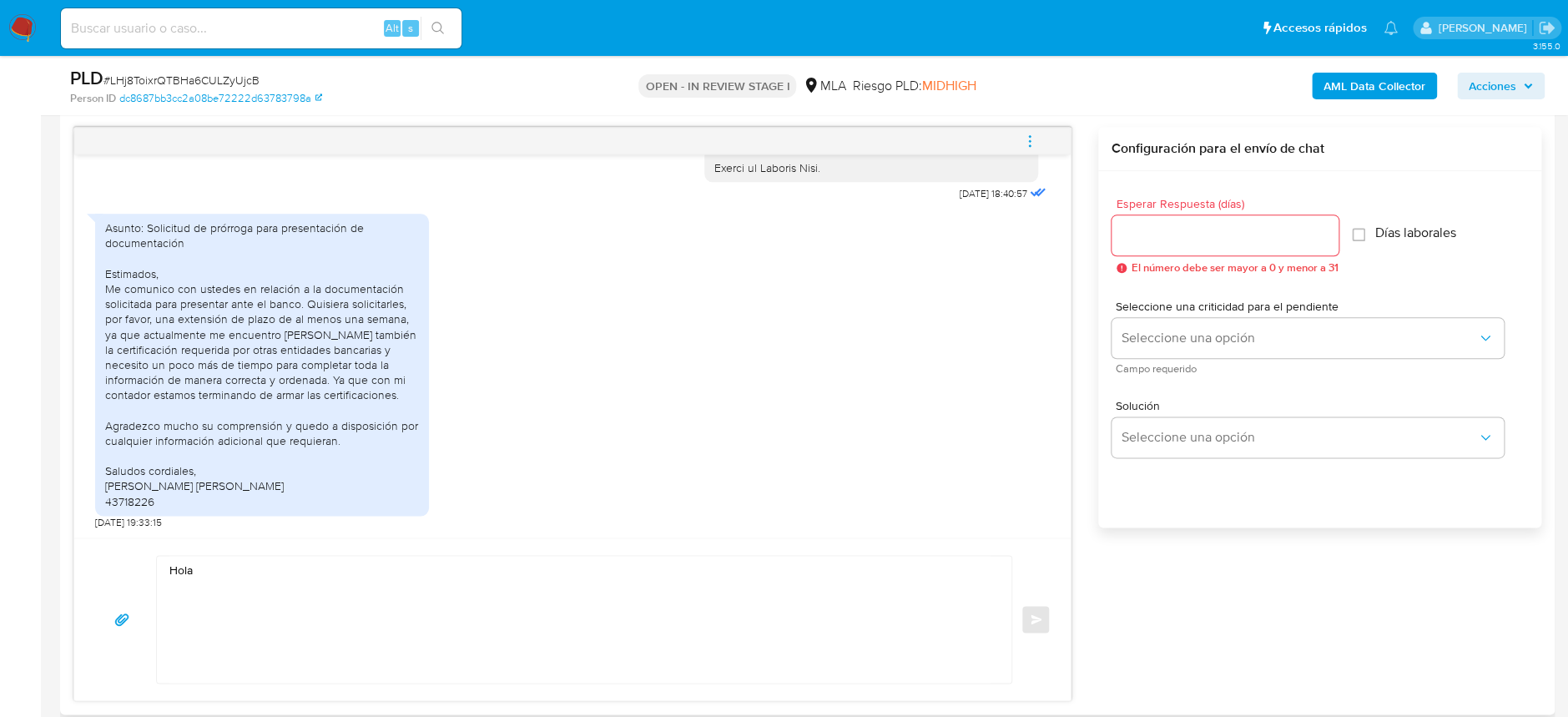
scroll to position [1113, 0]
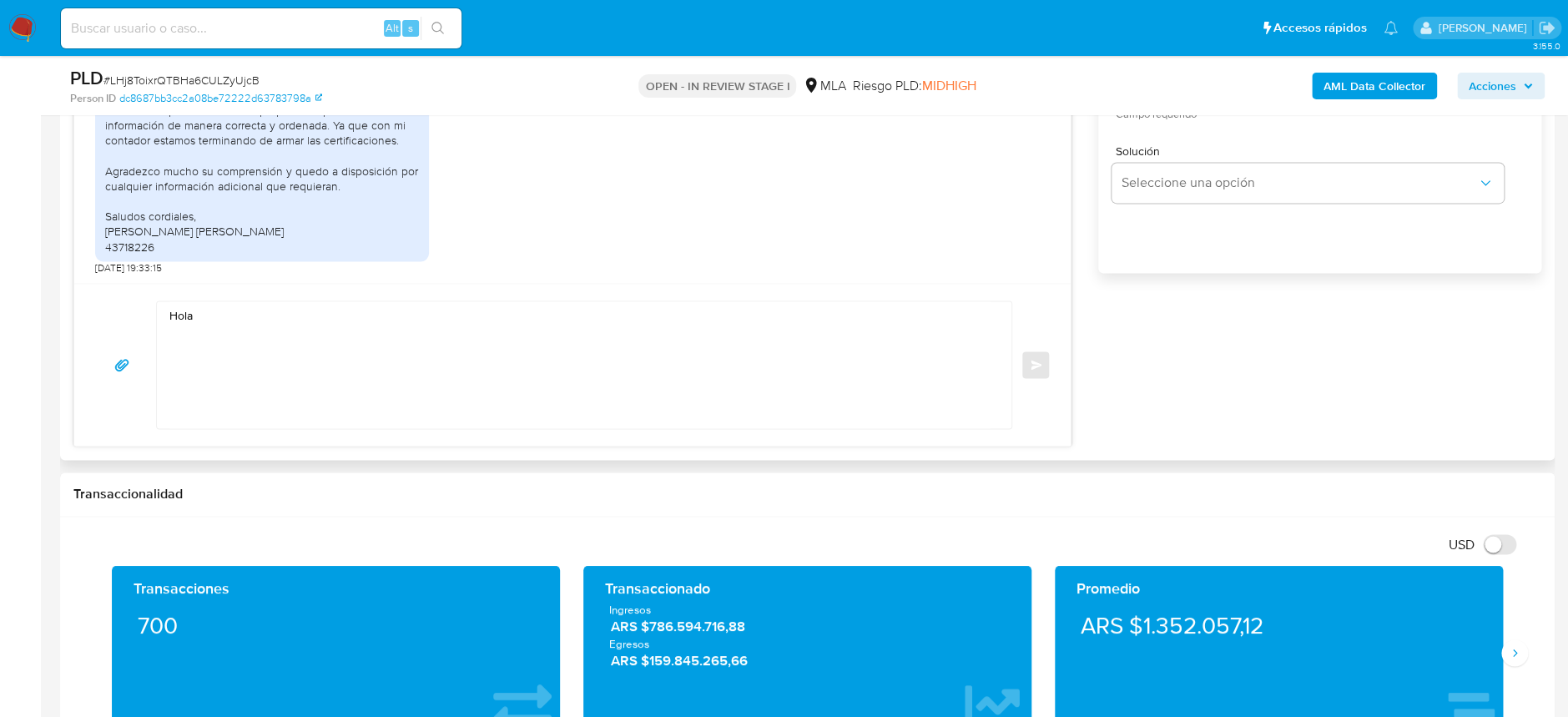
drag, startPoint x: 298, startPoint y: 295, endPoint x: 293, endPoint y: 309, distance: 14.9
click at [294, 300] on div "Hola Enviar" at bounding box center [573, 365] width 996 height 163
click at [294, 315] on textarea "Hola" at bounding box center [581, 364] width 822 height 127
paste textarea "LHj8ToixrQTBHa6CULZyUjcB"
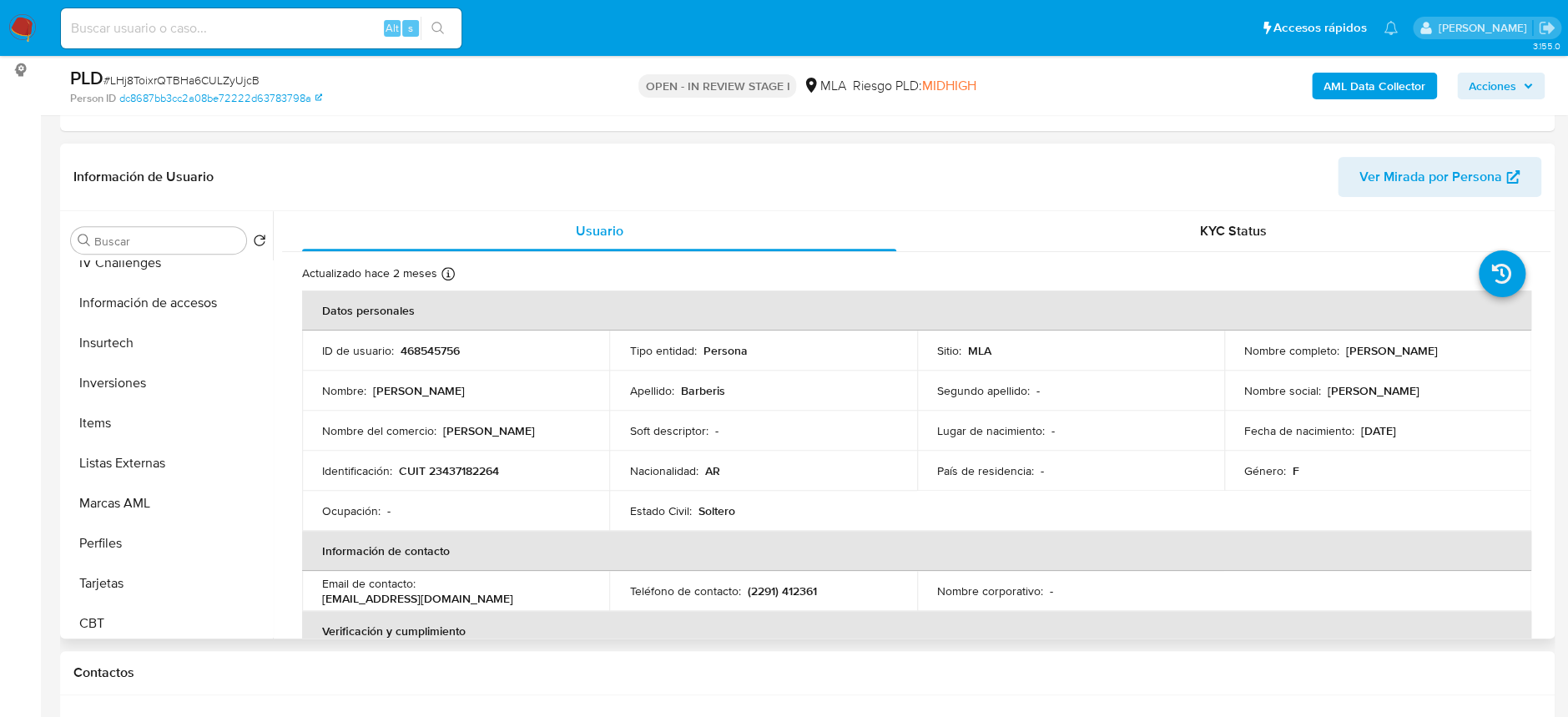
scroll to position [111, 0]
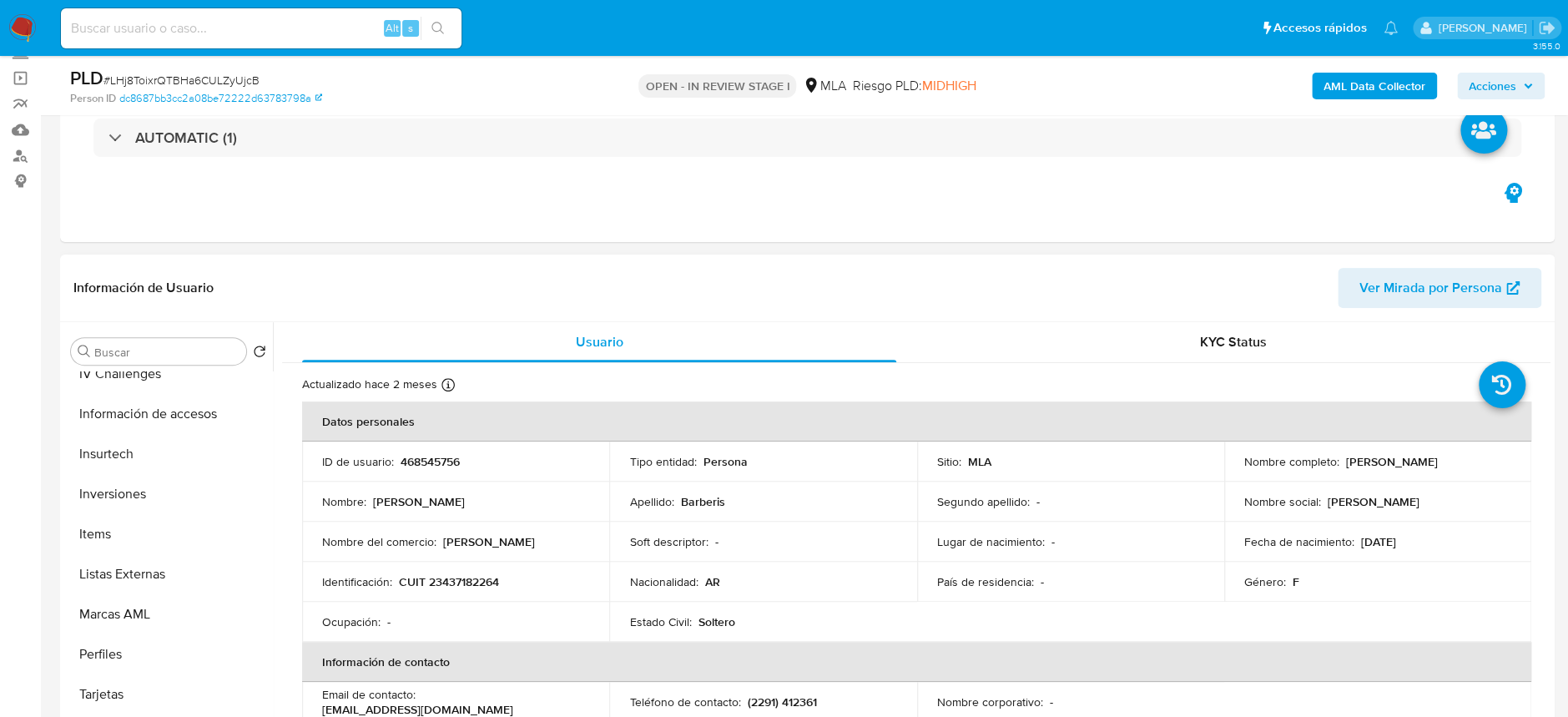
drag, startPoint x: 1360, startPoint y: 463, endPoint x: 1468, endPoint y: 469, distance: 108.2
click at [1468, 469] on div "Nombre completo : Ana Sofia Barberis" at bounding box center [1378, 461] width 267 height 15
copy p "Ana Sofia Barberis"
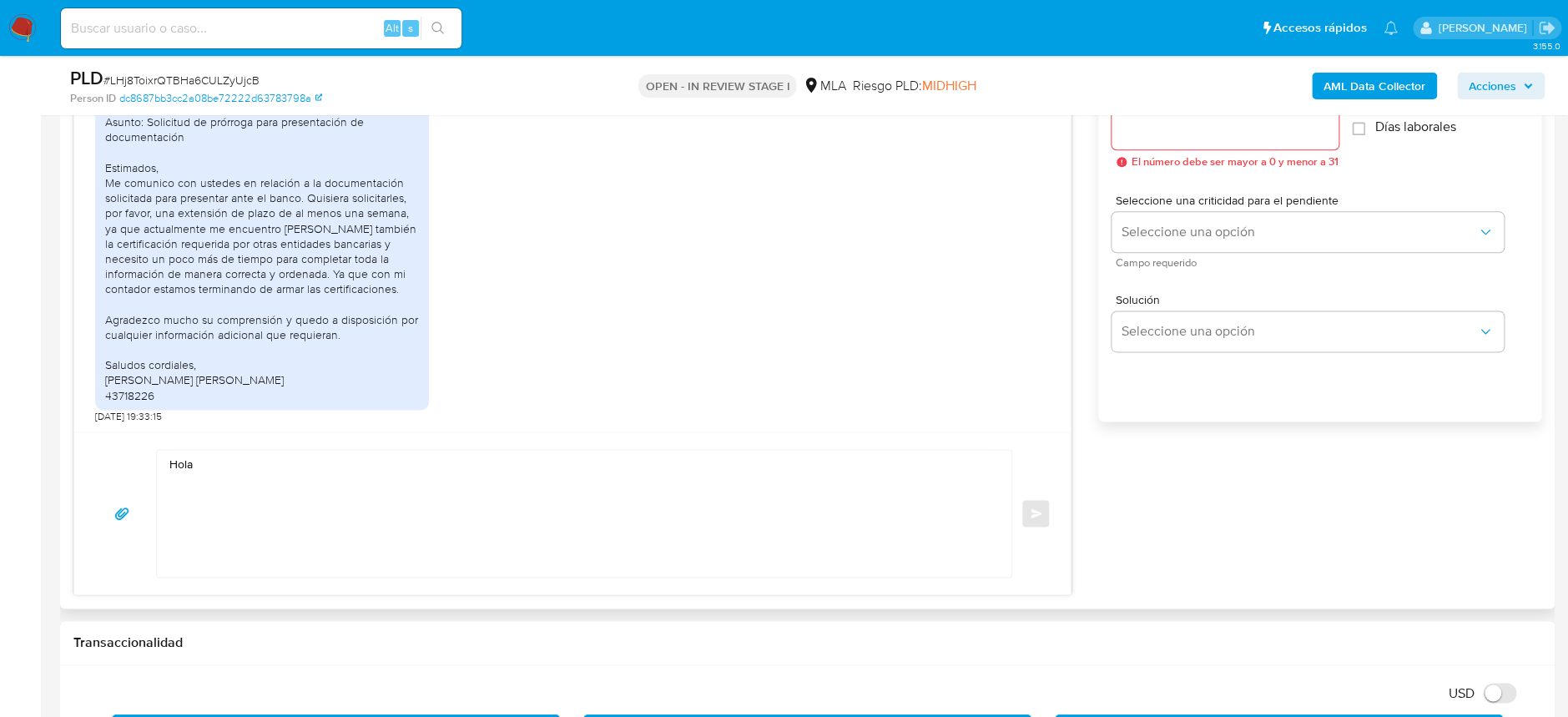
scroll to position [1001, 0]
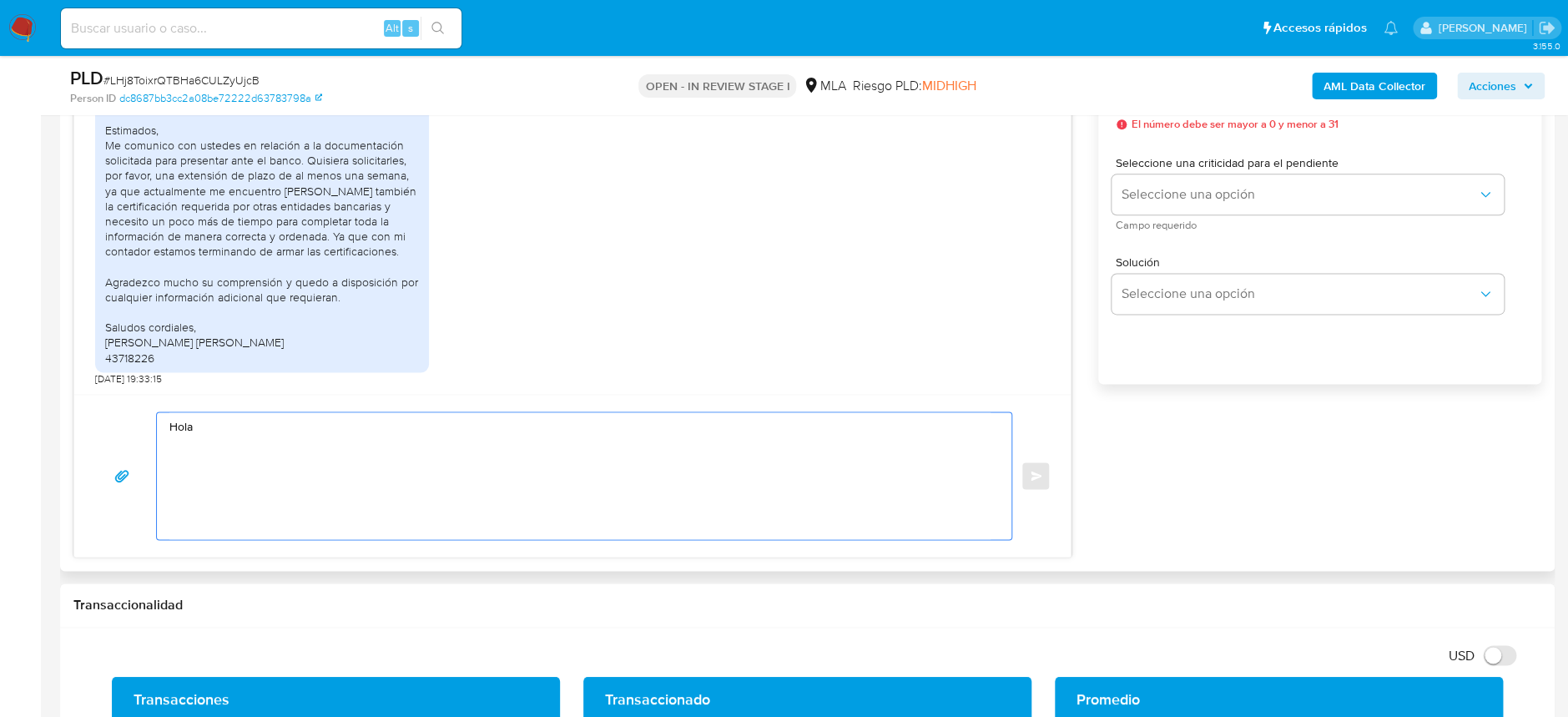
click at [317, 461] on textarea "Hola" at bounding box center [581, 476] width 822 height 127
paste textarea "Ana Sofia Barberis"
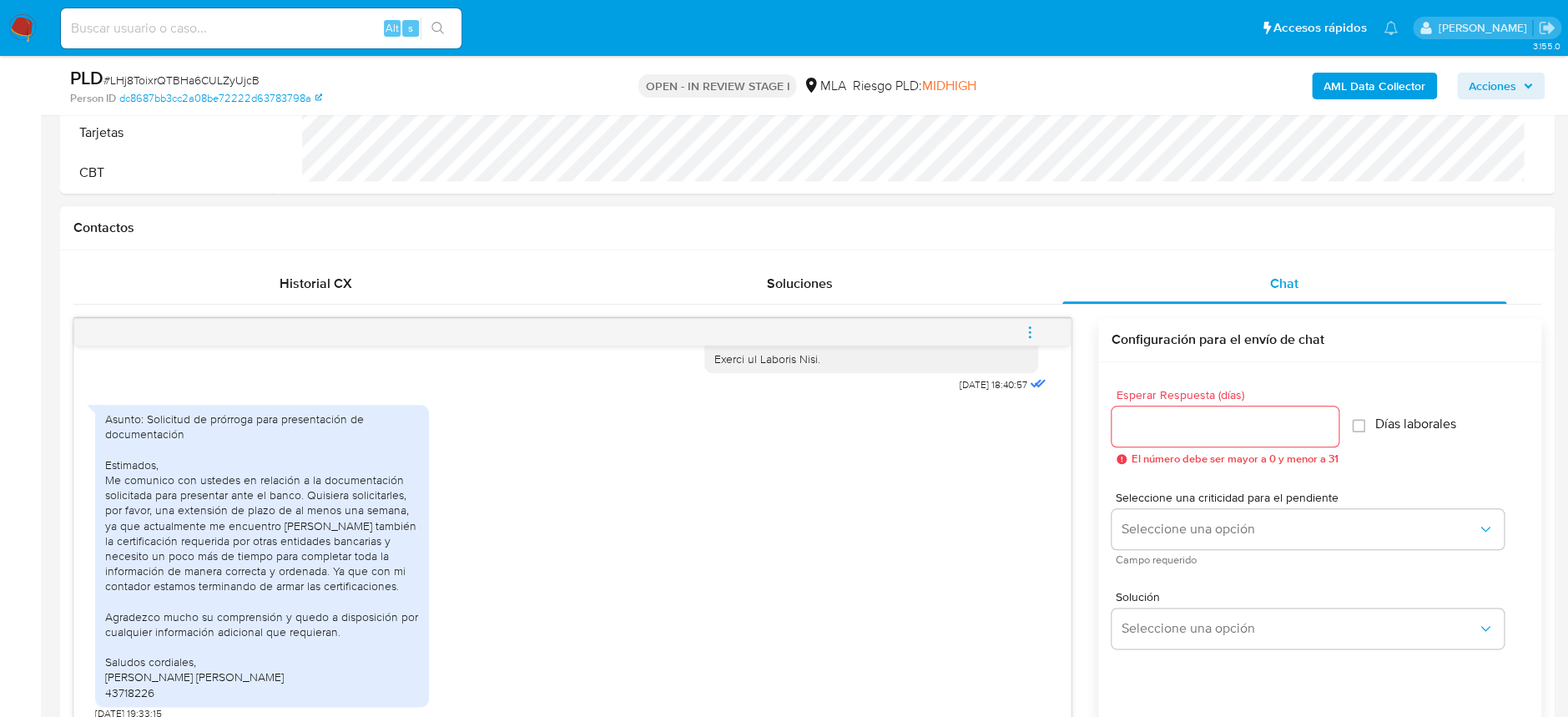
scroll to position [1113, 0]
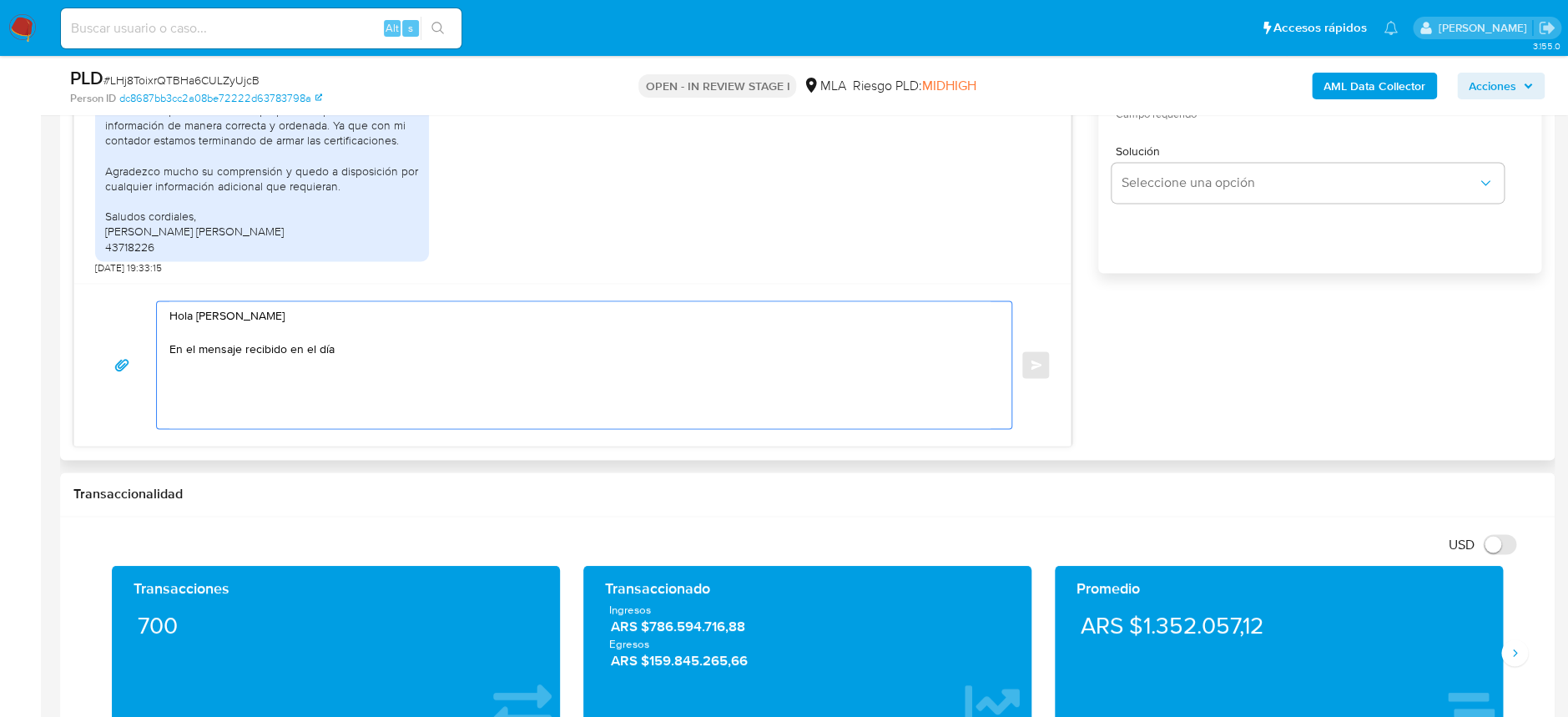
drag, startPoint x: 349, startPoint y: 351, endPoint x: 109, endPoint y: 339, distance: 240.3
click at [109, 339] on div "Hola Ana Sofia Barberis En el mensaje recibido en el día Enviar" at bounding box center [573, 364] width 957 height 128
click at [633, 353] on textarea "Hola Ana Sofia Barberis Podemos aguardar el envío de la documentación e informa…" at bounding box center [581, 364] width 822 height 127
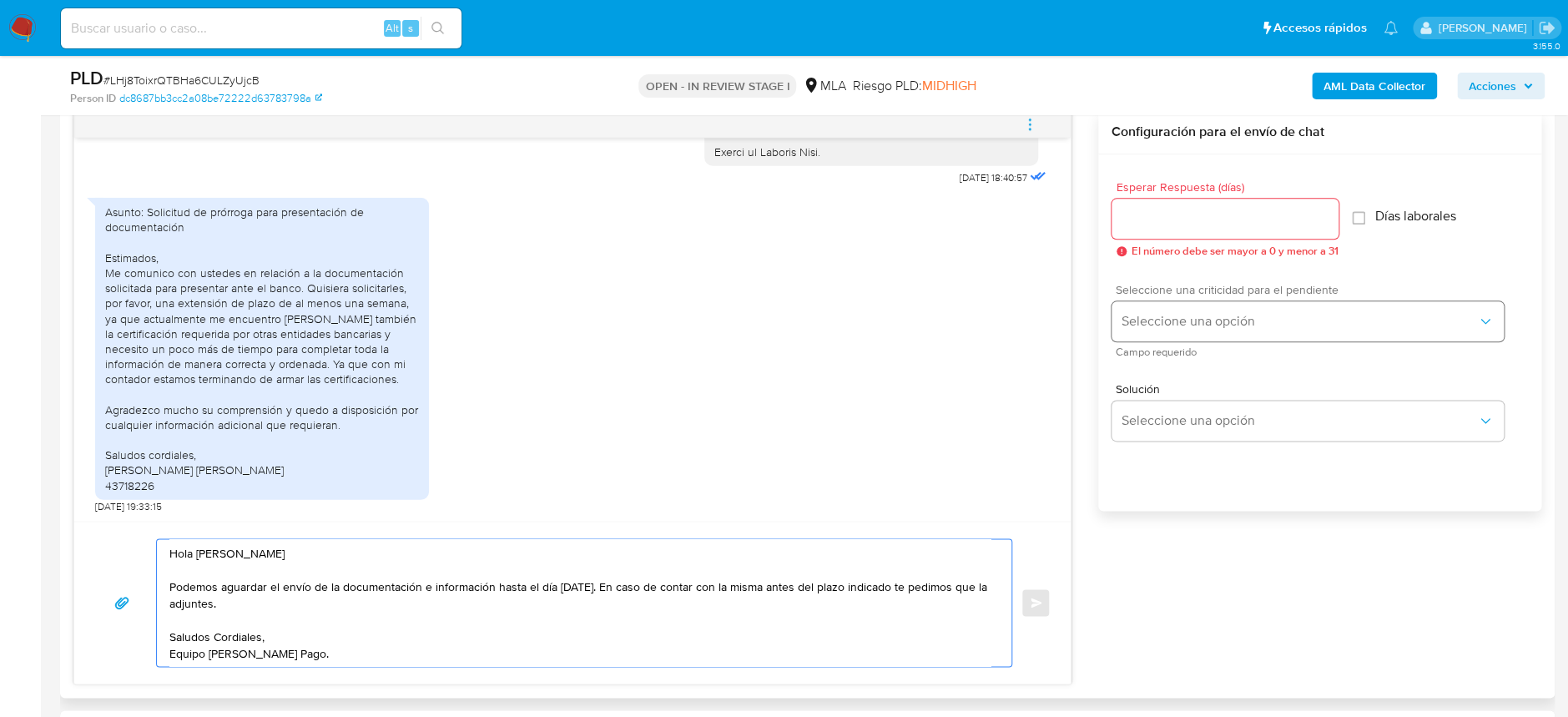
scroll to position [779, 0]
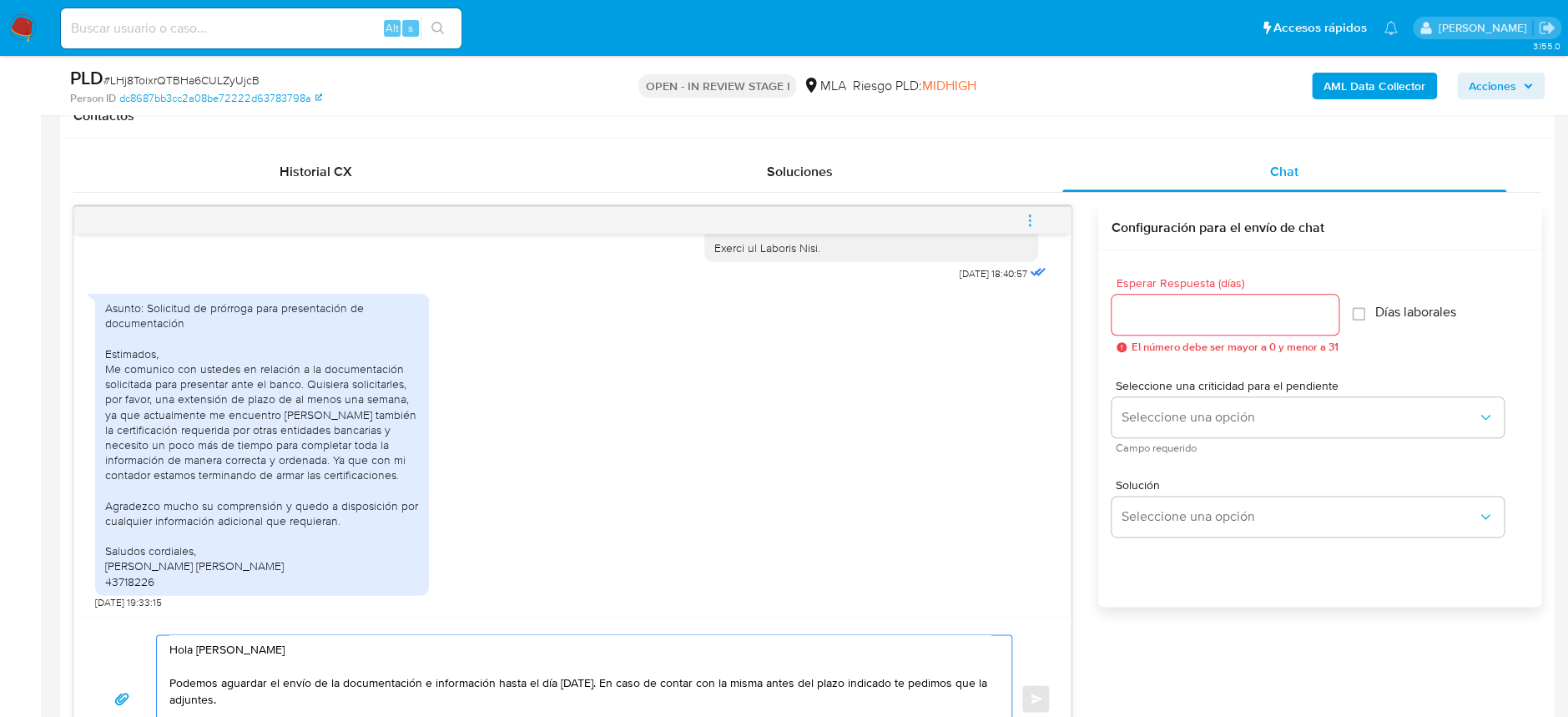
type textarea "Hola Ana Sofia Barberis Podemos aguardar el envío de la documentación e informa…"
click at [1177, 299] on div at bounding box center [1226, 314] width 228 height 40
click at [1177, 308] on input "Esperar Respuesta (días)" at bounding box center [1226, 315] width 228 height 22
drag, startPoint x: 1183, startPoint y: 319, endPoint x: 1082, endPoint y: 307, distance: 101.7
click at [1082, 307] on div "18/06/2025 18:04:24 Hoola buenas acá les dejo un poco de mi documentación , la …" at bounding box center [807, 493] width 1468 height 575
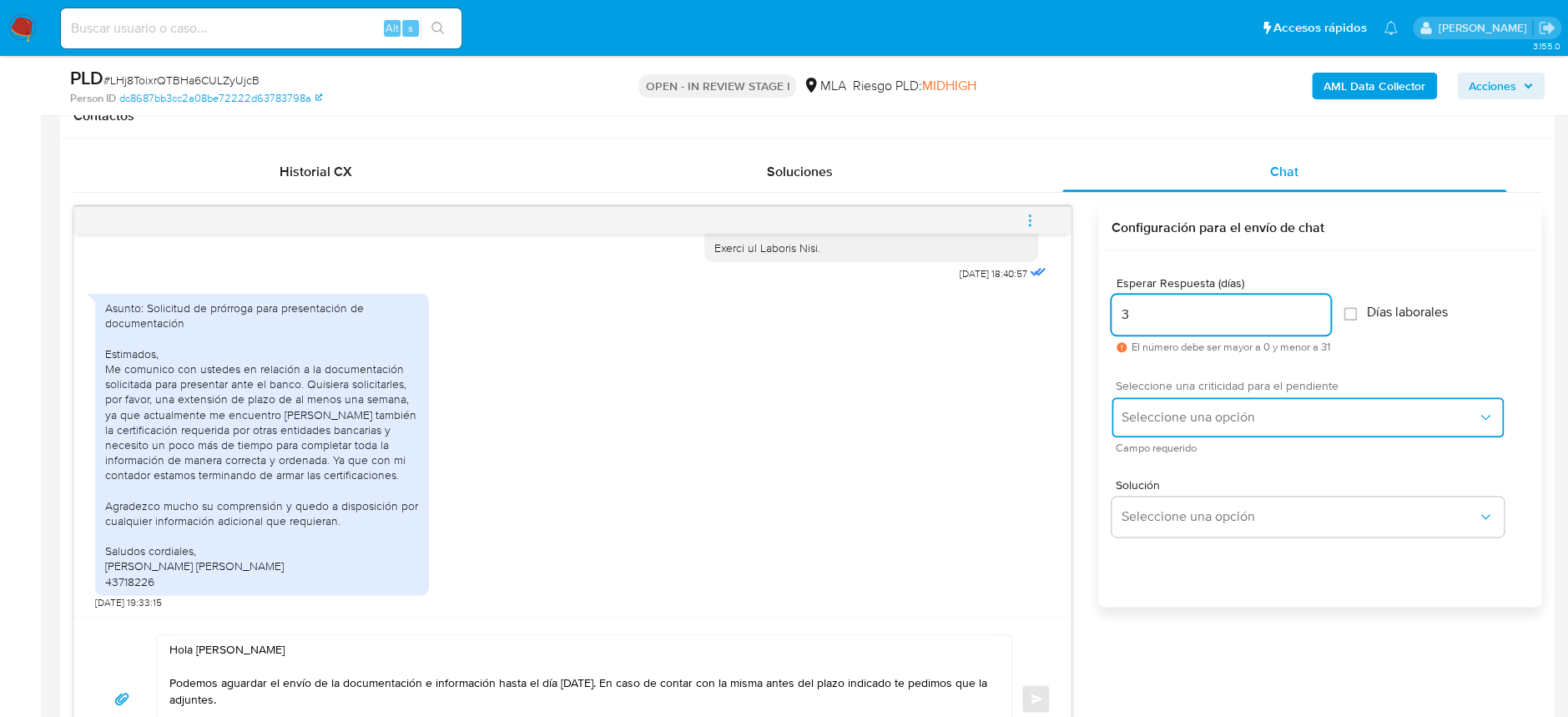
click at [1256, 415] on span "Seleccione una opción" at bounding box center [1299, 417] width 356 height 17
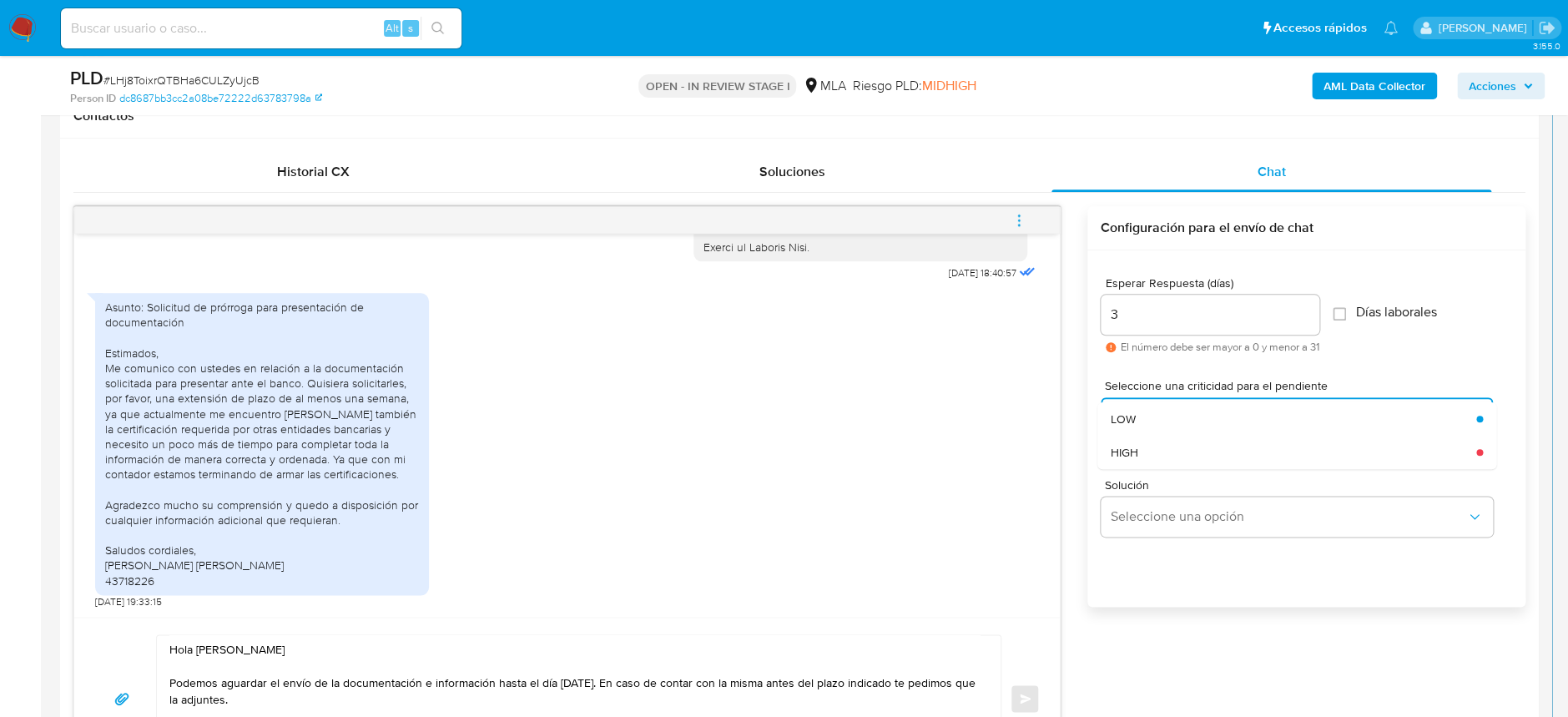
click at [1215, 318] on input "3" at bounding box center [1210, 315] width 219 height 22
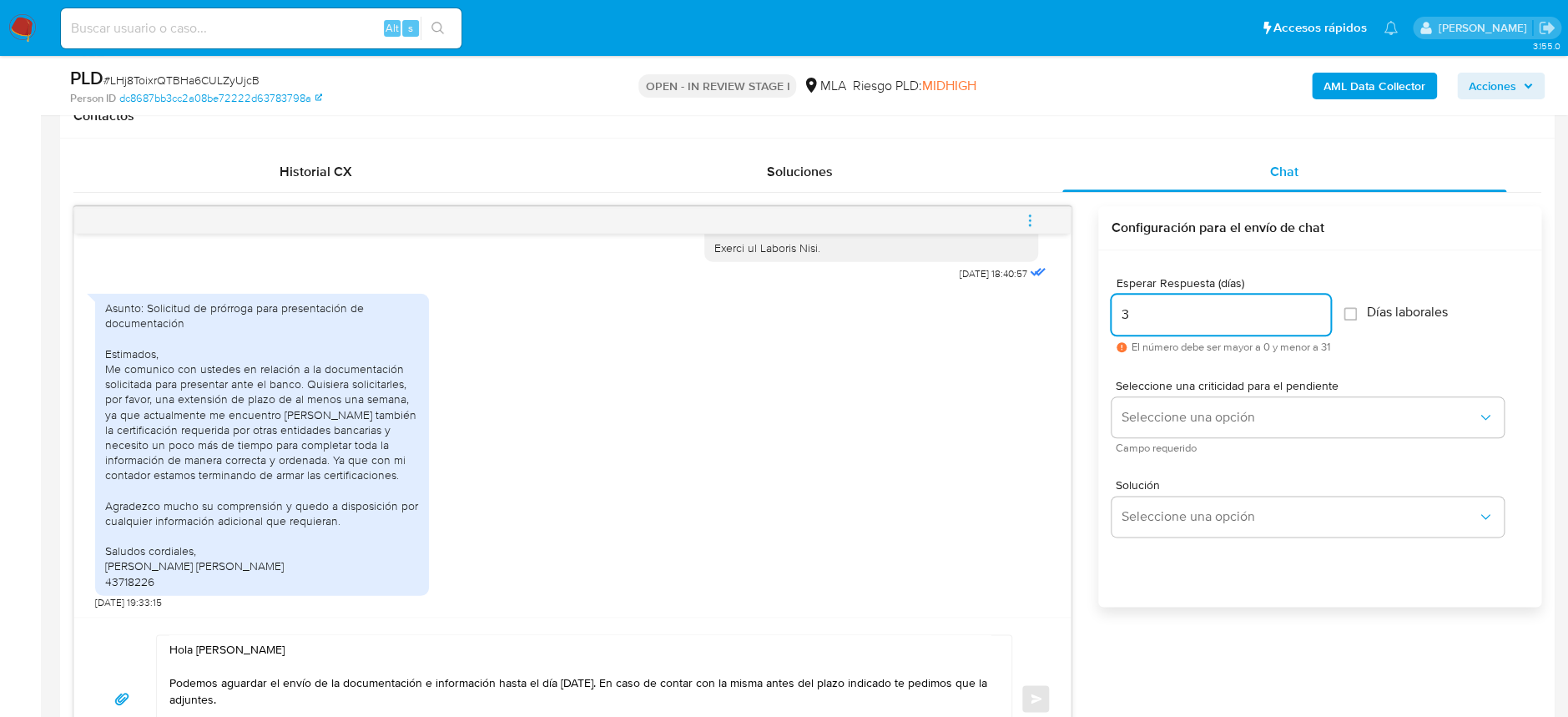
drag, startPoint x: 1189, startPoint y: 319, endPoint x: 1066, endPoint y: 311, distance: 123.3
click at [1066, 311] on div "18/06/2025 18:04:24 Hoola buenas acá les dejo un poco de mi documentación , la …" at bounding box center [807, 493] width 1468 height 575
type input "1"
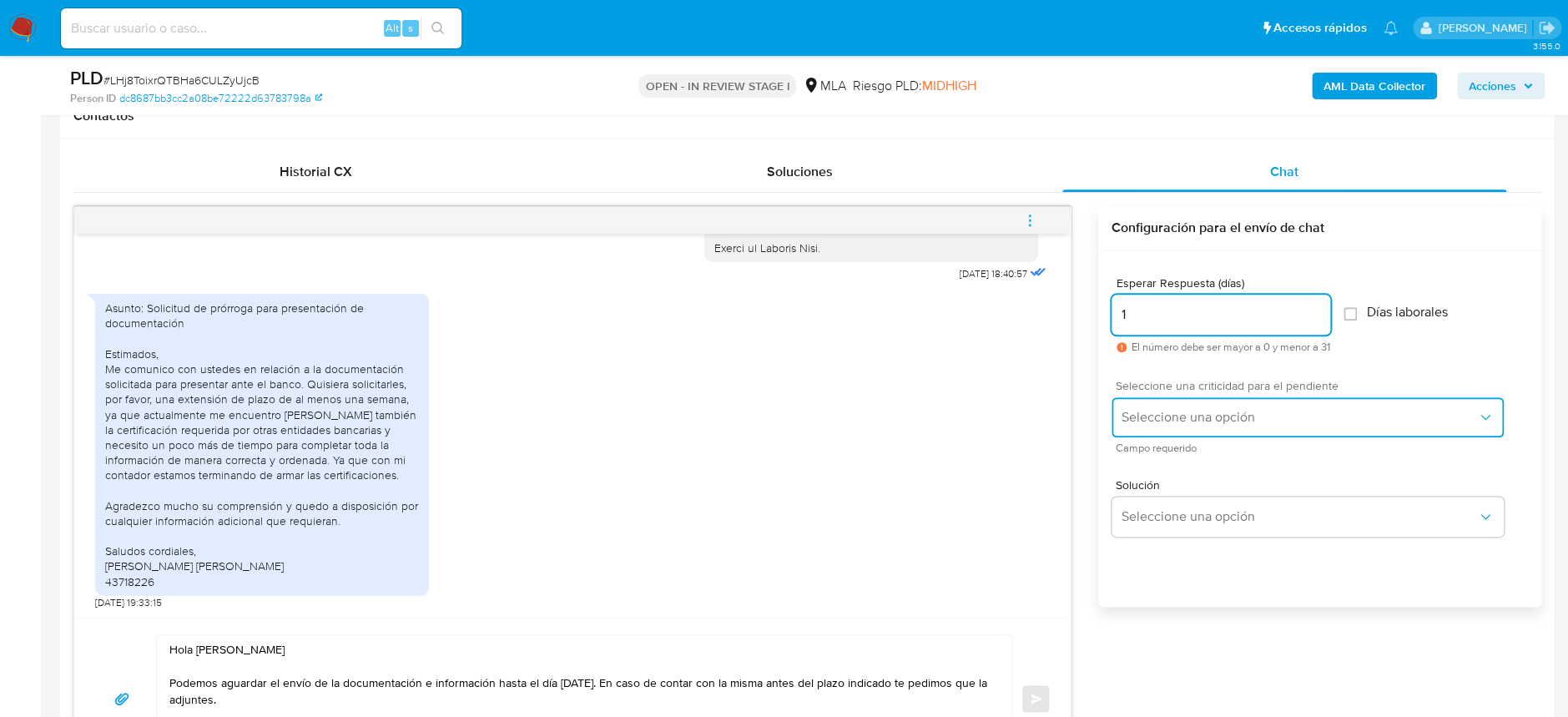
click at [1249, 397] on button "Seleccione una opción" at bounding box center [1308, 417] width 392 height 40
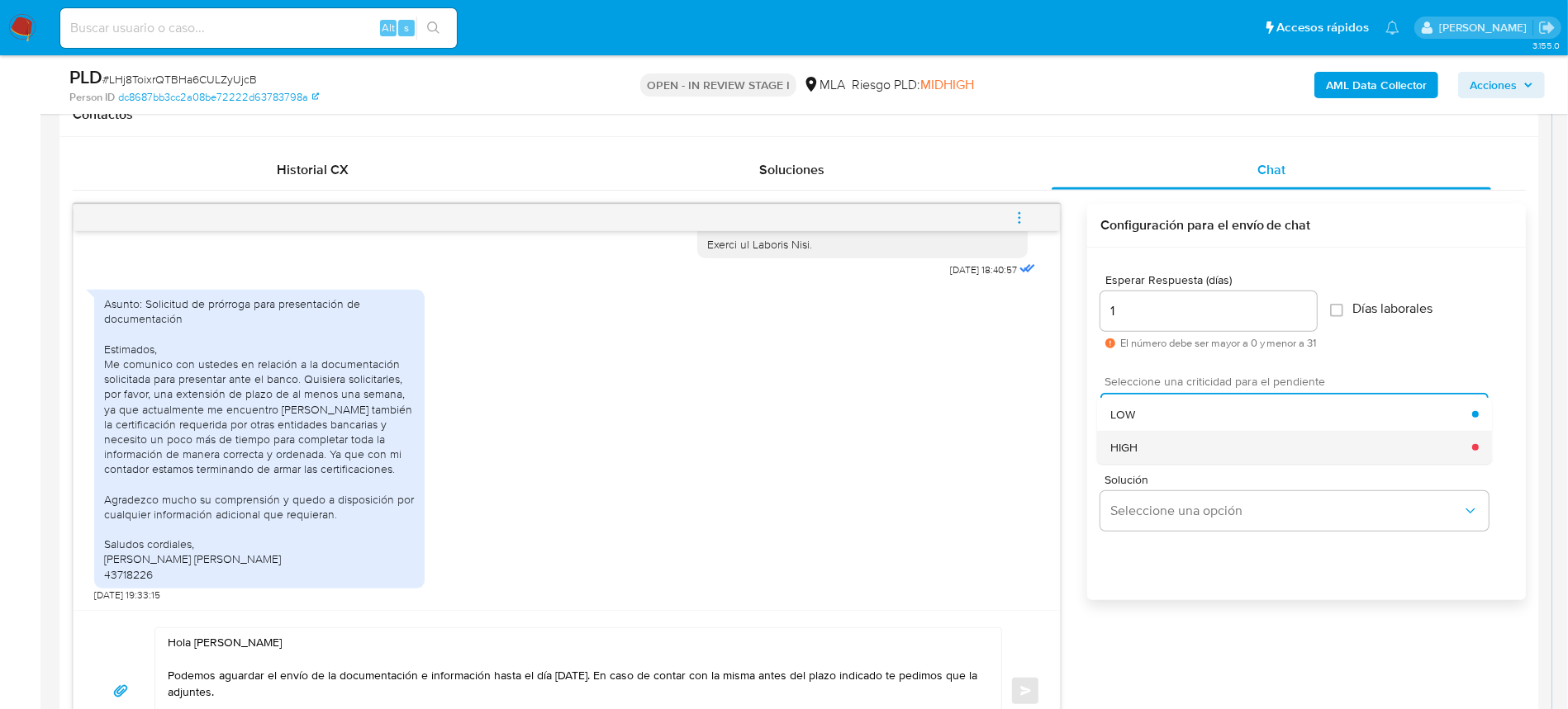
click at [1260, 442] on div "HIGH" at bounding box center [1290, 447] width 362 height 33
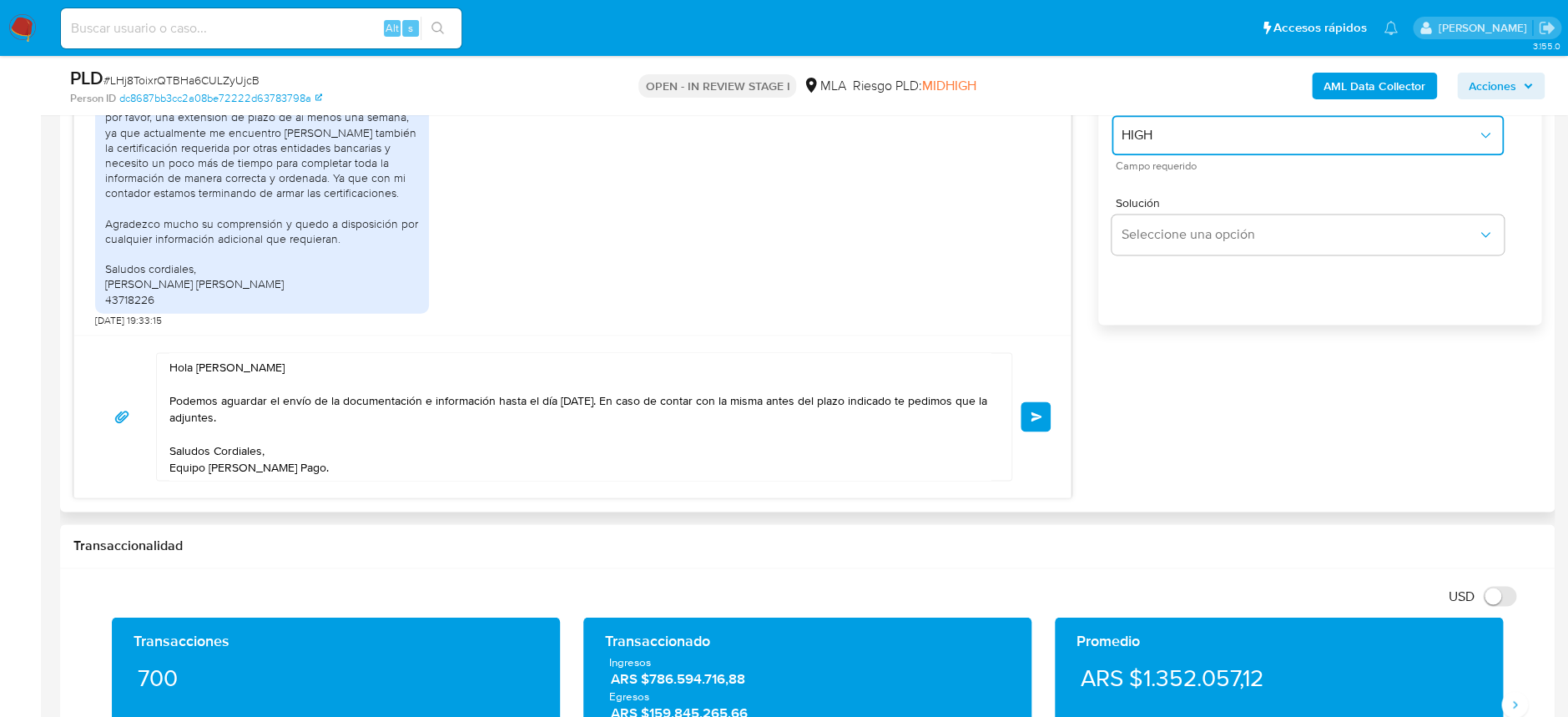
scroll to position [1113, 0]
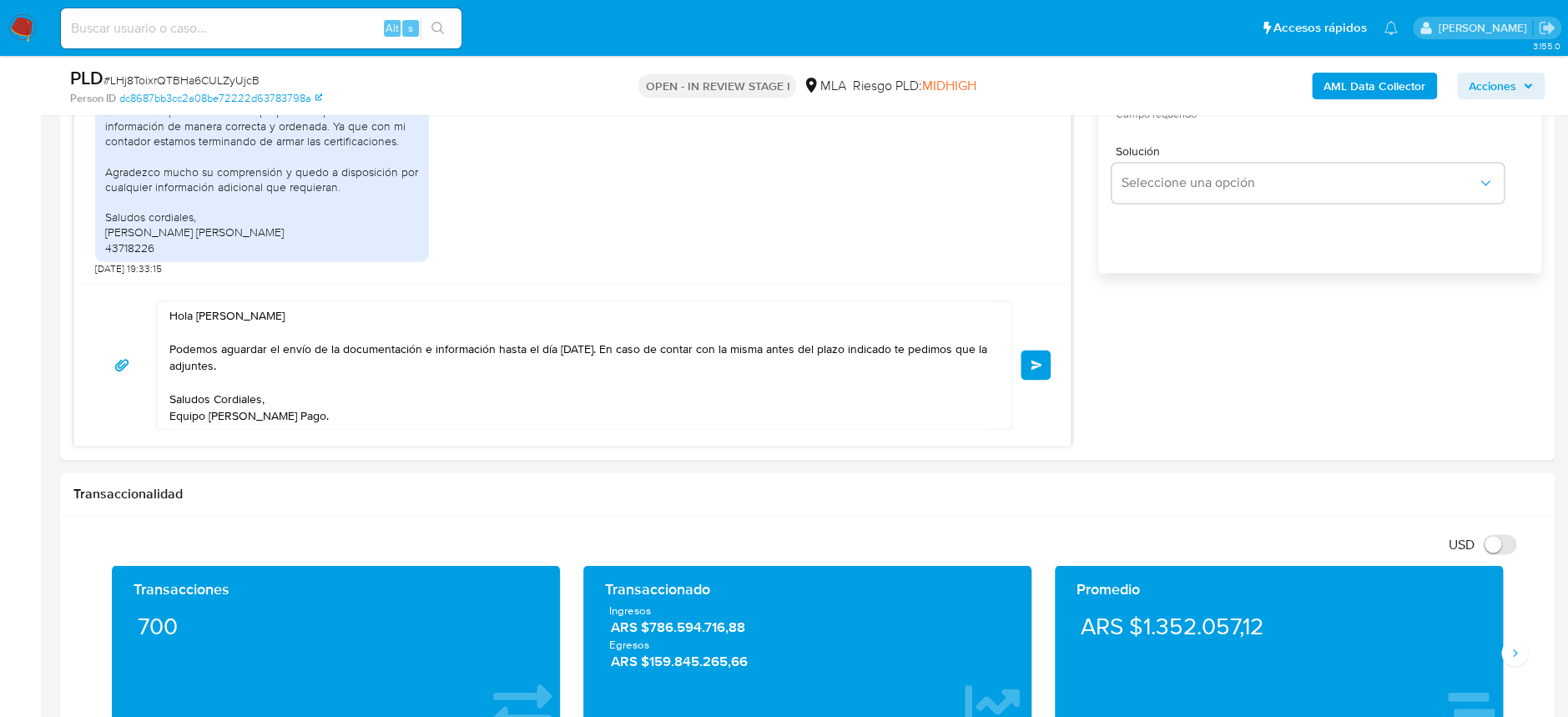
click at [494, 404] on textarea "Hola Ana Sofia Barberis Podemos aguardar el envío de la documentación e informa…" at bounding box center [581, 364] width 822 height 127
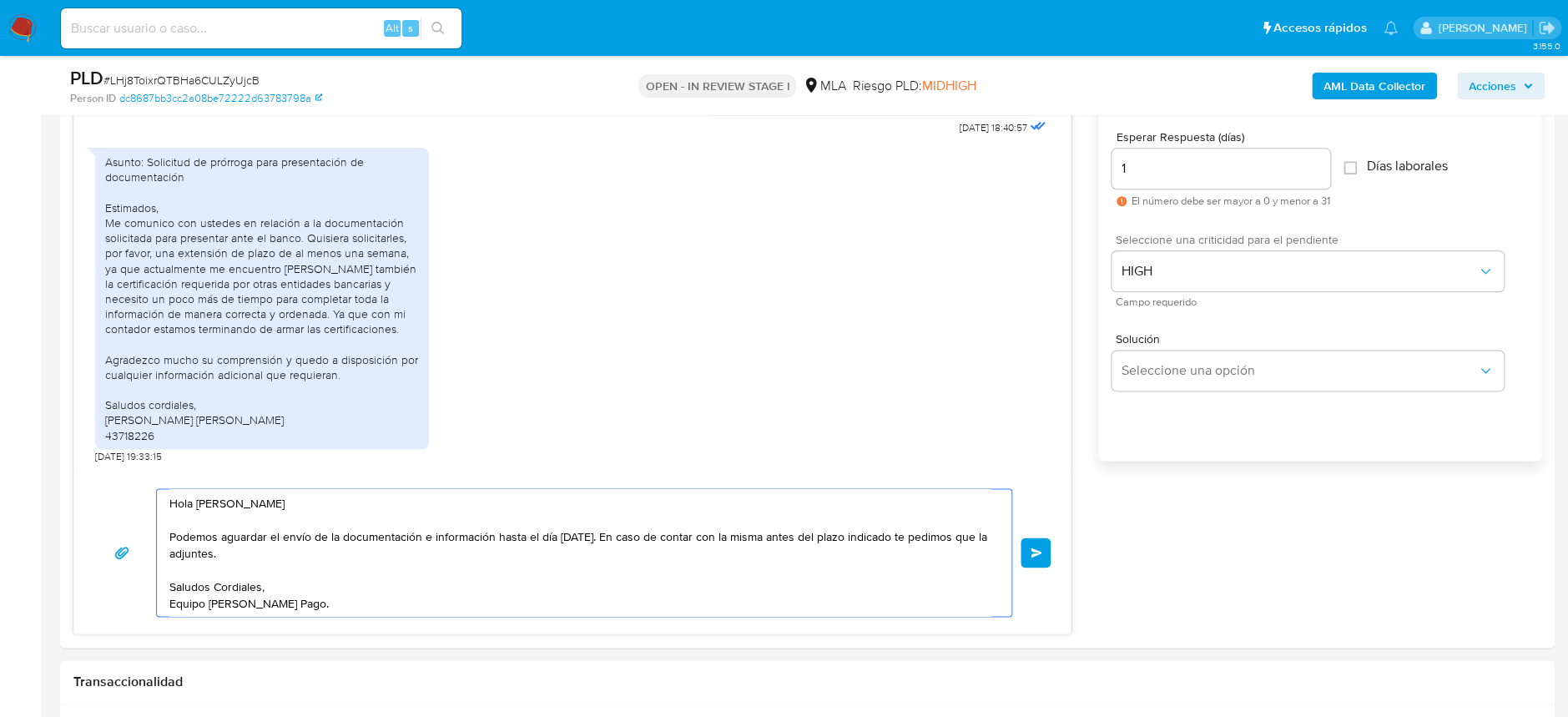
scroll to position [890, 0]
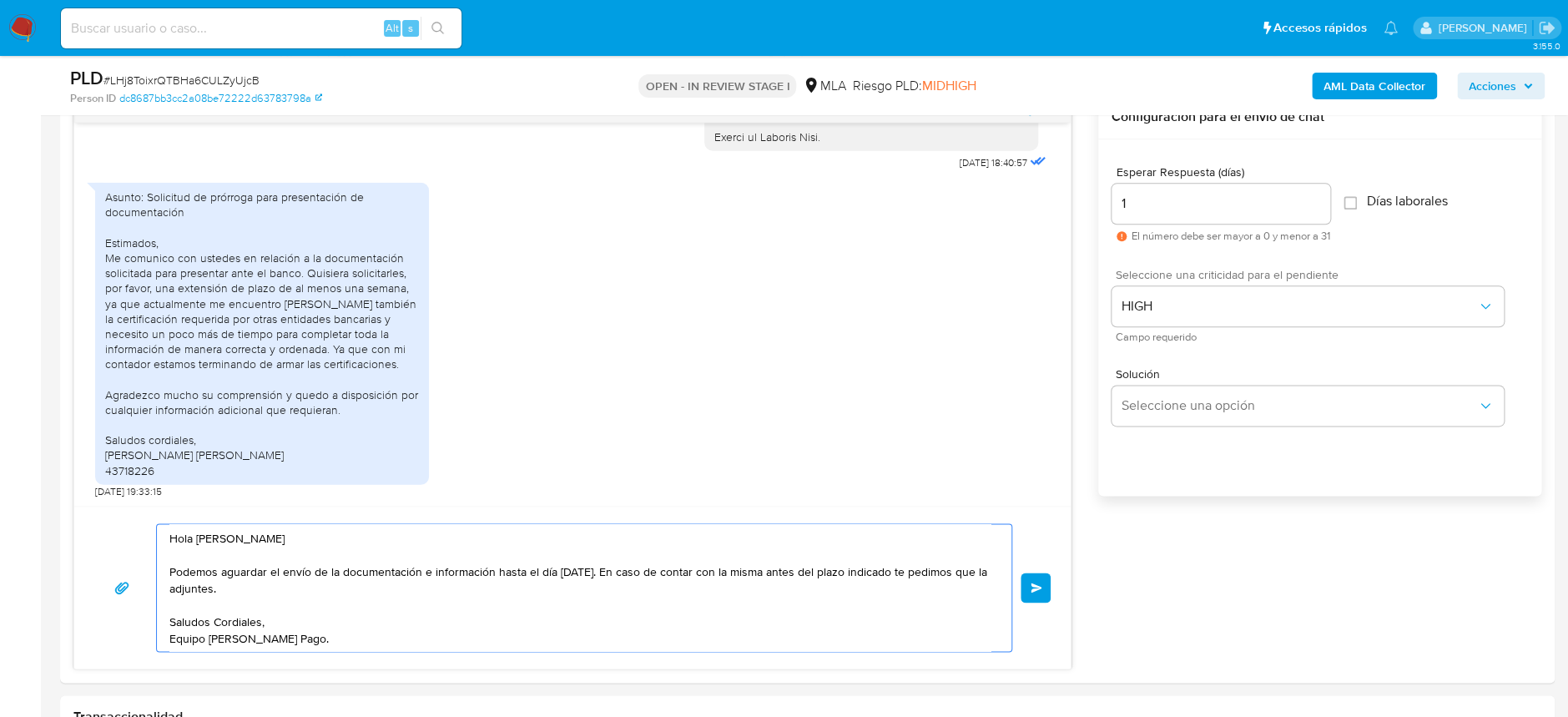
click at [1041, 589] on span "Enviar" at bounding box center [1037, 588] width 12 height 10
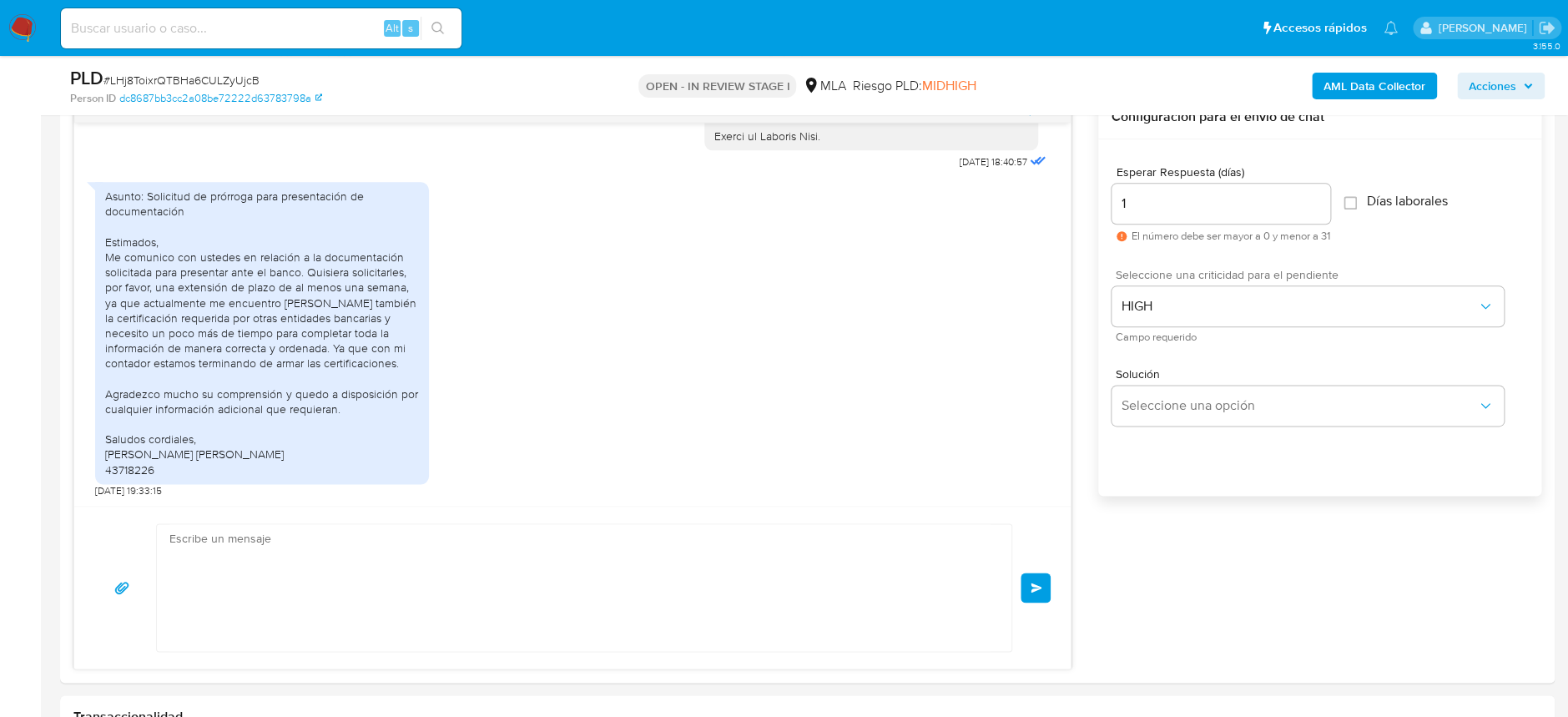
scroll to position [2474, 0]
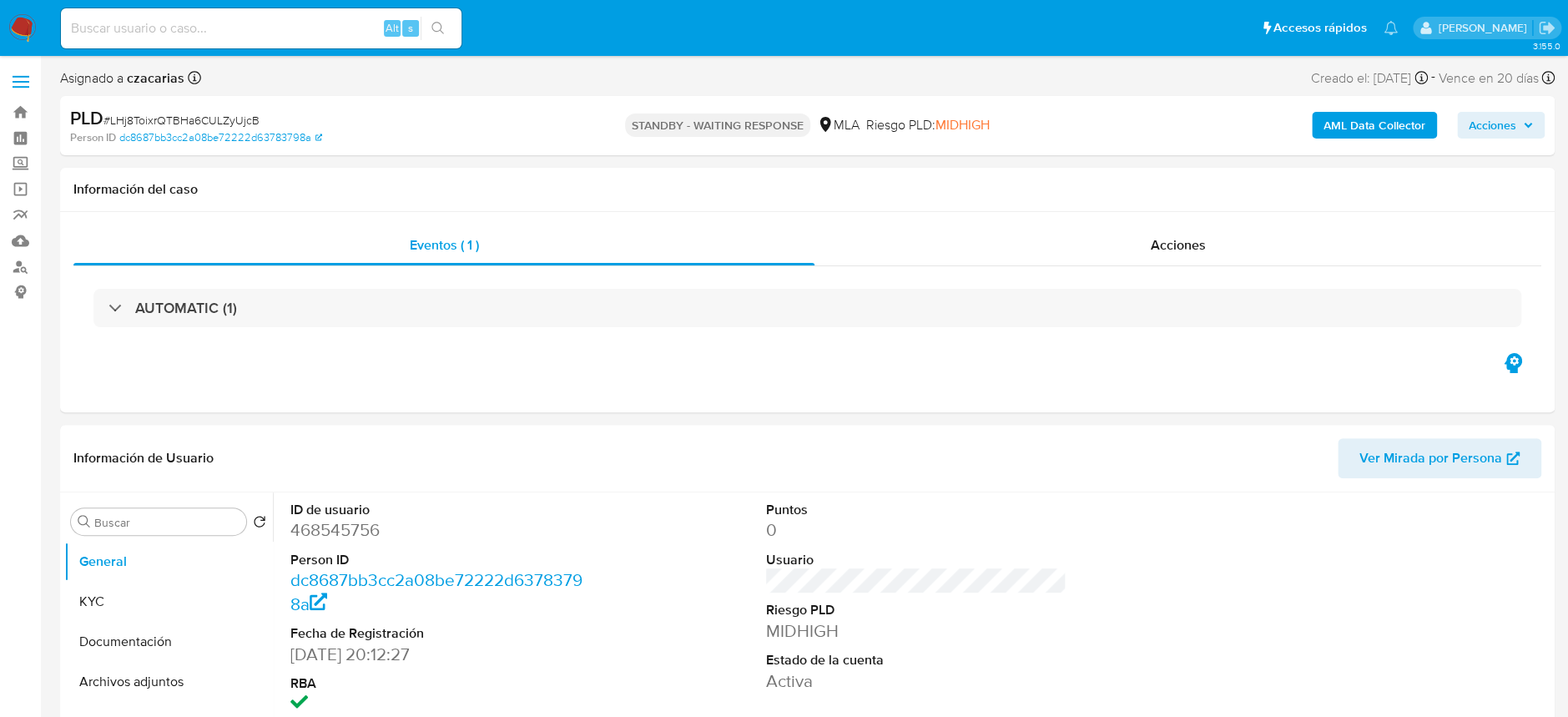
select select "10"
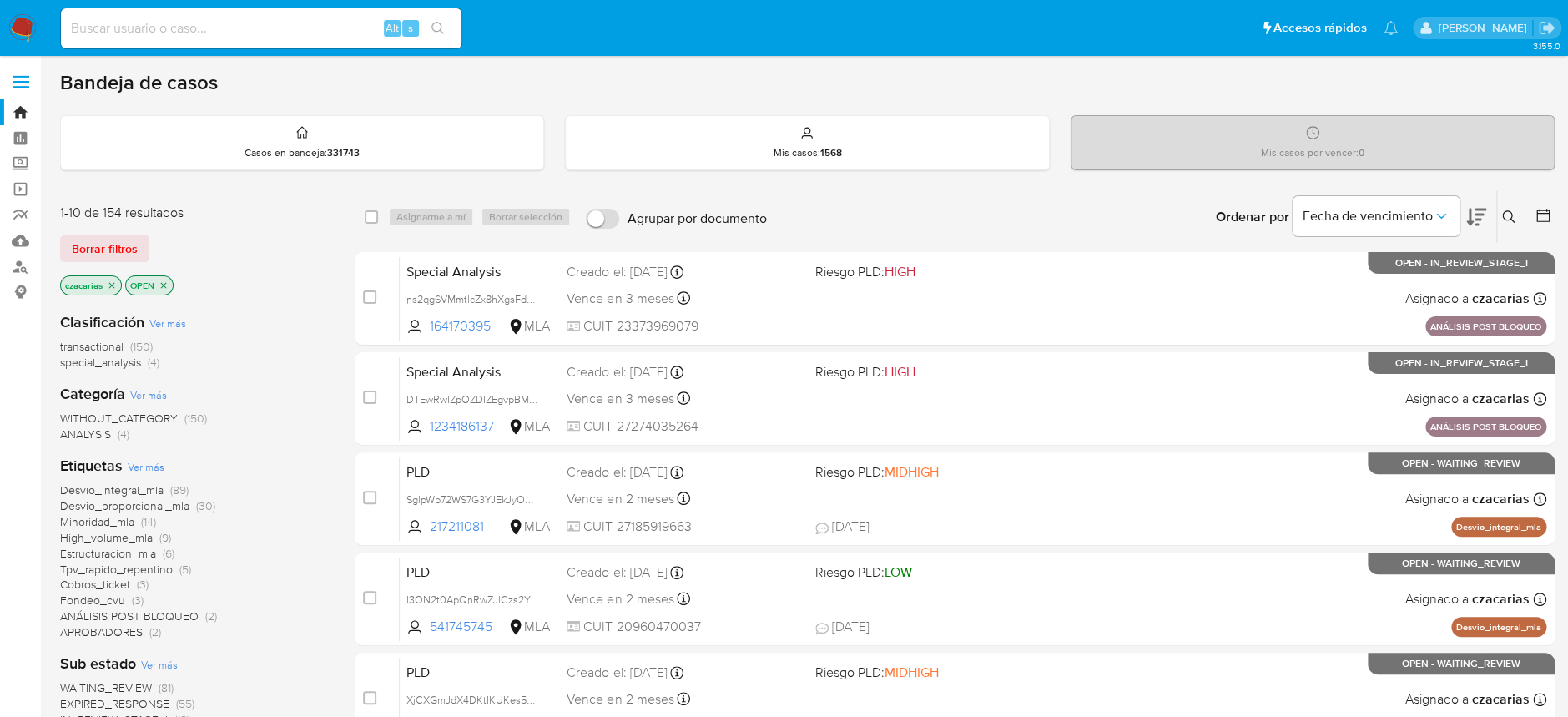
click at [329, 22] on input at bounding box center [261, 28] width 401 height 22
paste input "mgJ0cF4k4LvZydceMZ6adihf"
type input "mgJ0cF4k4LvZydceMZ6adihf"
click at [434, 22] on icon "search-icon" at bounding box center [438, 28] width 14 height 14
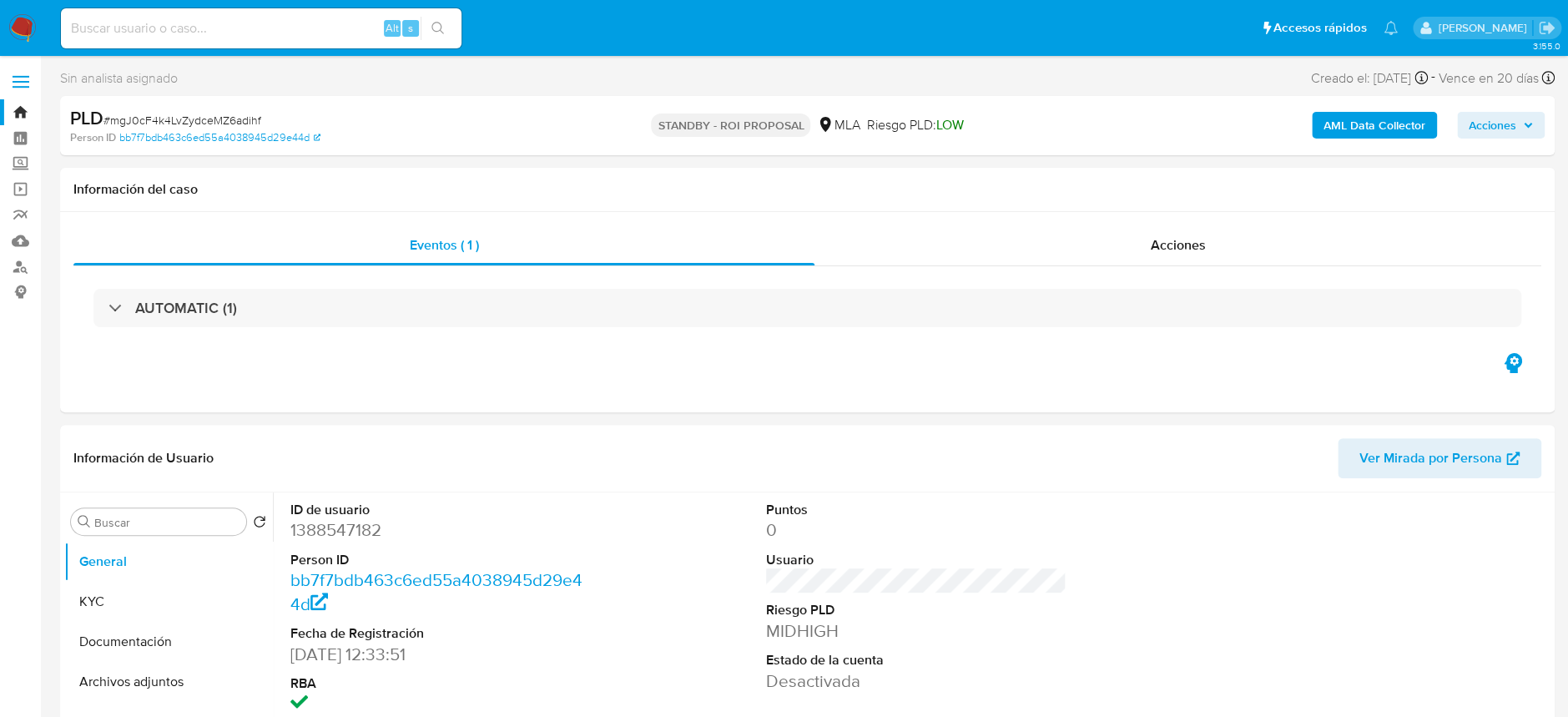
select select "10"
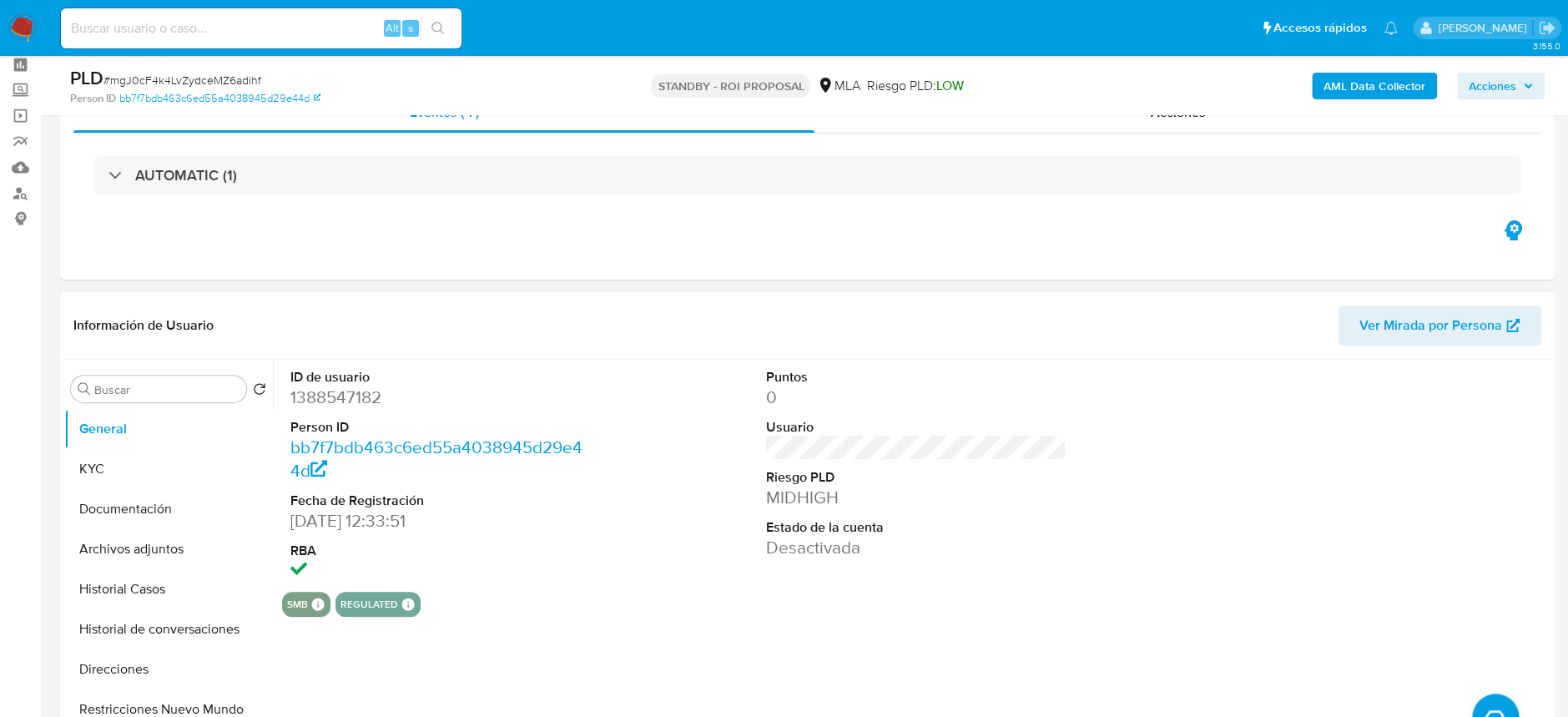
scroll to position [111, 0]
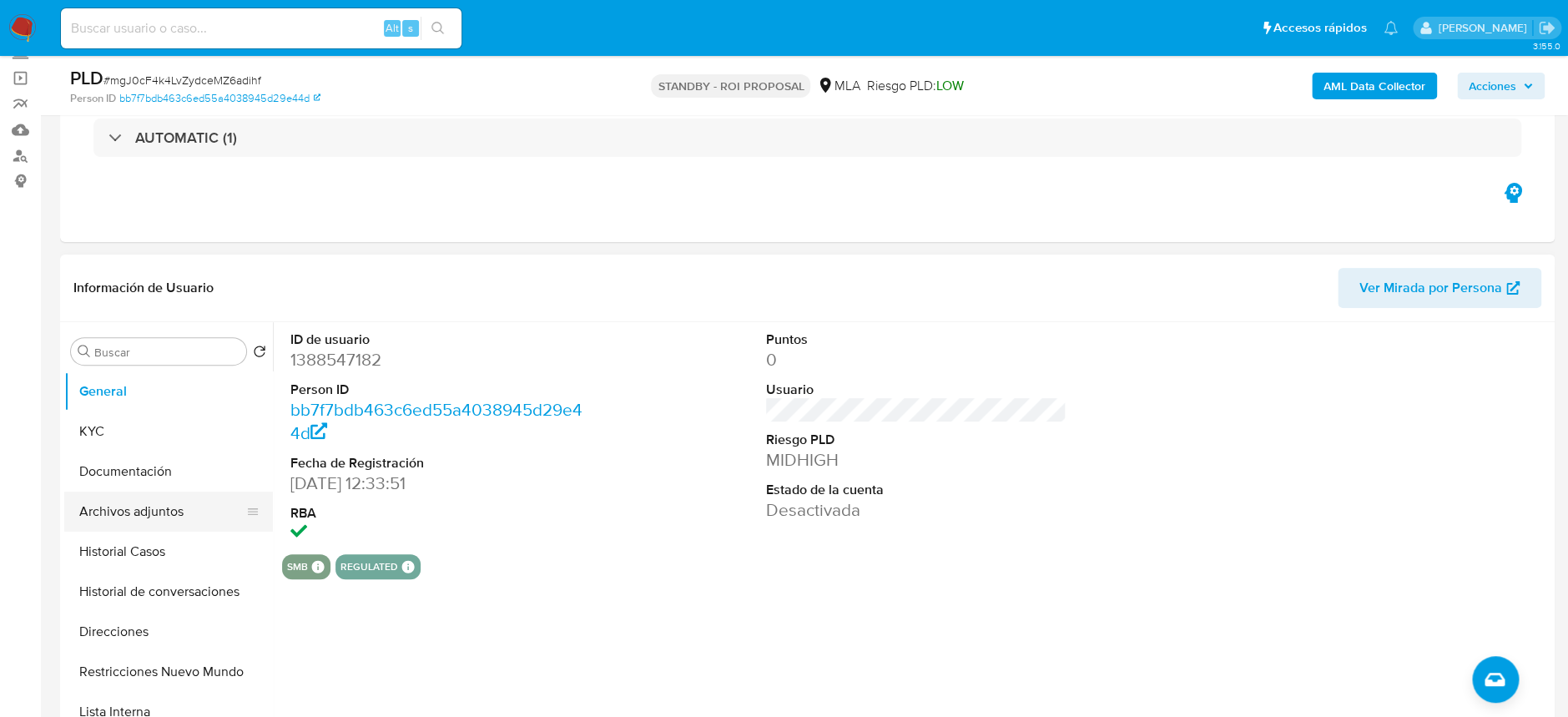
click at [137, 511] on button "Archivos adjuntos" at bounding box center [162, 511] width 195 height 40
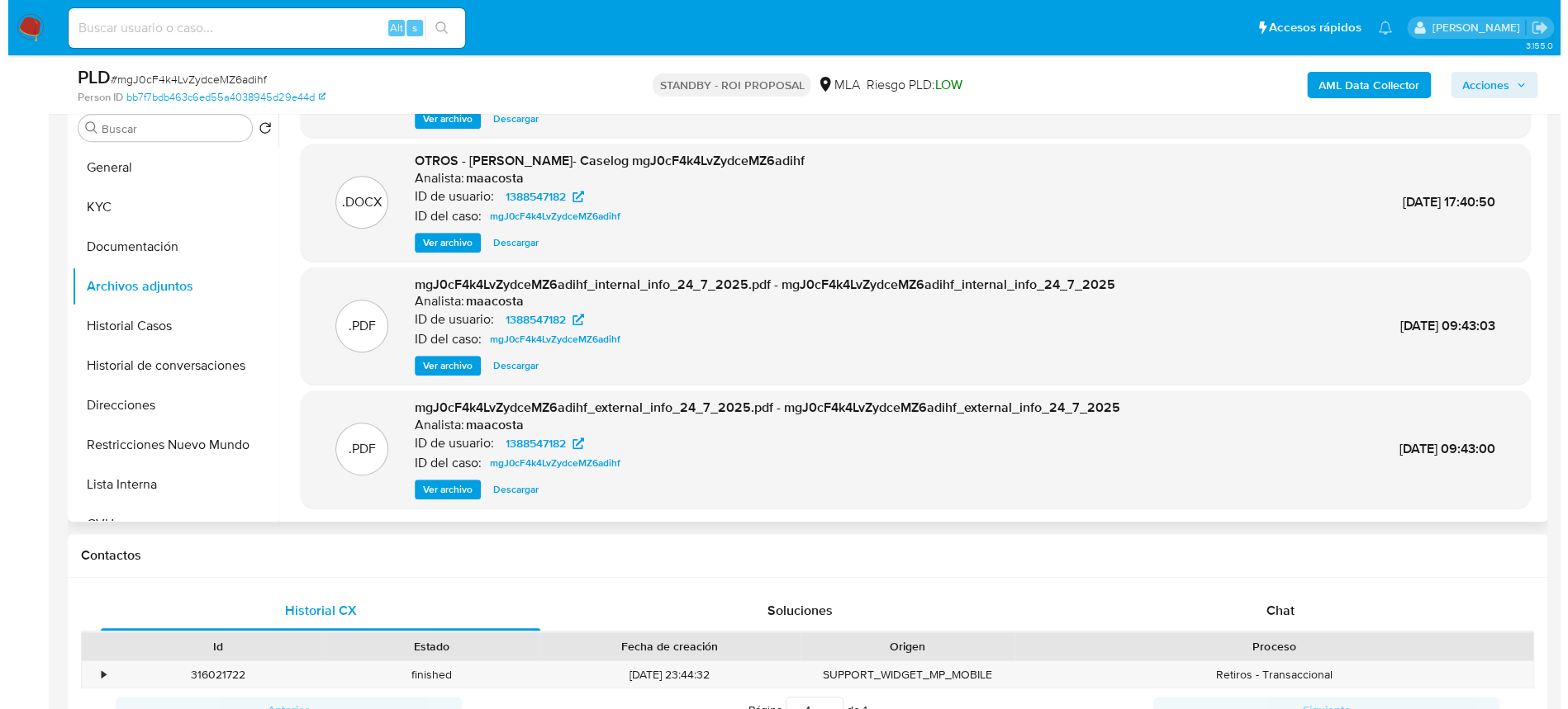
scroll to position [0, 0]
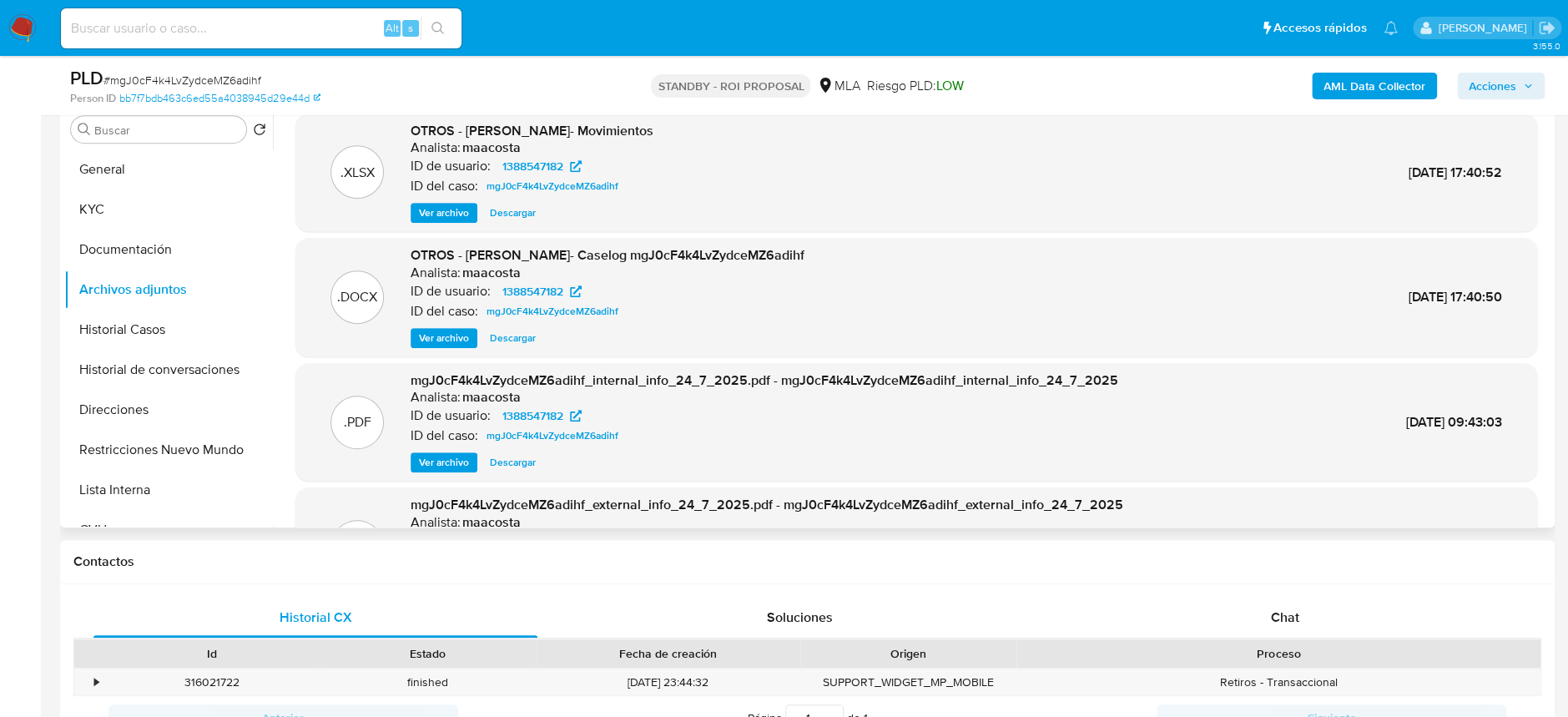
click at [432, 344] on span "Ver archivo" at bounding box center [443, 337] width 50 height 17
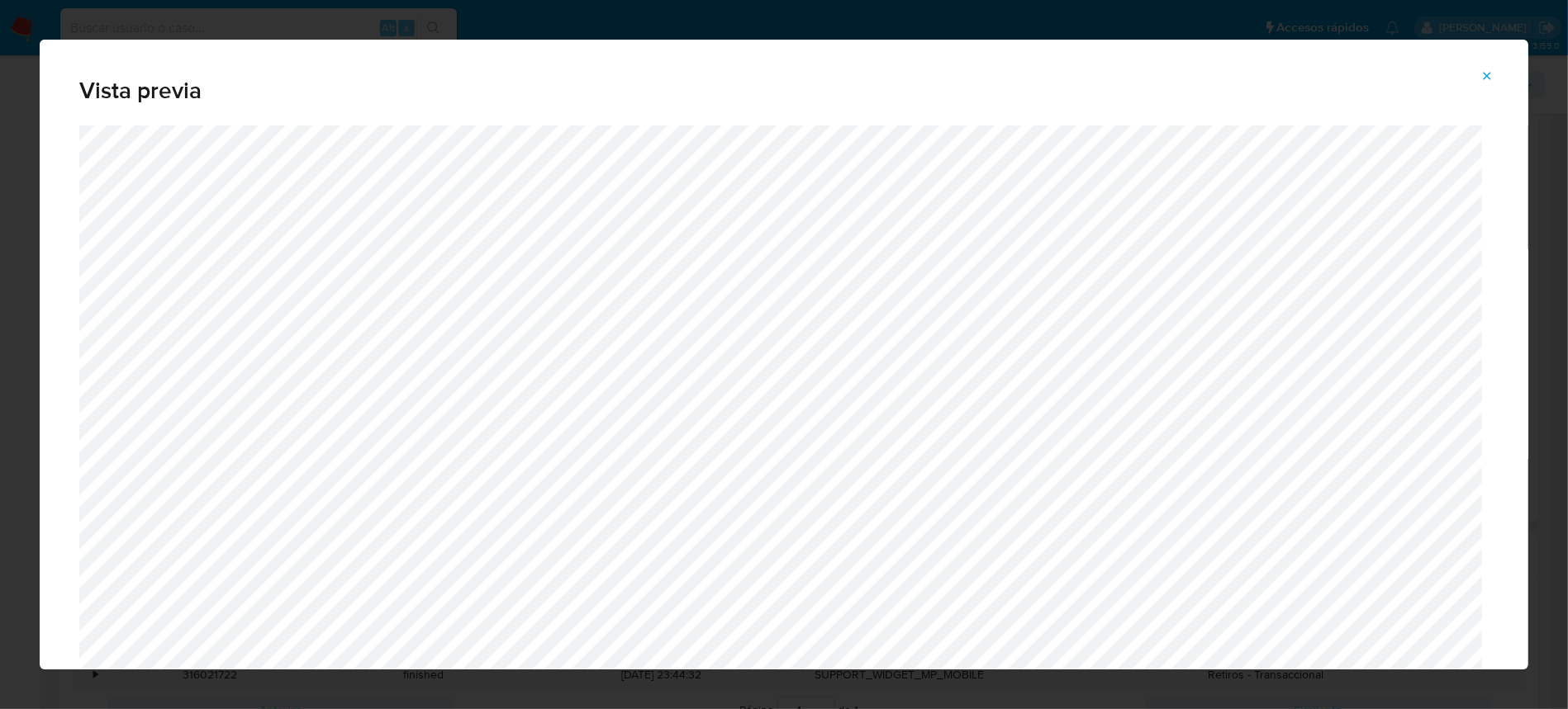
click at [1486, 74] on icon "Attachment preview" at bounding box center [1486, 77] width 14 height 14
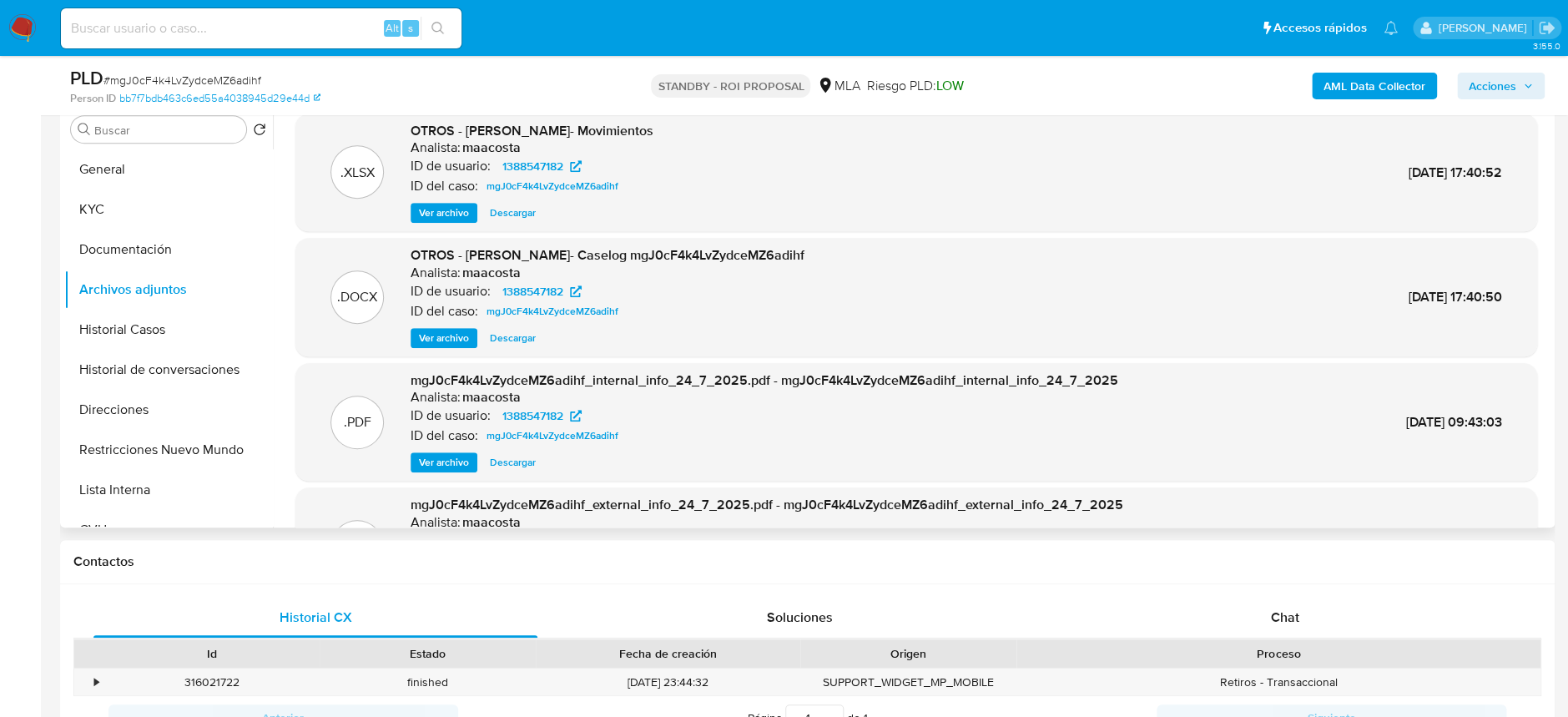
click img
